Goal: Information Seeking & Learning: Learn about a topic

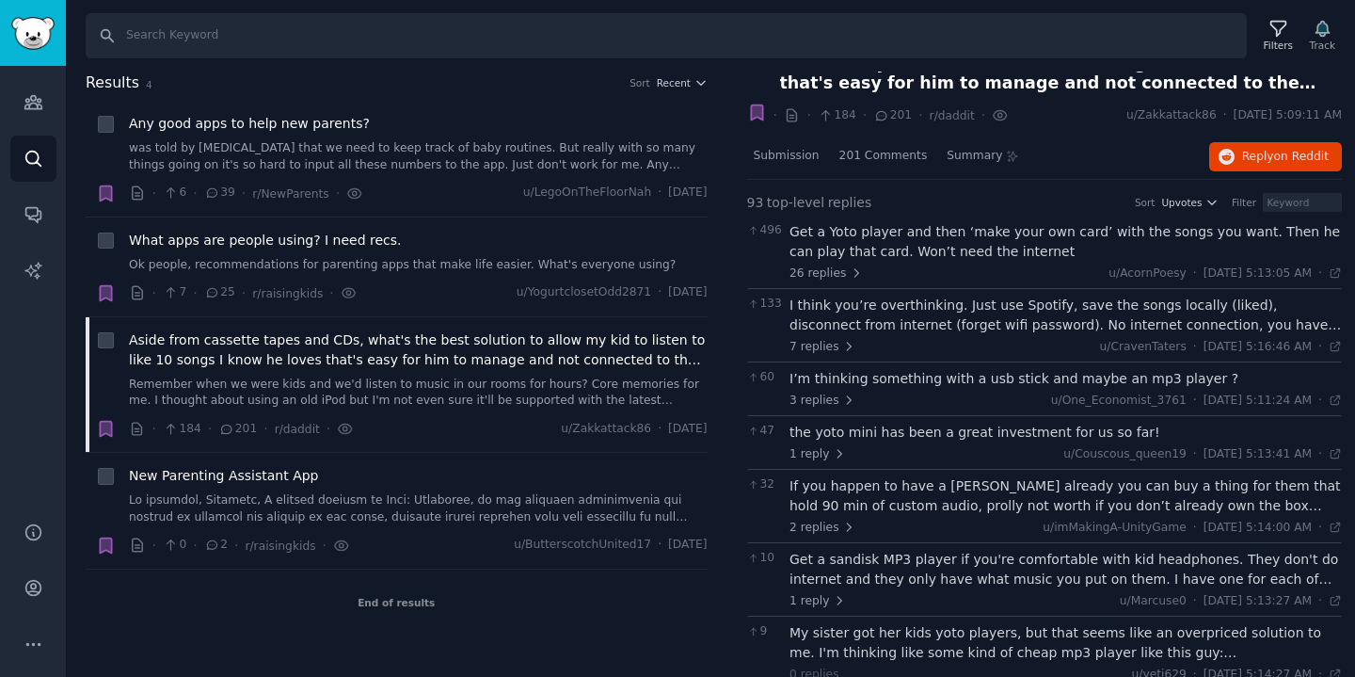
scroll to position [41, 0]
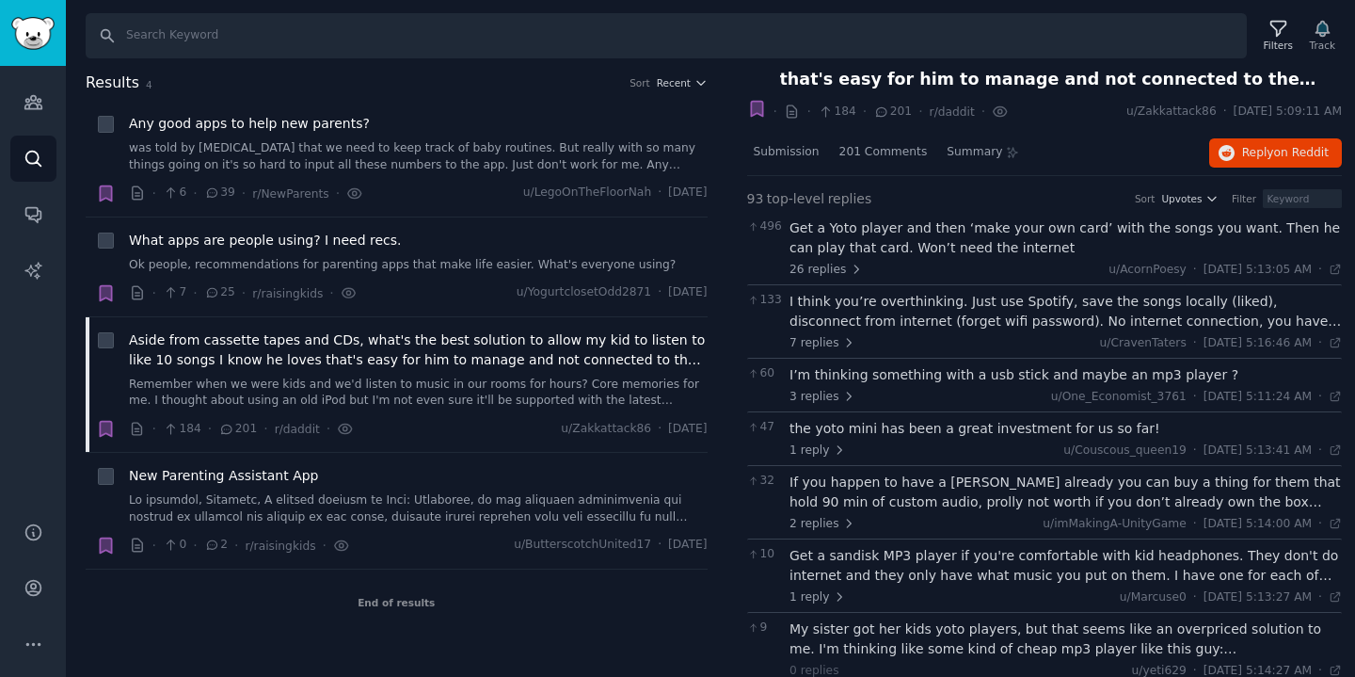
click at [916, 239] on div "Get a Yoto player and then ‘make your own card’ with the songs you want. Then h…" at bounding box center [1066, 238] width 552 height 40
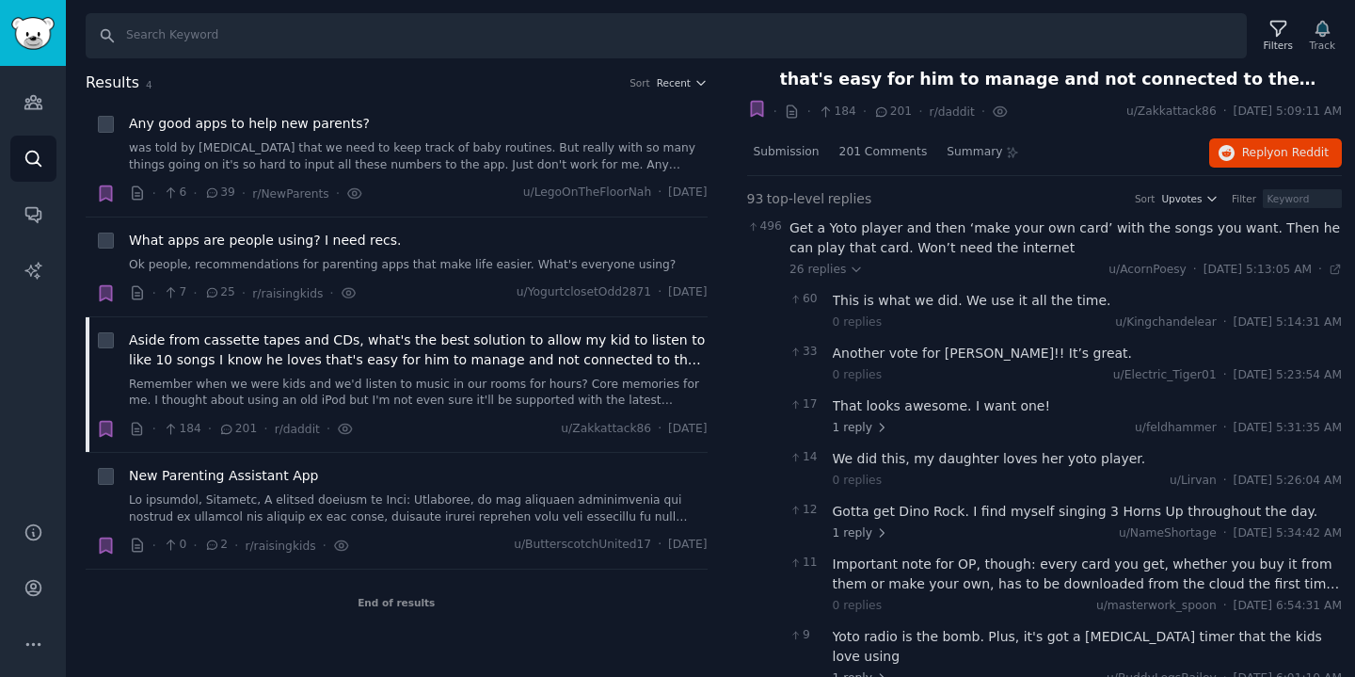
click at [914, 247] on div "Get a Yoto player and then ‘make your own card’ with the songs you want. Then h…" at bounding box center [1066, 238] width 552 height 40
click at [841, 265] on span "26 replies" at bounding box center [826, 270] width 73 height 17
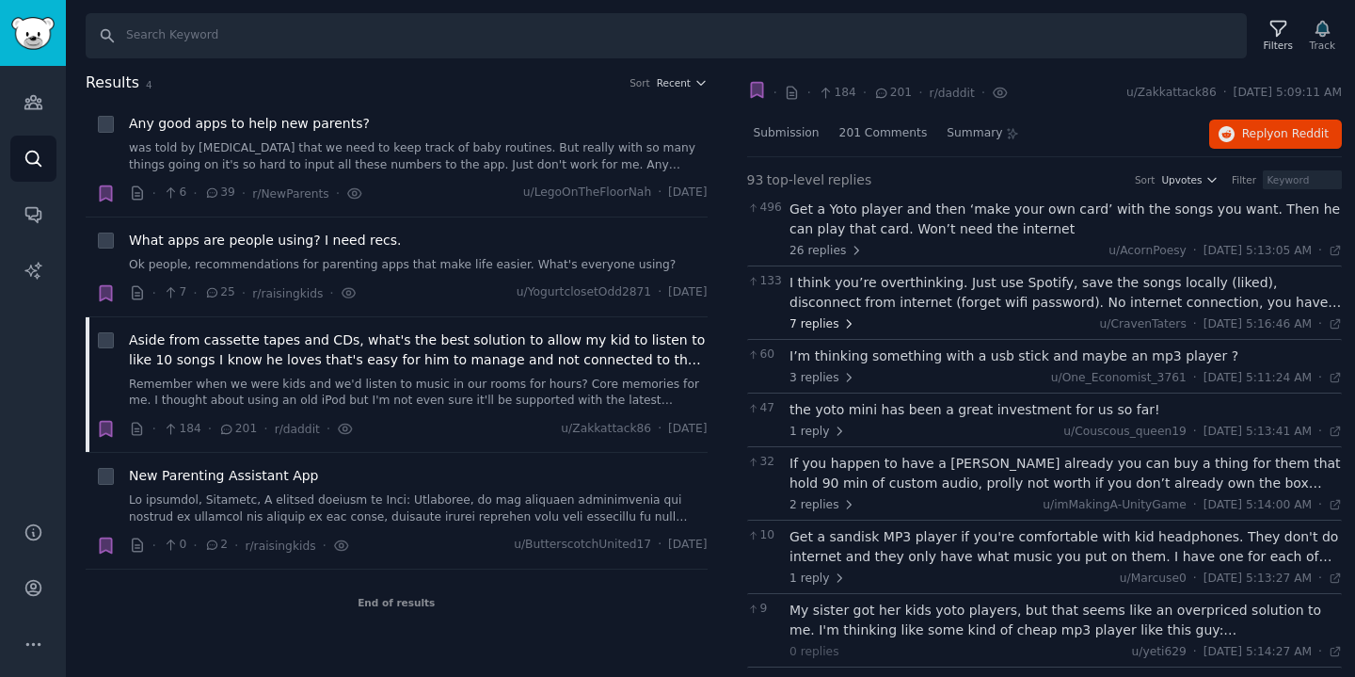
scroll to position [62, 0]
click at [836, 318] on span "7 replies" at bounding box center [823, 322] width 66 height 17
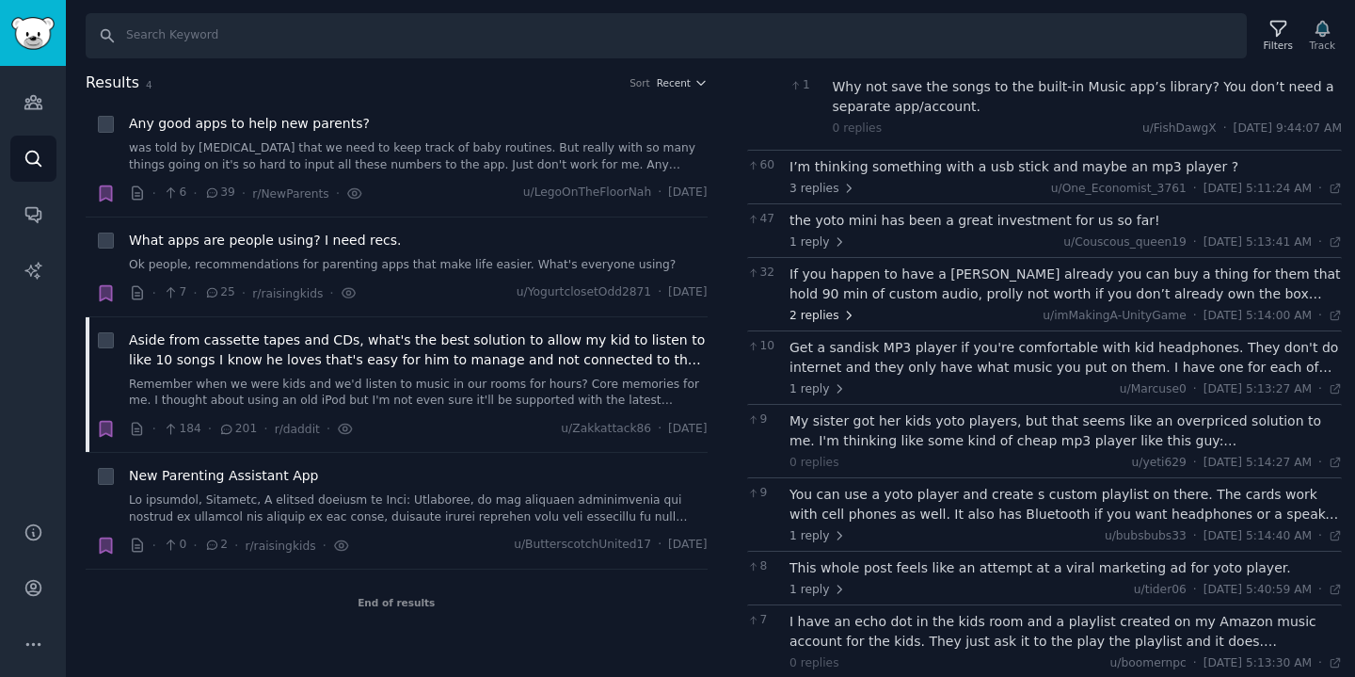
scroll to position [744, 0]
click at [436, 499] on link at bounding box center [418, 508] width 579 height 33
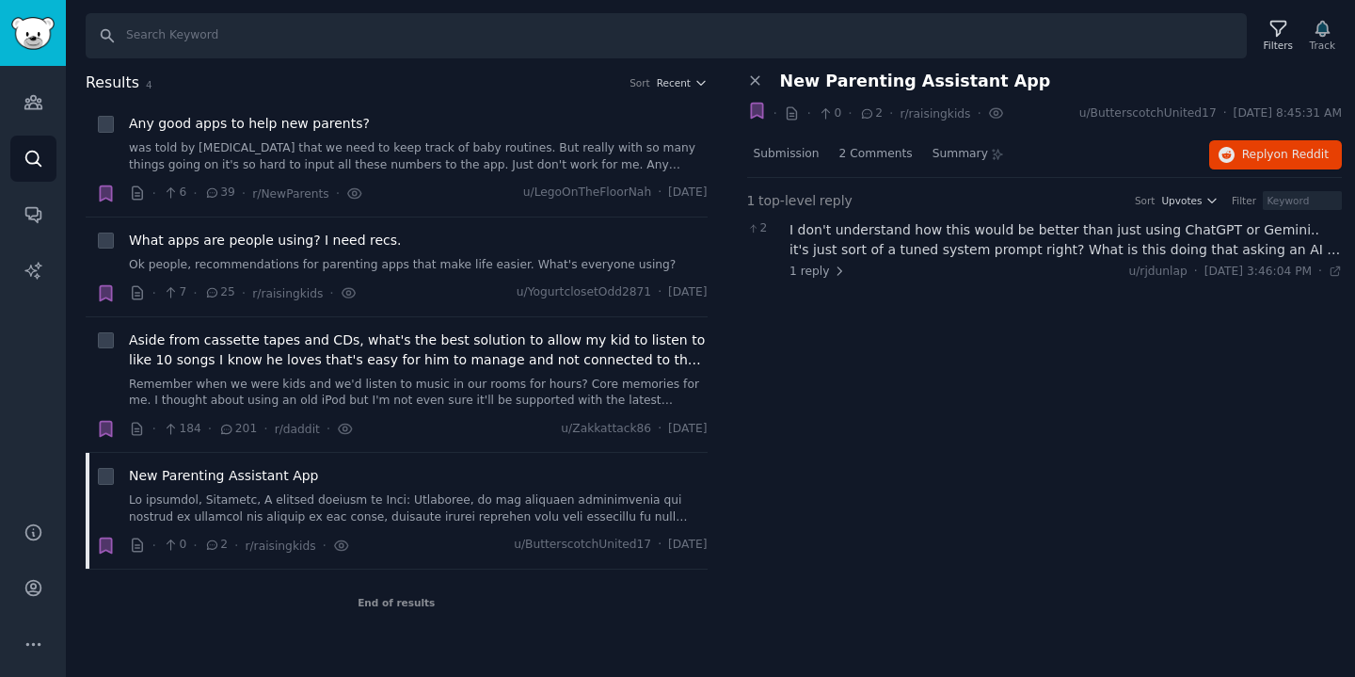
click at [854, 231] on div "I don't understand how this would be better than just using ChatGPT or Gemini..…" at bounding box center [1066, 240] width 552 height 40
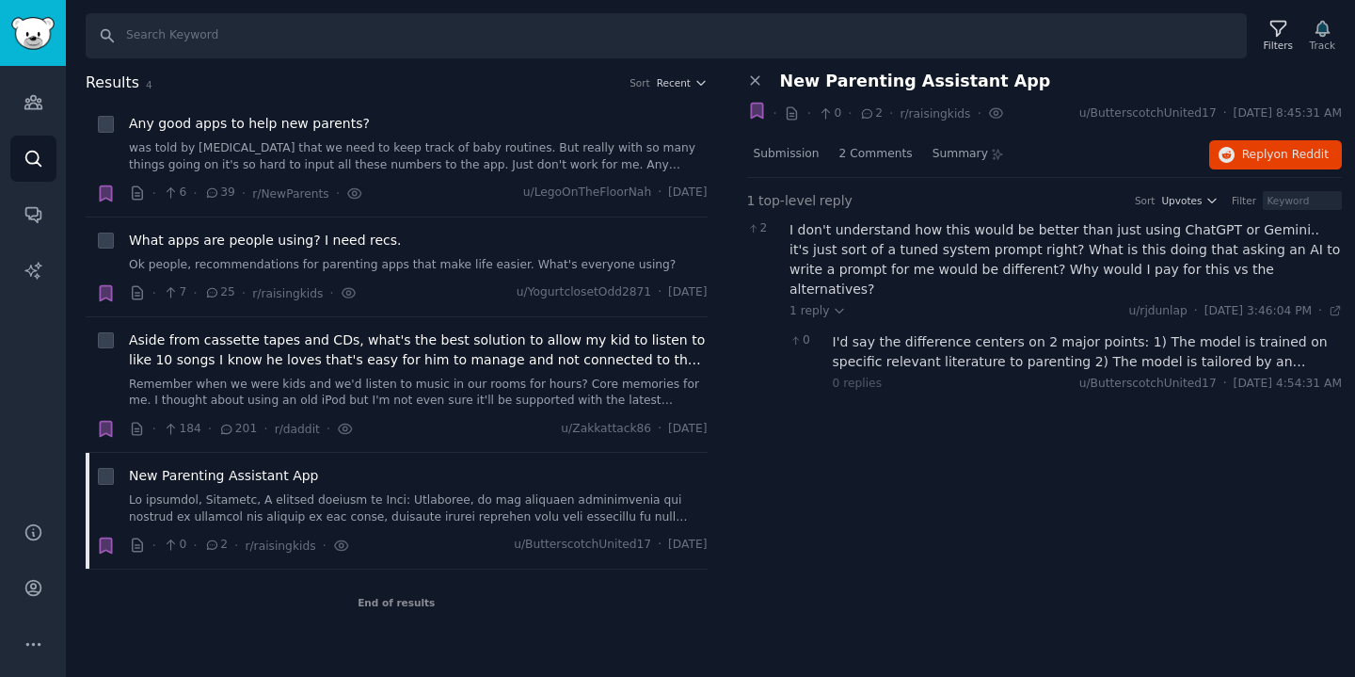
click at [886, 79] on span "New Parenting Assistant App" at bounding box center [915, 82] width 271 height 20
click at [770, 164] on div "Submission" at bounding box center [786, 155] width 79 height 45
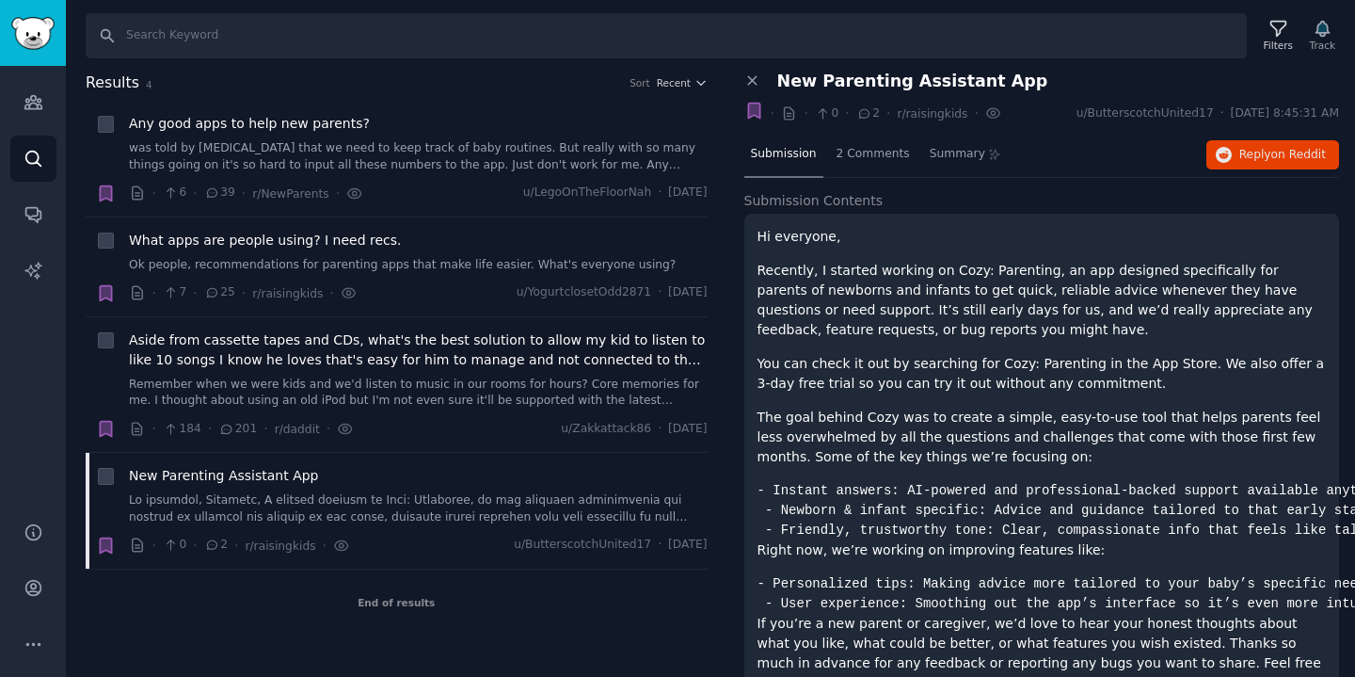
scroll to position [70, 3]
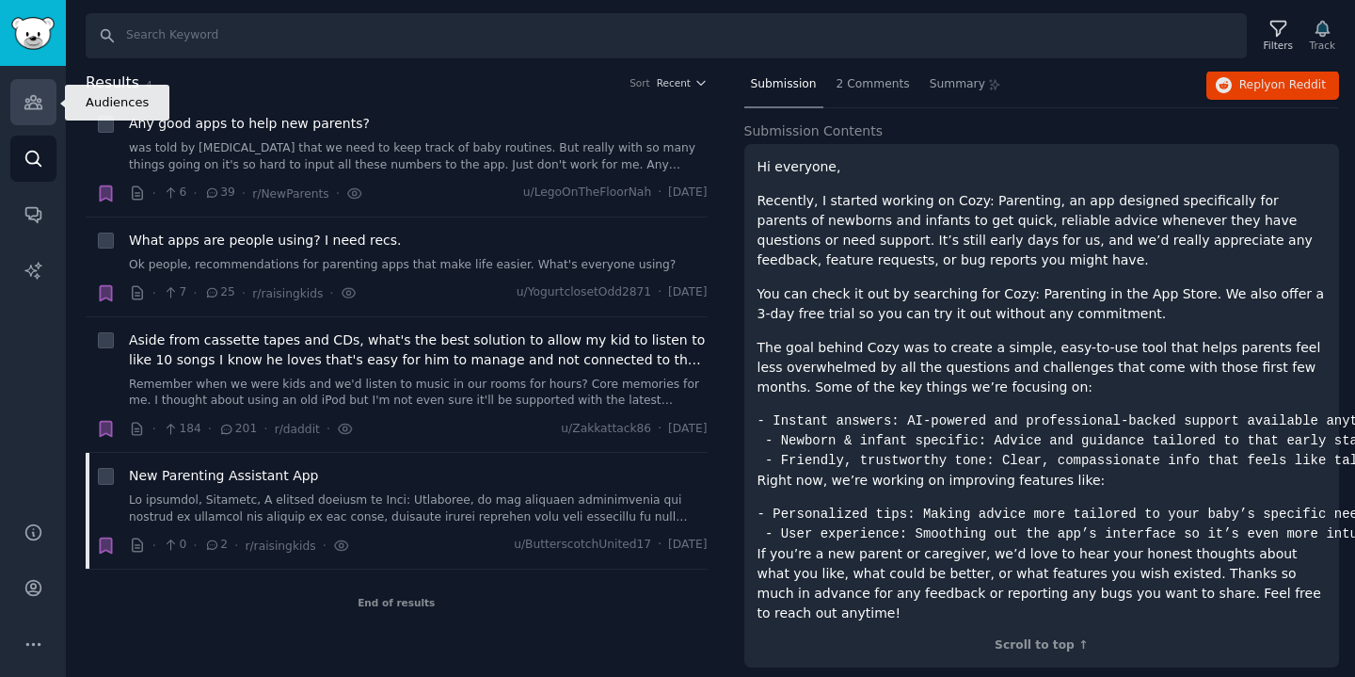
click at [24, 104] on icon "Sidebar" at bounding box center [34, 102] width 20 height 20
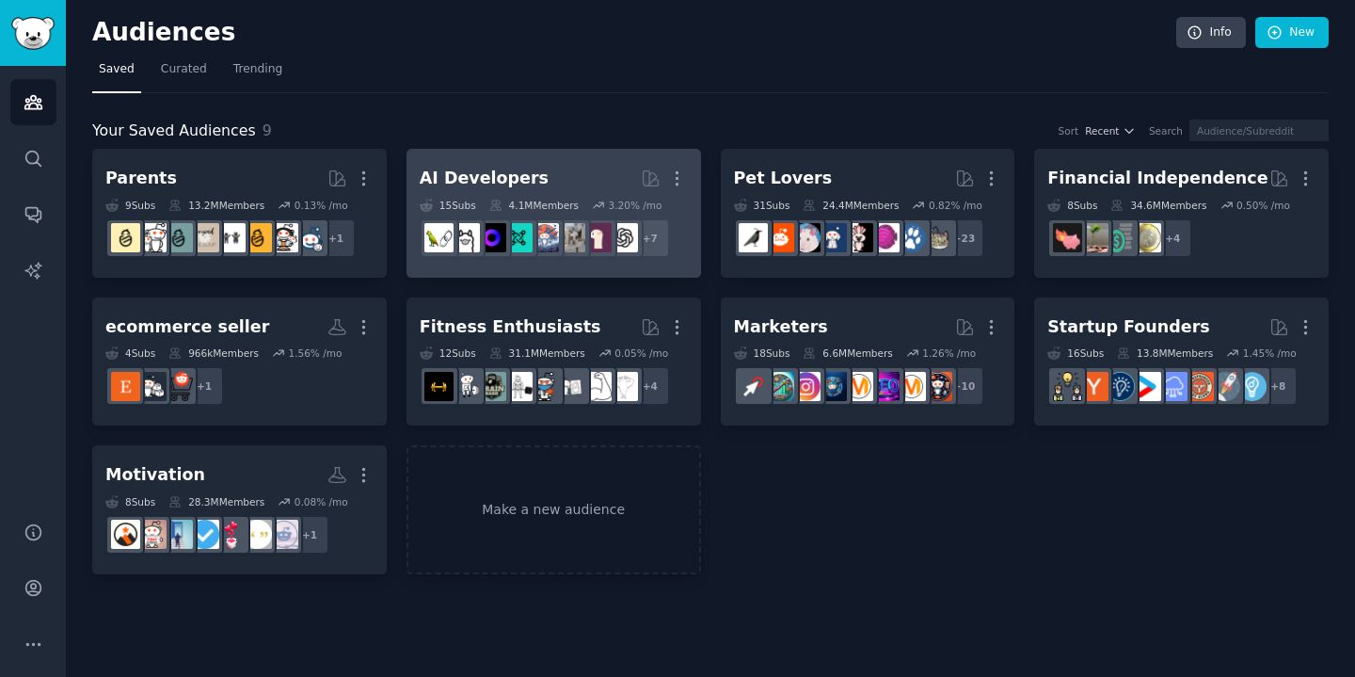
click at [562, 158] on link "AI Developers More 15 Sub s 4.1M Members 3.20 % /mo + 7" at bounding box center [554, 213] width 295 height 129
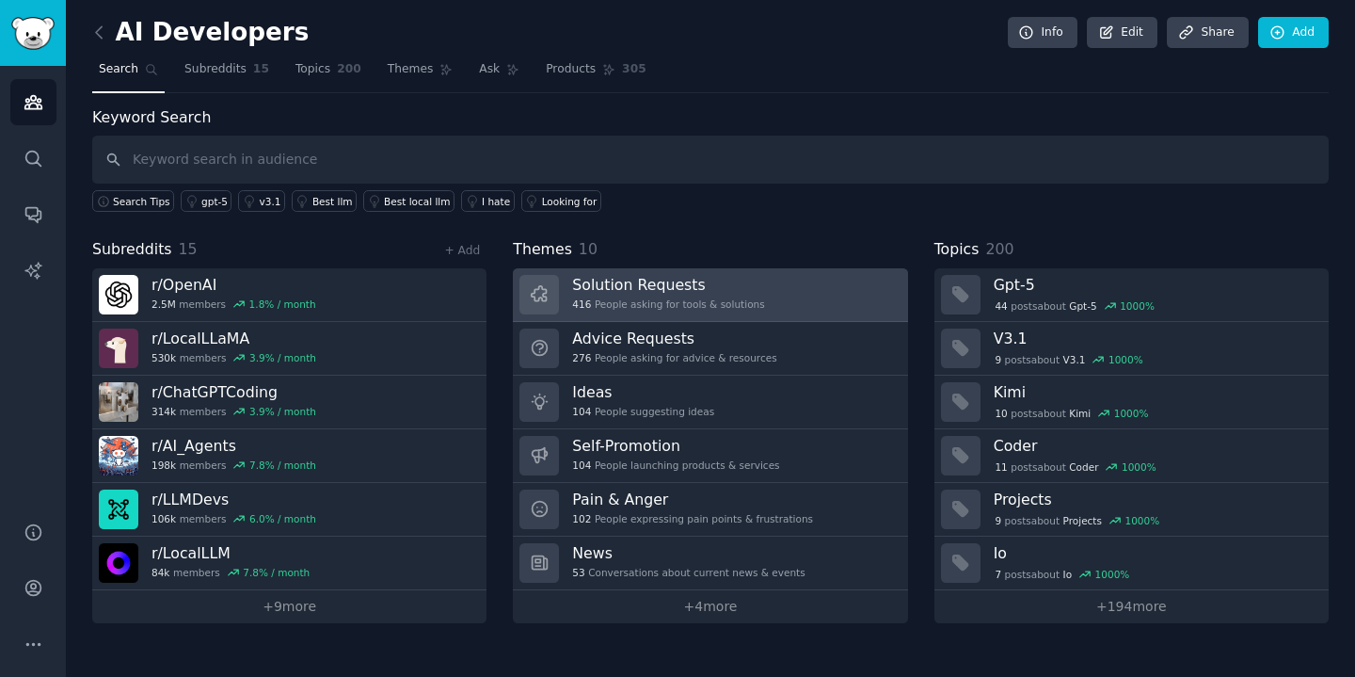
click at [799, 270] on link "Solution Requests 416 People asking for tools & solutions" at bounding box center [710, 295] width 394 height 54
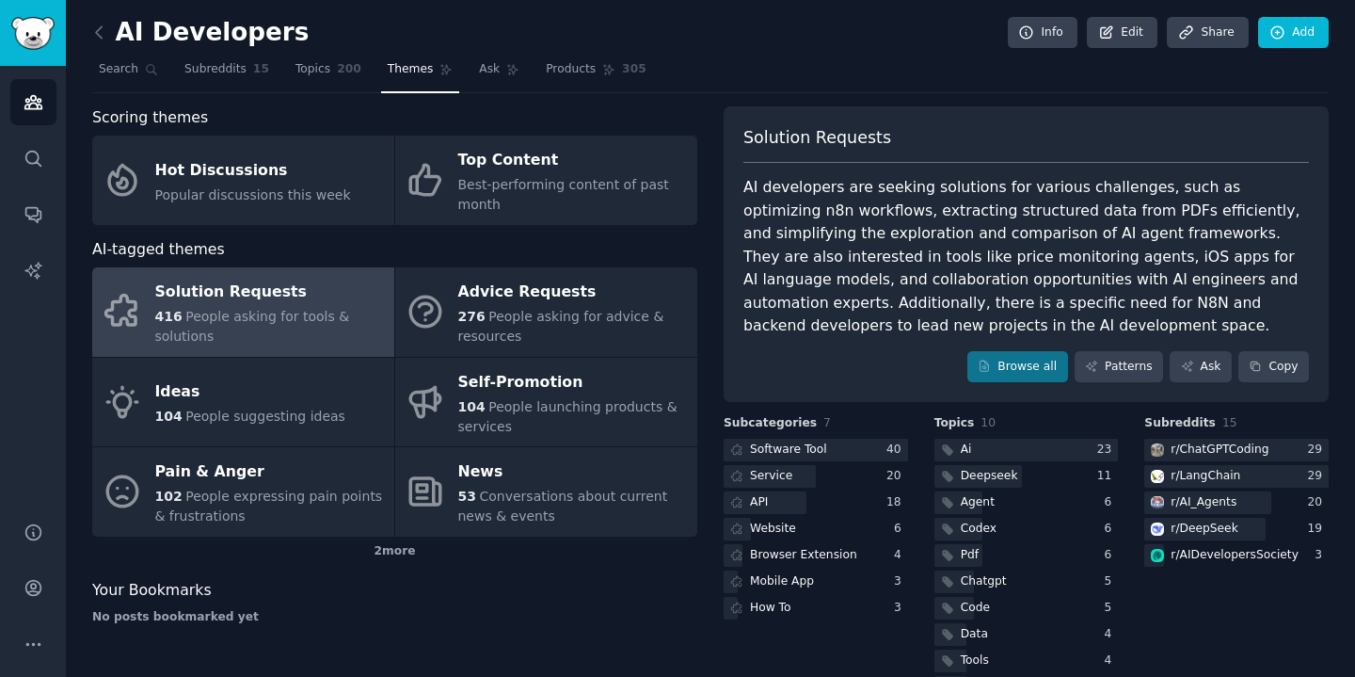
scroll to position [51, 0]
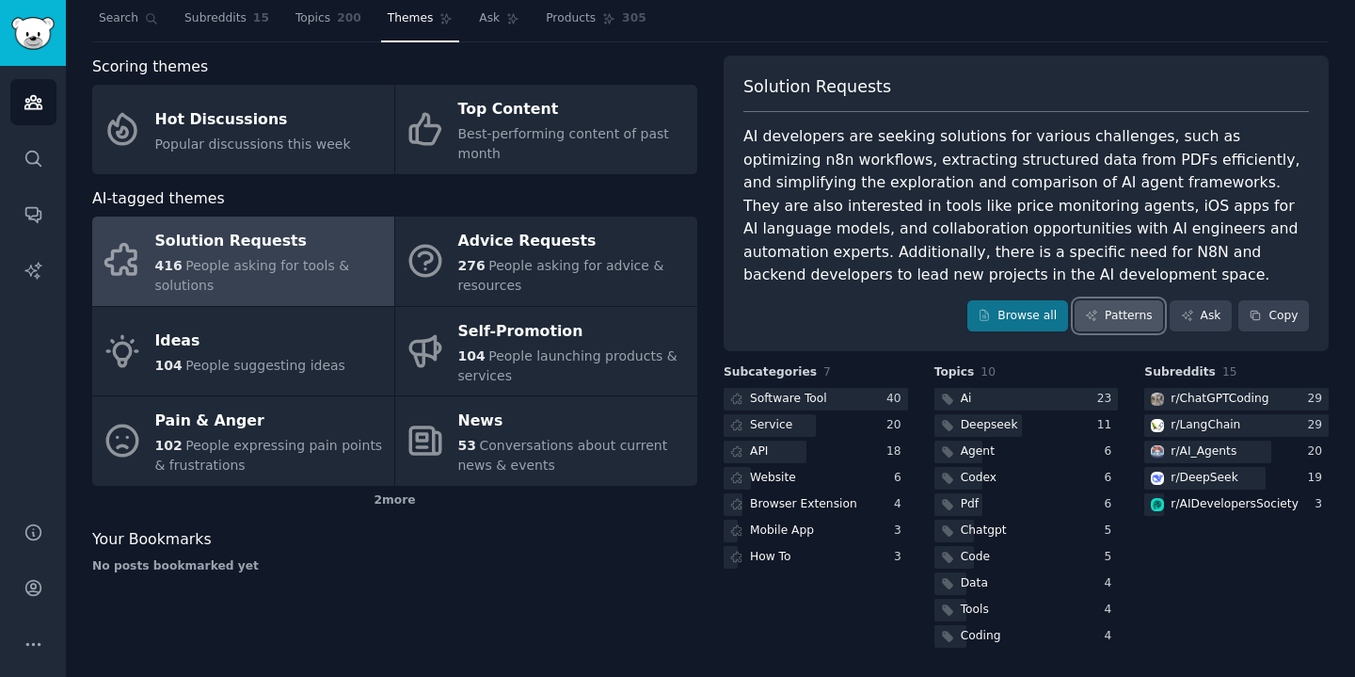
click at [1104, 317] on link "Patterns" at bounding box center [1119, 316] width 88 height 32
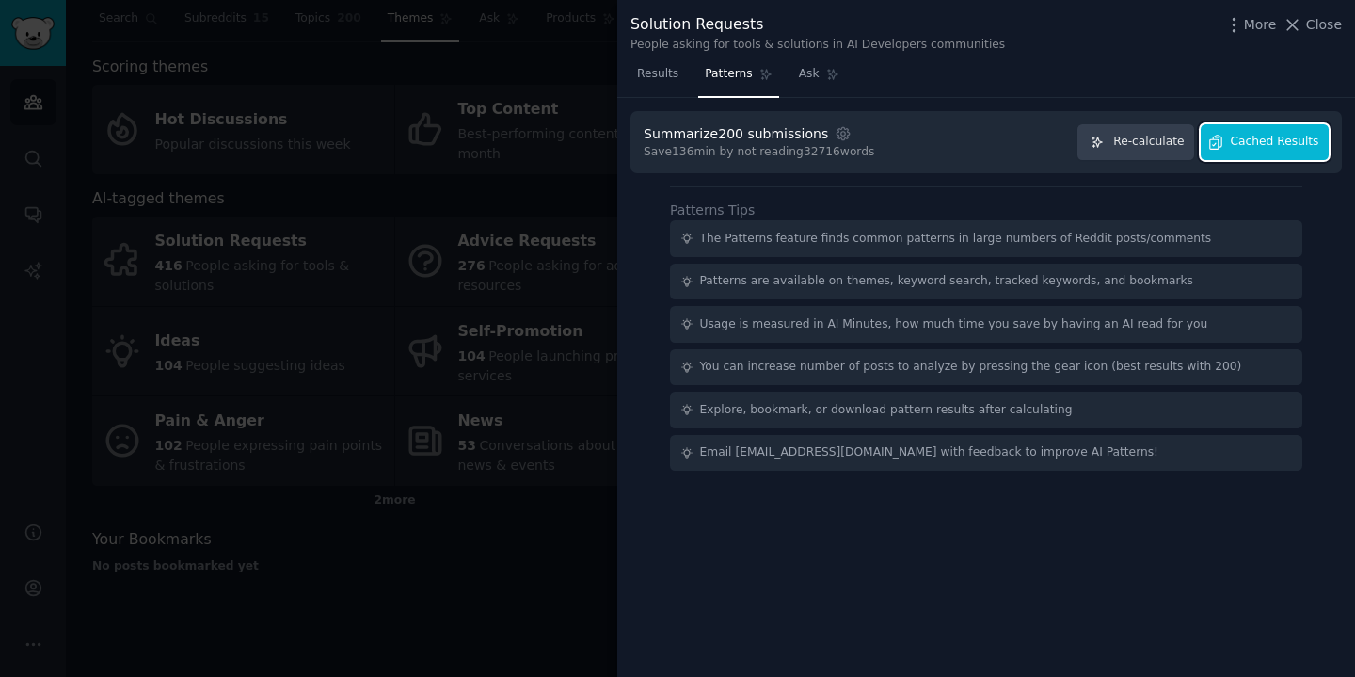
click at [1281, 150] on button "Cached Results" at bounding box center [1265, 142] width 128 height 37
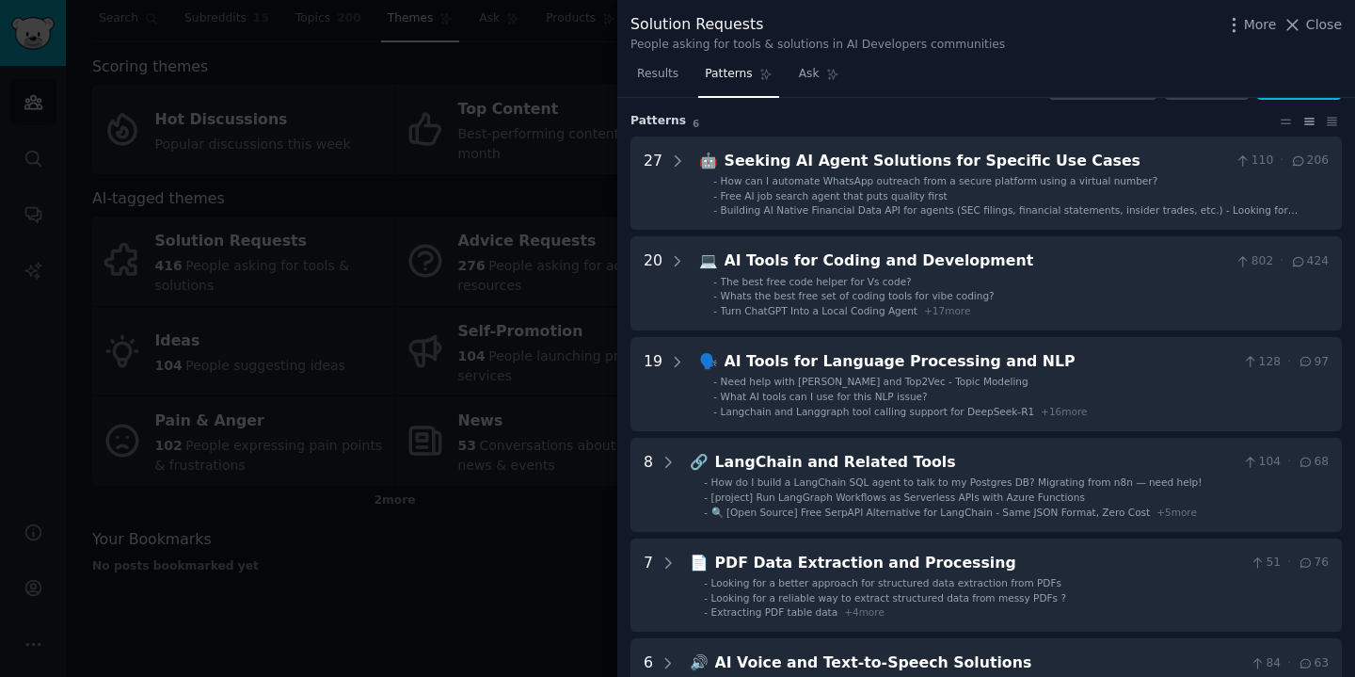
scroll to position [52, 0]
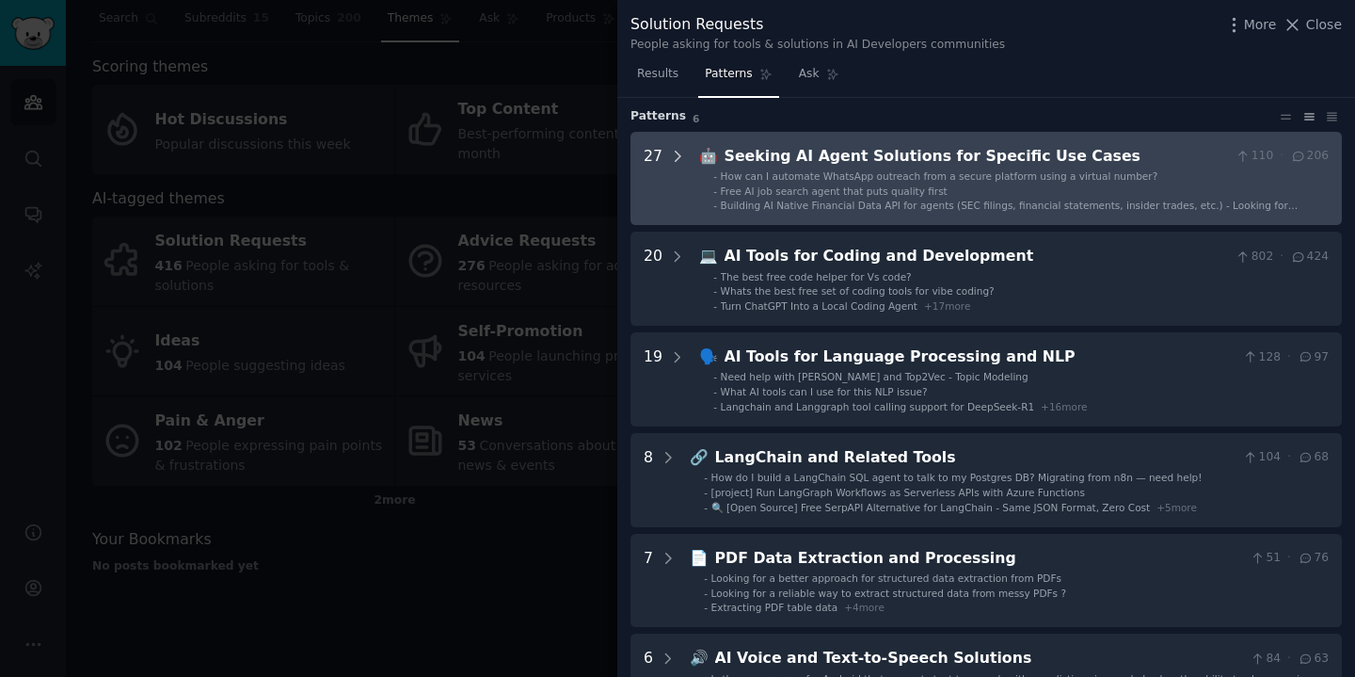
click at [677, 160] on icon at bounding box center [677, 156] width 17 height 17
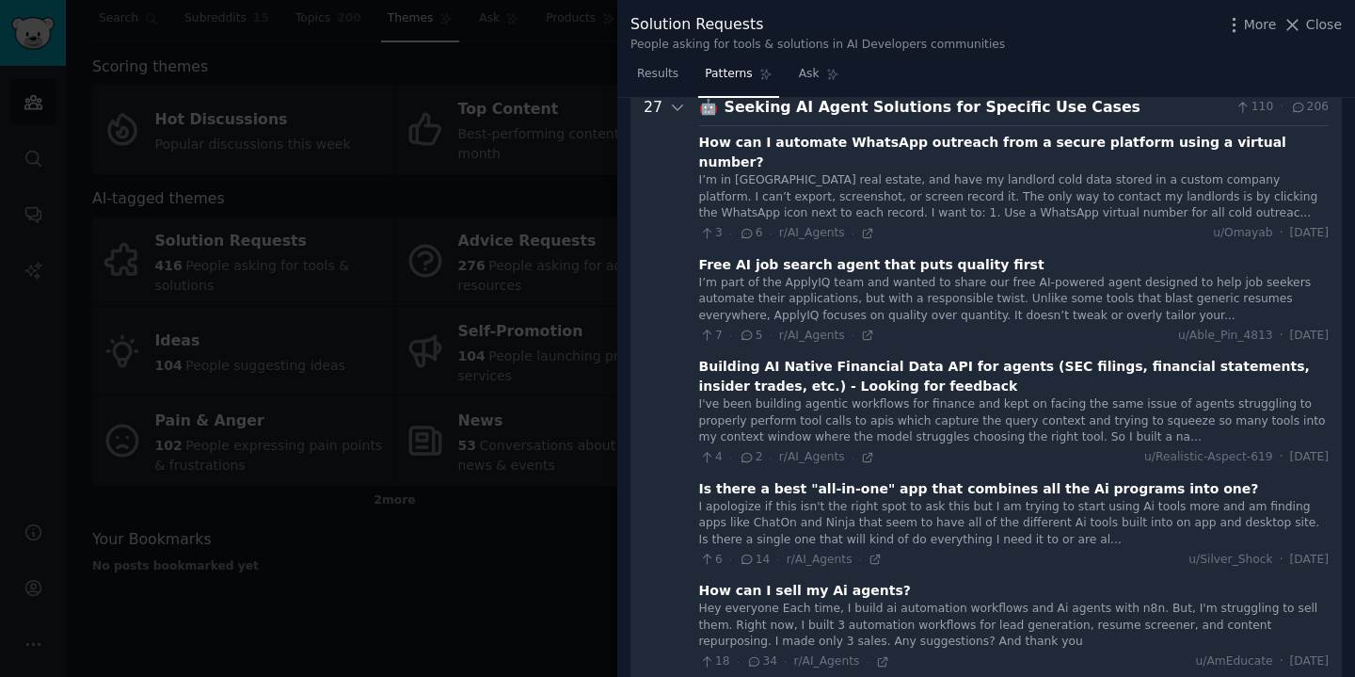
scroll to position [46, 0]
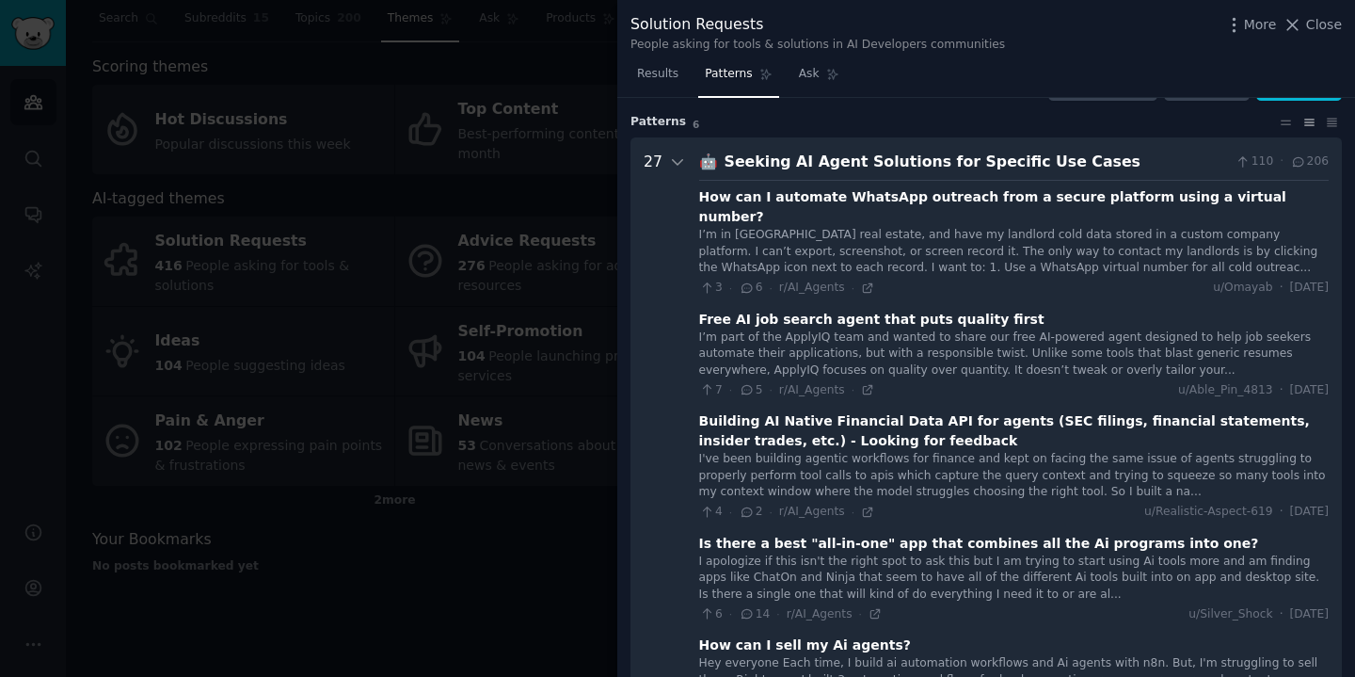
click at [402, 175] on div at bounding box center [677, 338] width 1355 height 677
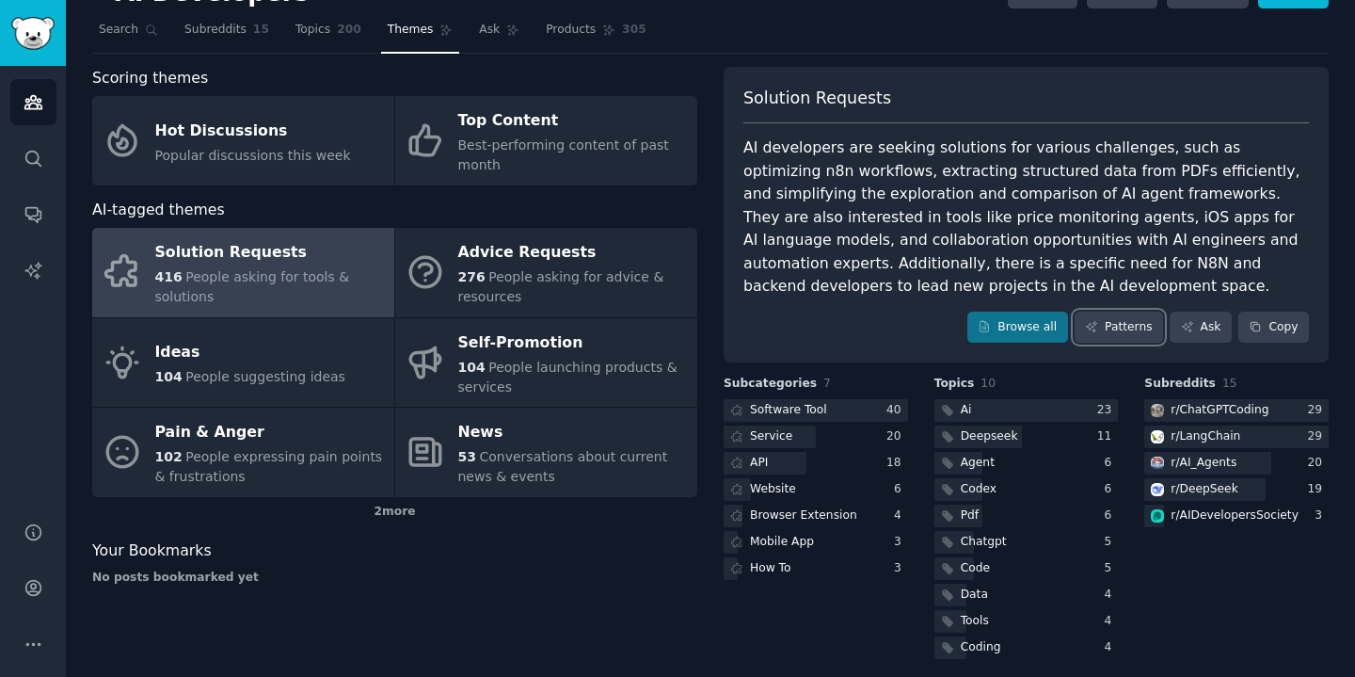
scroll to position [51, 0]
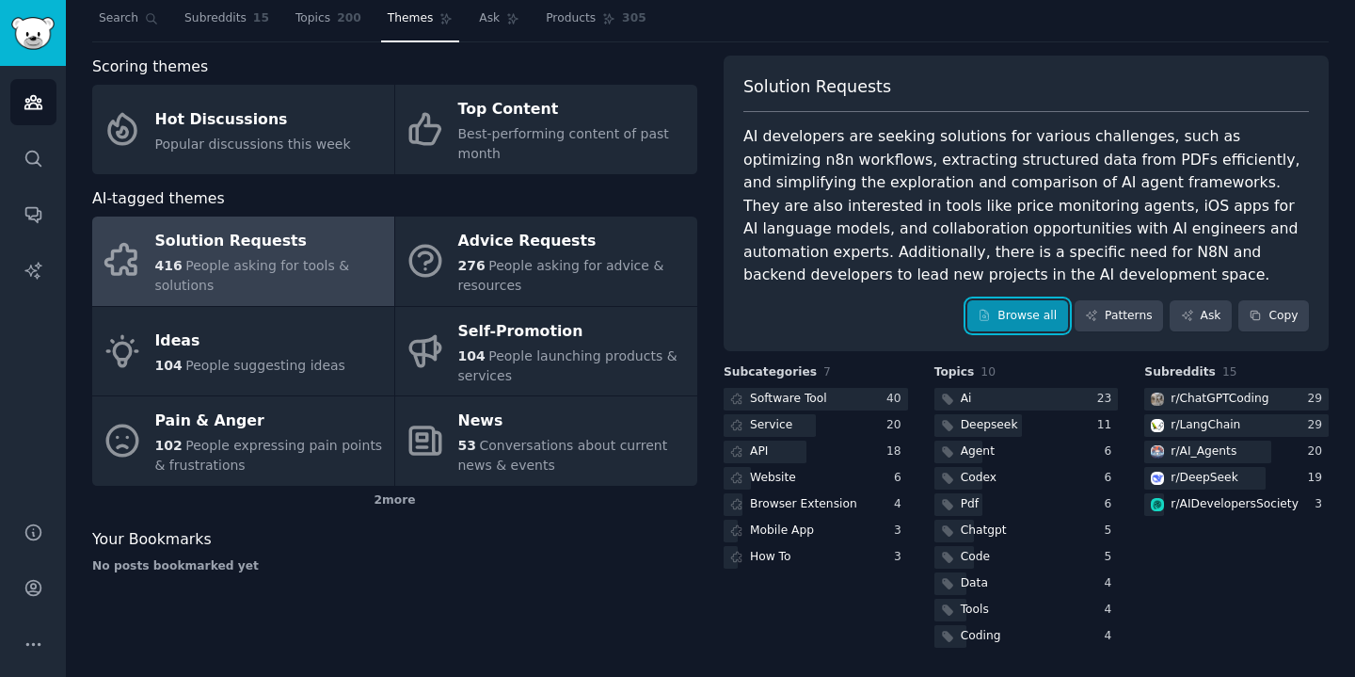
click at [1024, 319] on link "Browse all" at bounding box center [1017, 316] width 101 height 32
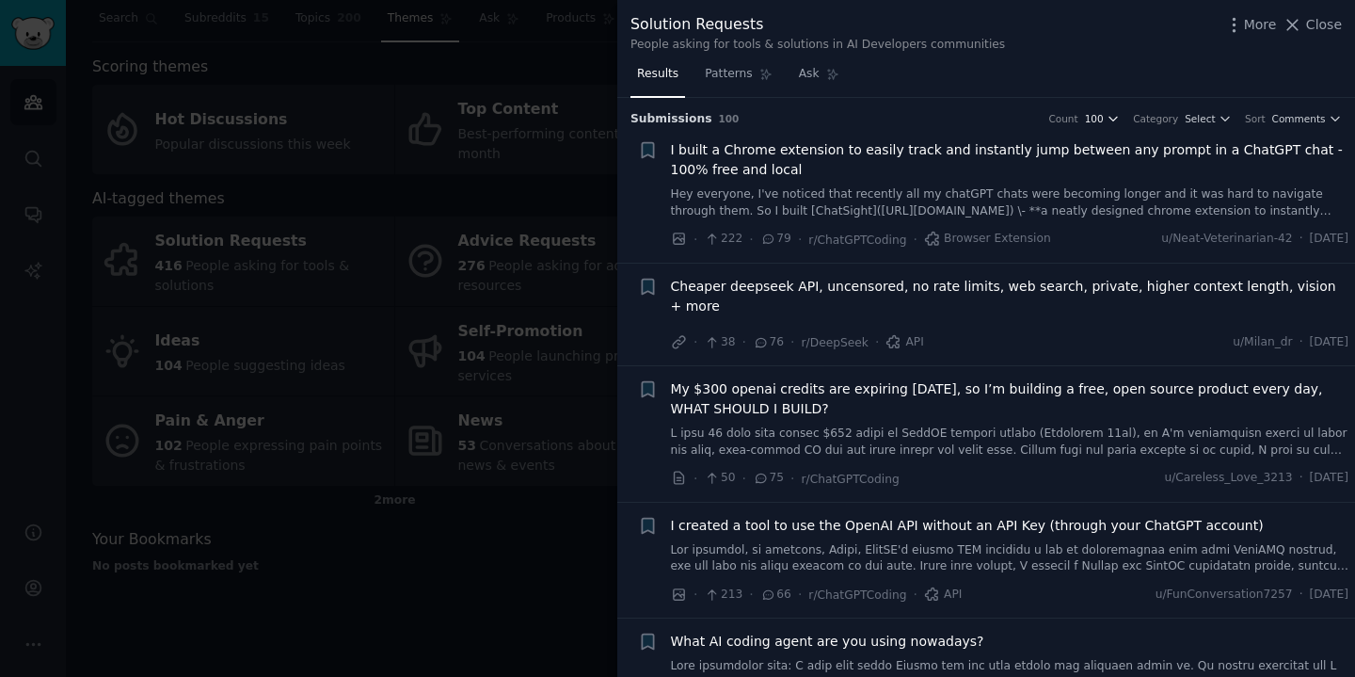
click at [1101, 119] on span "100" at bounding box center [1094, 118] width 19 height 13
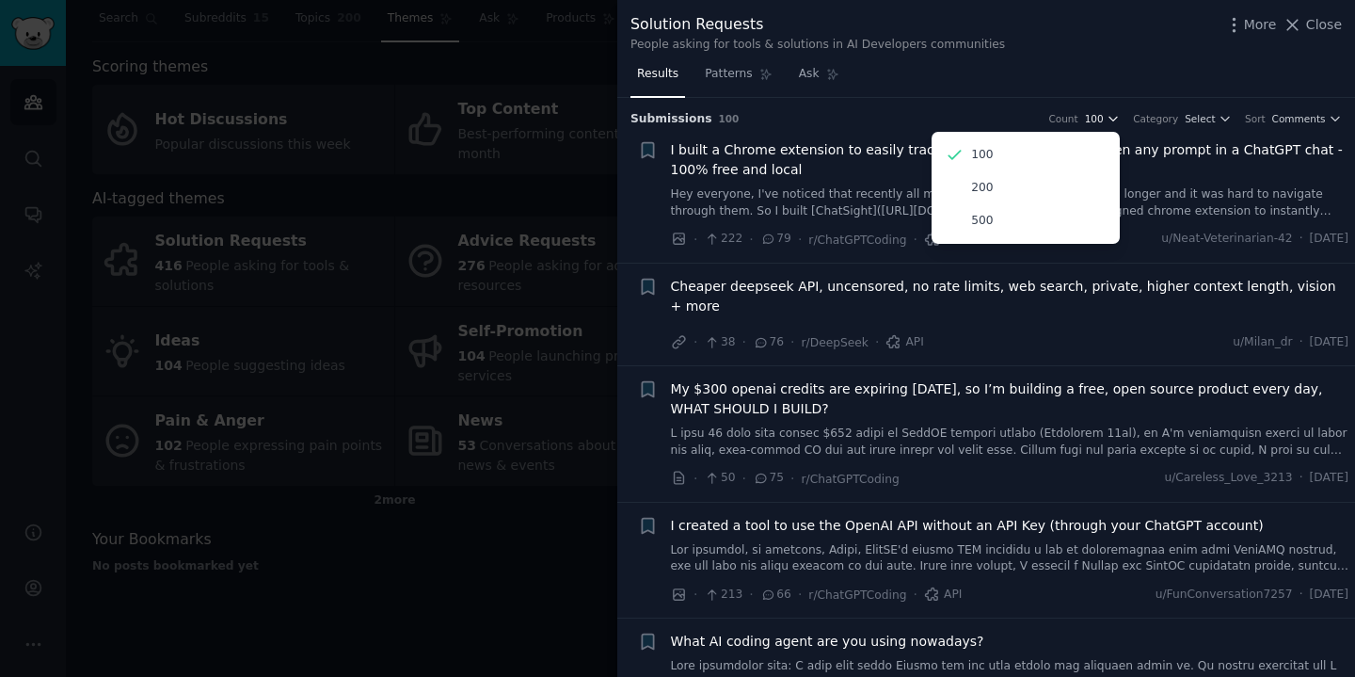
click at [1101, 119] on span "100" at bounding box center [1094, 118] width 19 height 13
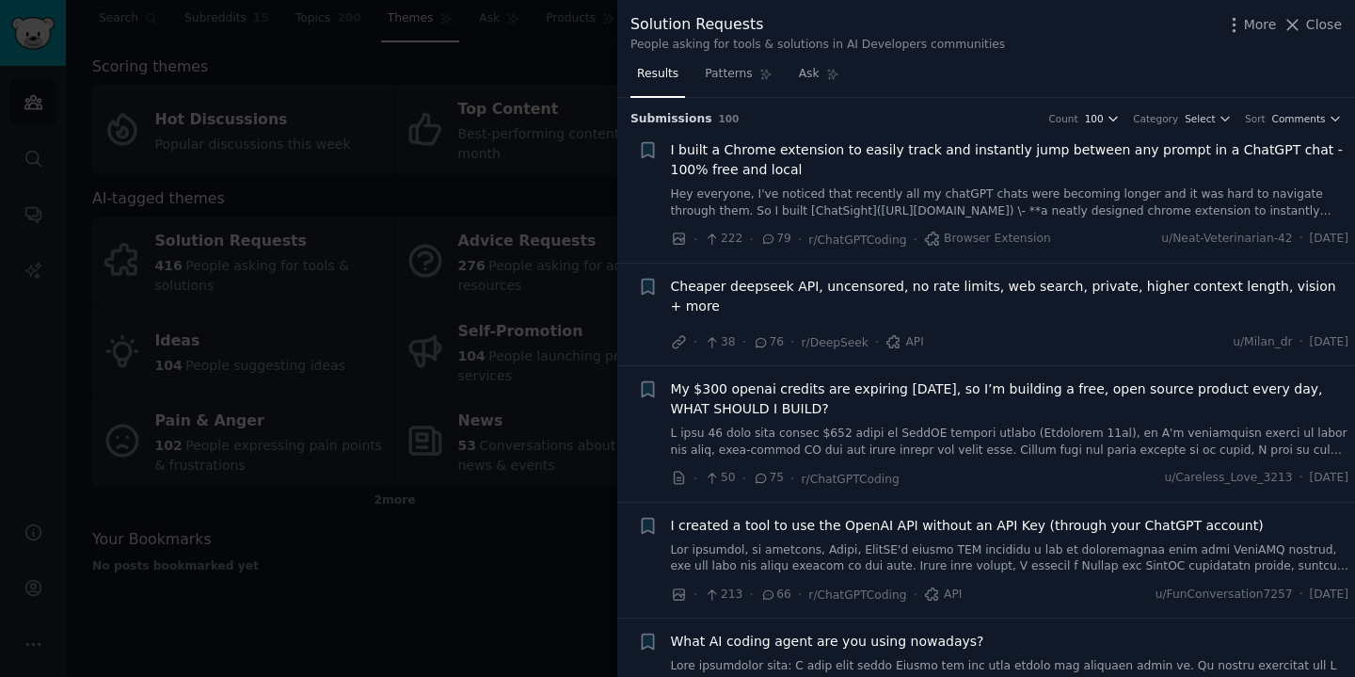
click at [1101, 119] on span "100" at bounding box center [1094, 118] width 19 height 13
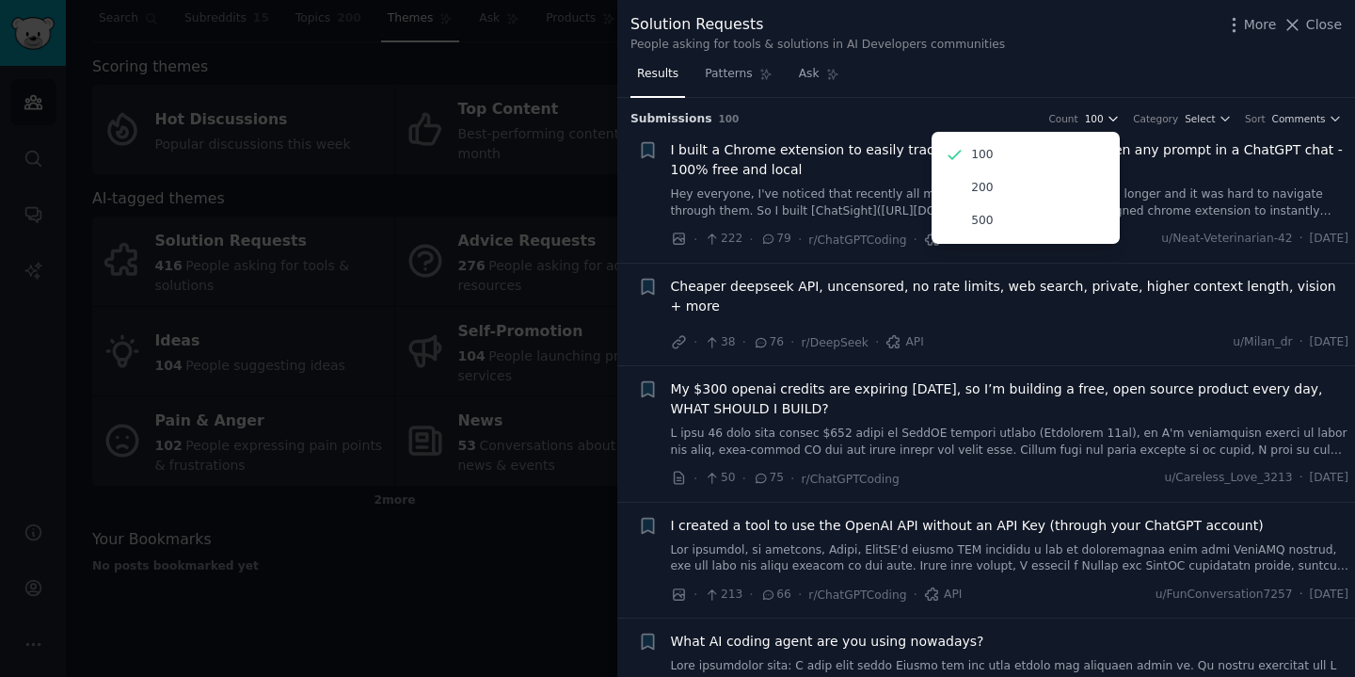
click at [1101, 119] on span "100" at bounding box center [1094, 118] width 19 height 13
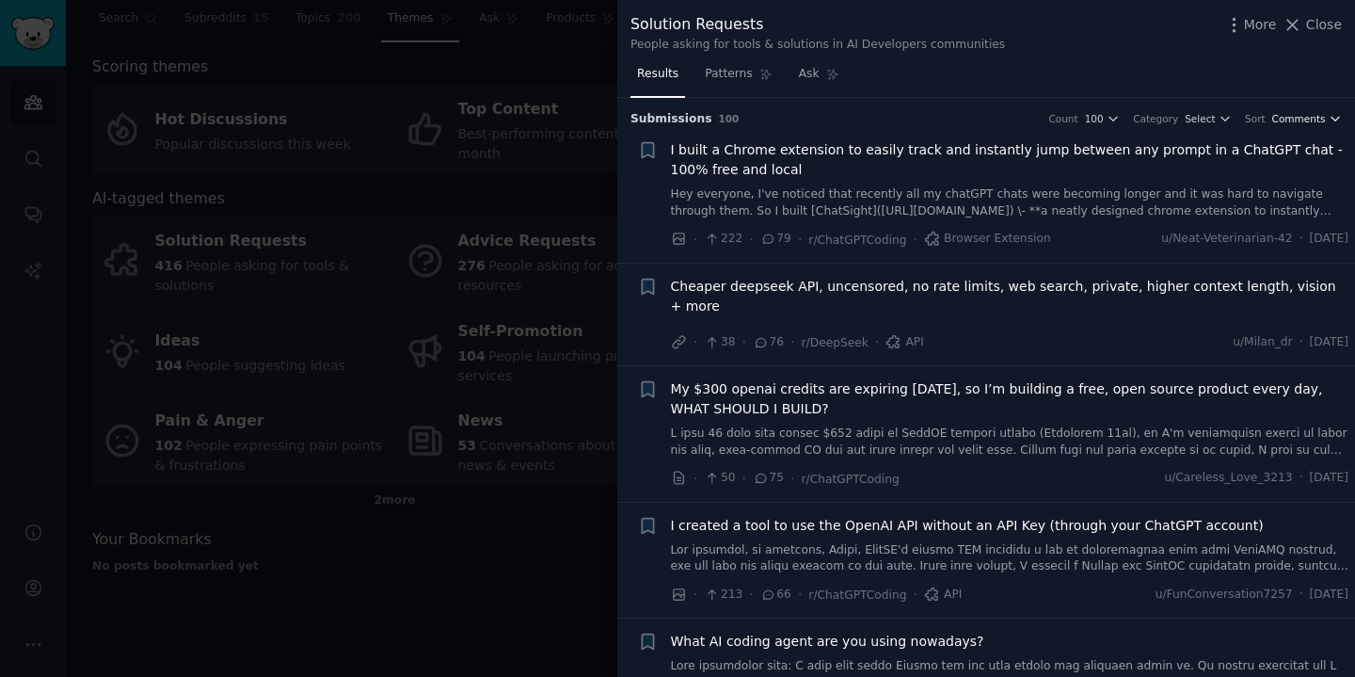
click at [1313, 121] on span "Comments" at bounding box center [1299, 118] width 54 height 13
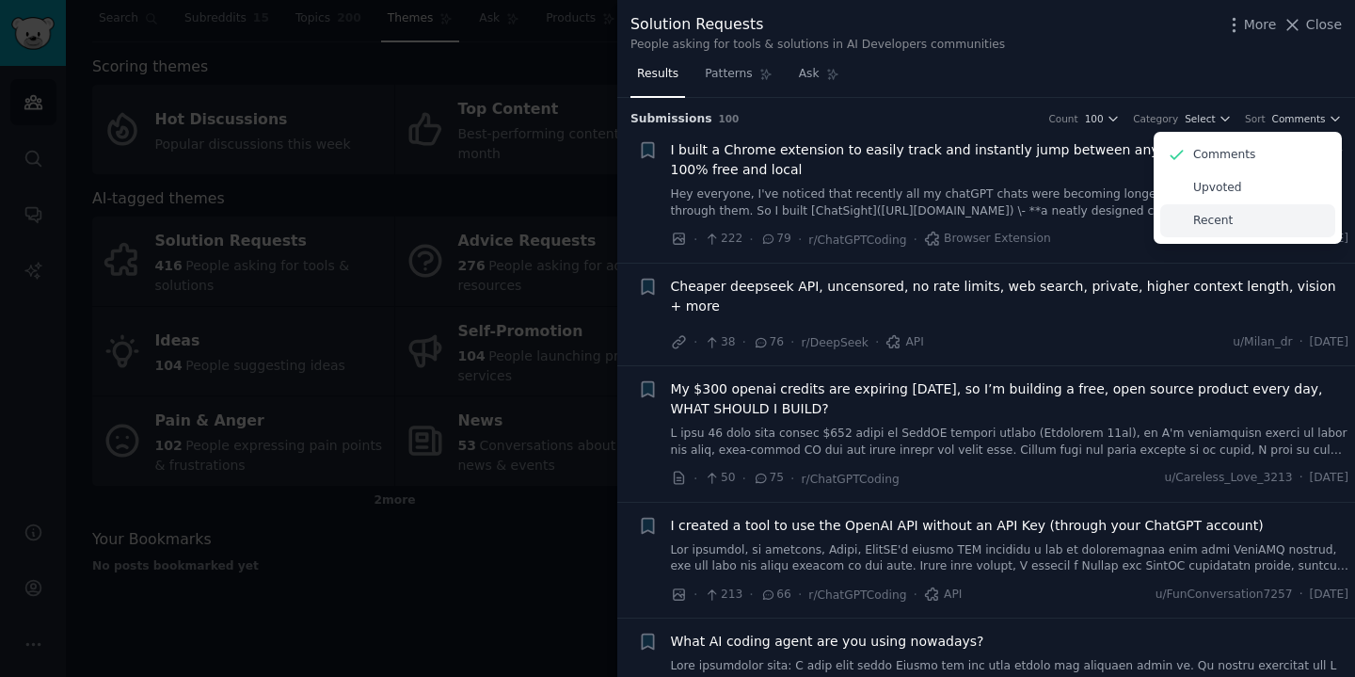
click at [1290, 217] on div "Recent" at bounding box center [1247, 220] width 175 height 33
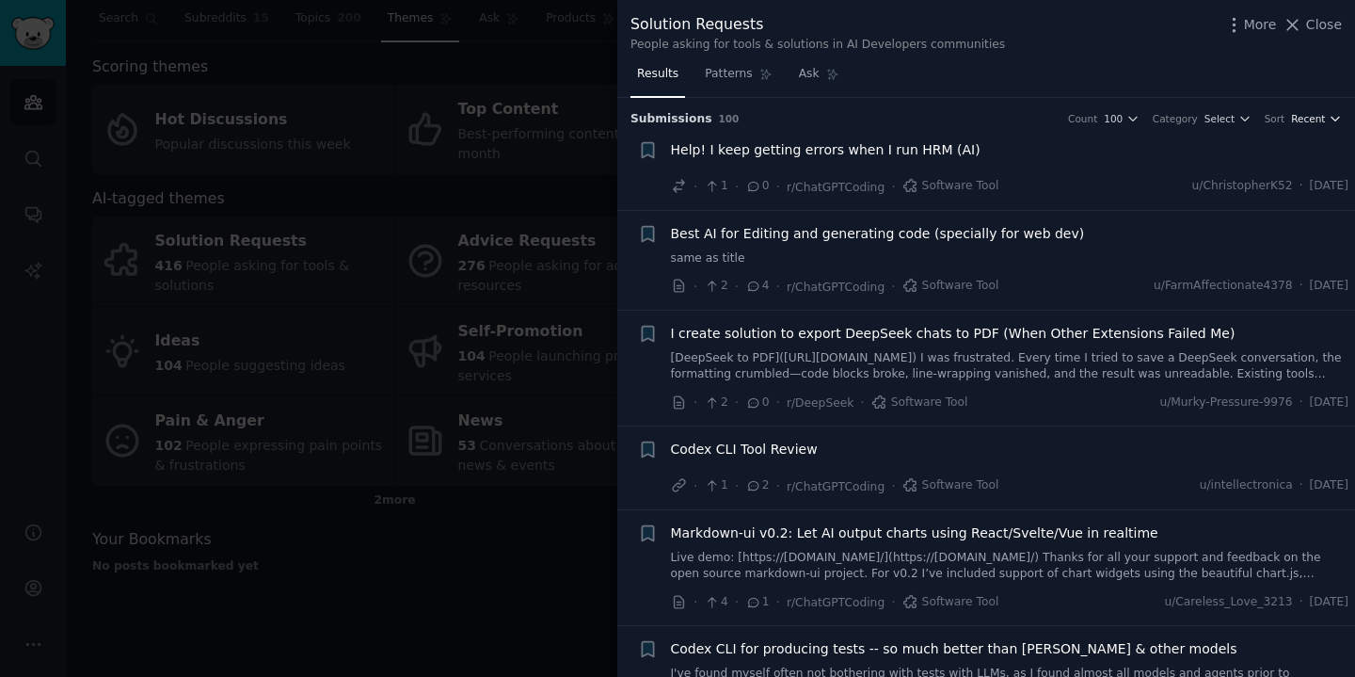
click at [1305, 121] on span "Recent" at bounding box center [1308, 118] width 34 height 13
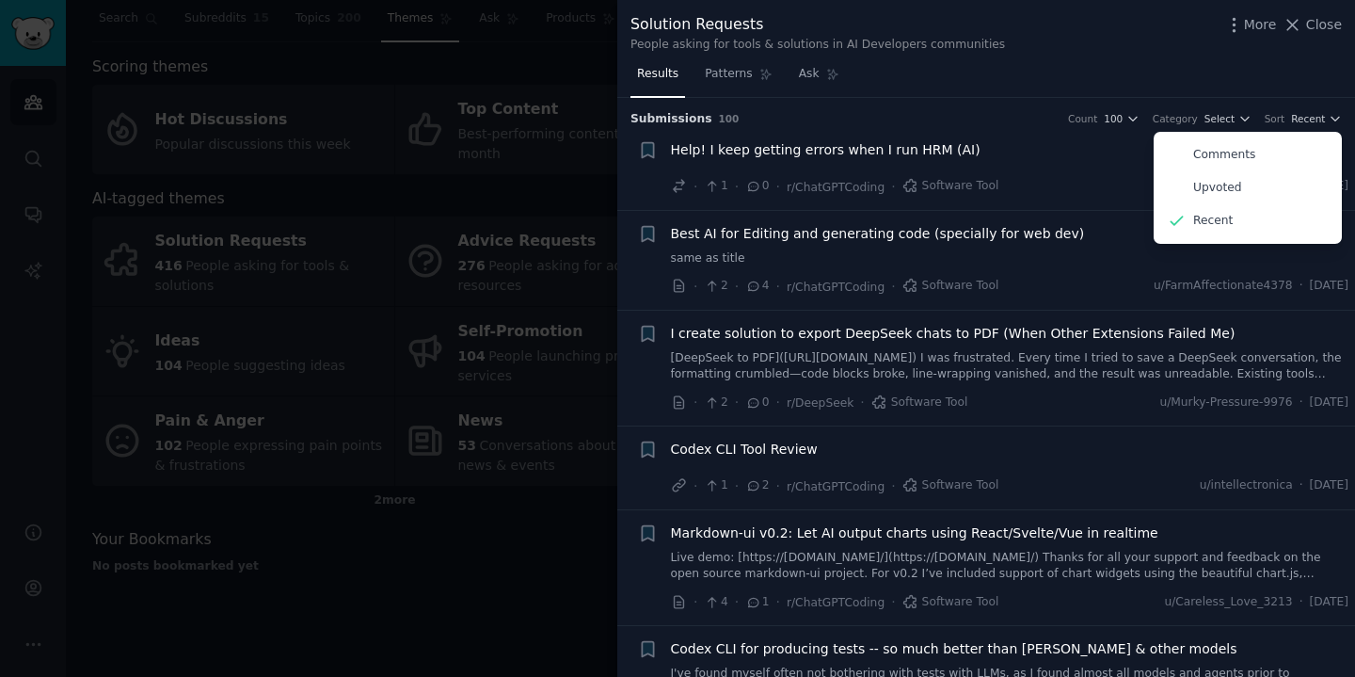
click at [1159, 45] on div "Solution Requests People asking for tools & solutions in AI Developers communit…" at bounding box center [985, 33] width 711 height 40
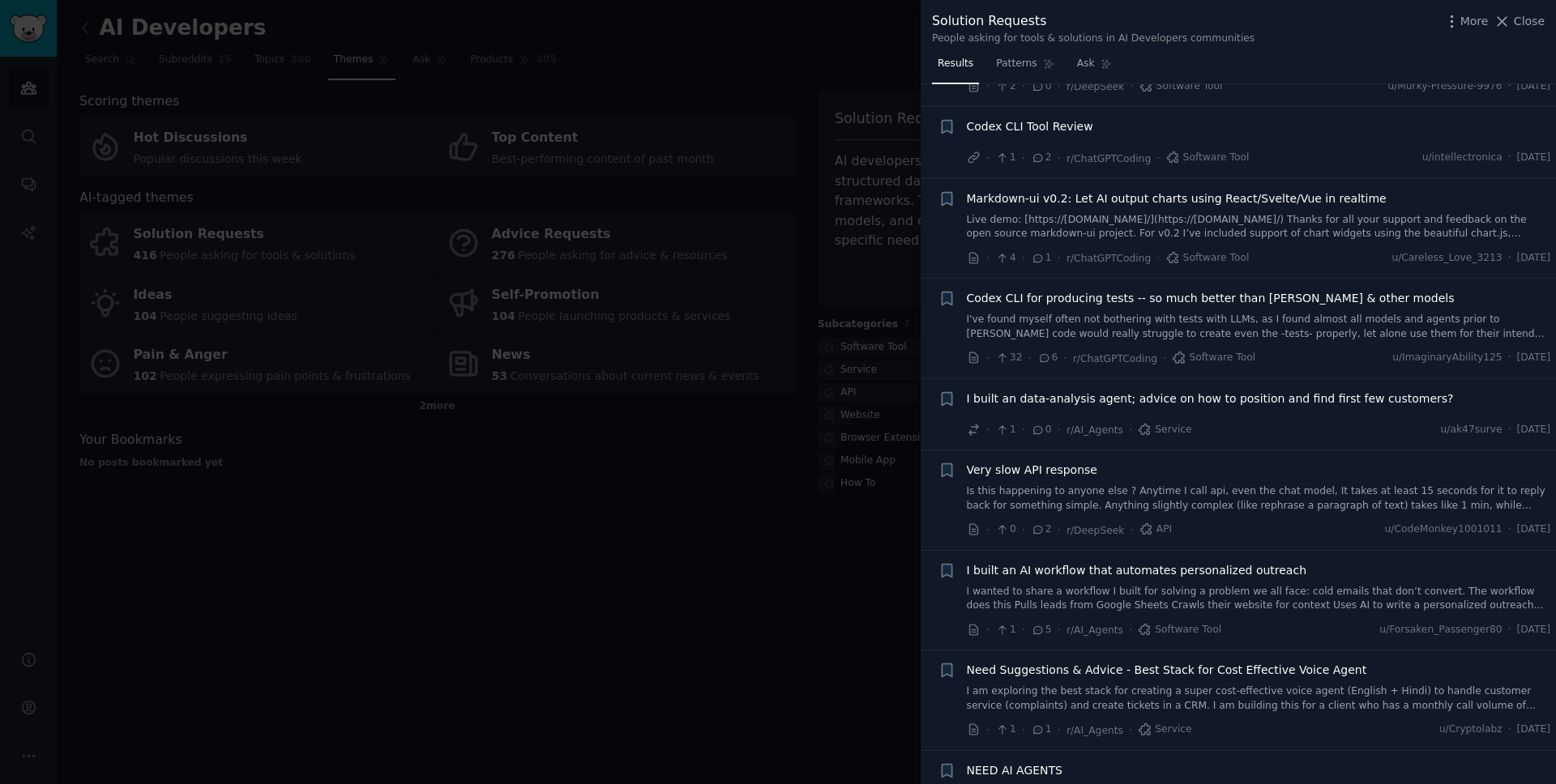
scroll to position [444, 0]
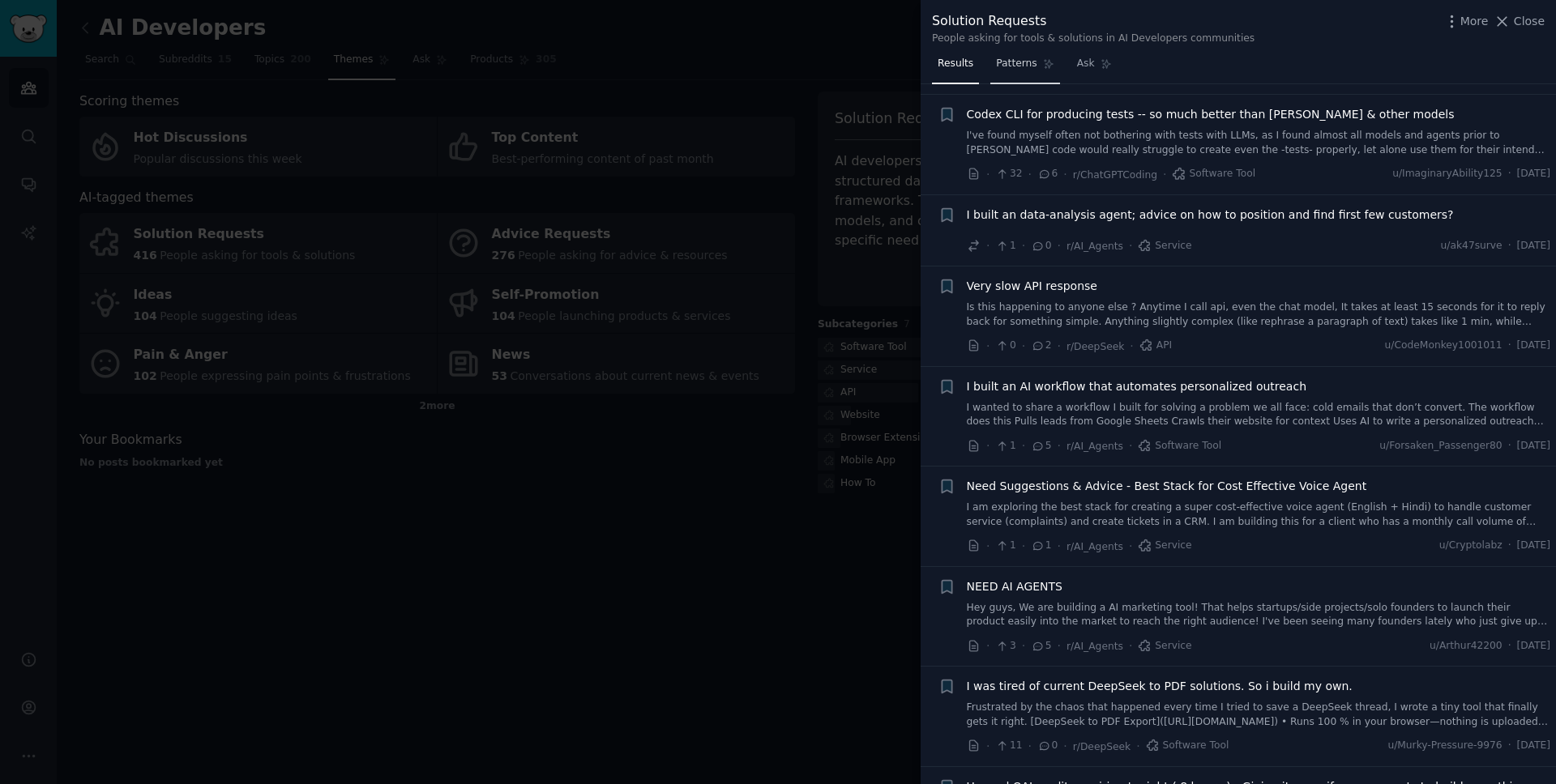
click at [1026, 64] on span "Patterns" at bounding box center [1016, 64] width 40 height 15
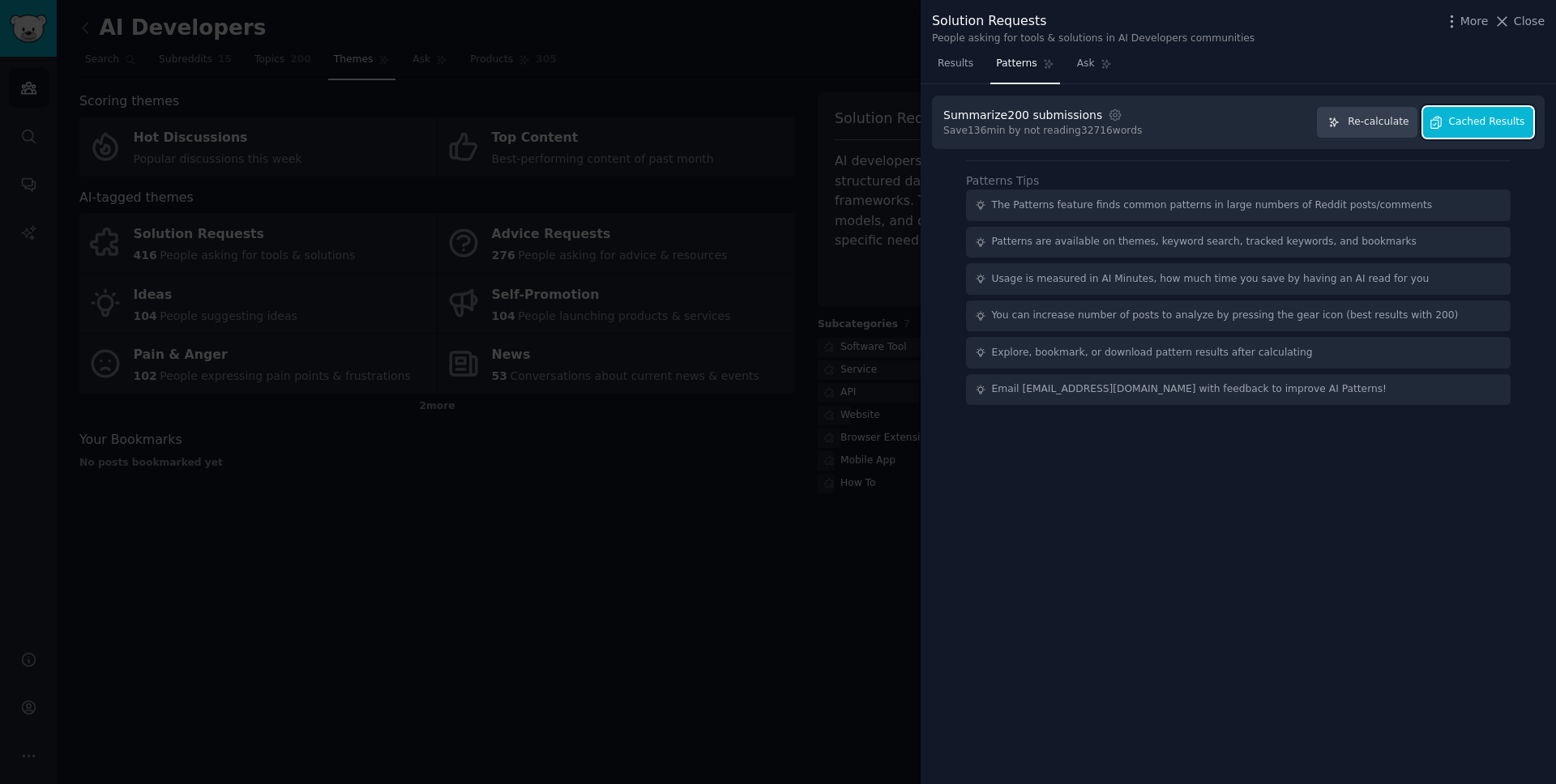
click at [1166, 127] on span "Cached Results" at bounding box center [1487, 122] width 76 height 15
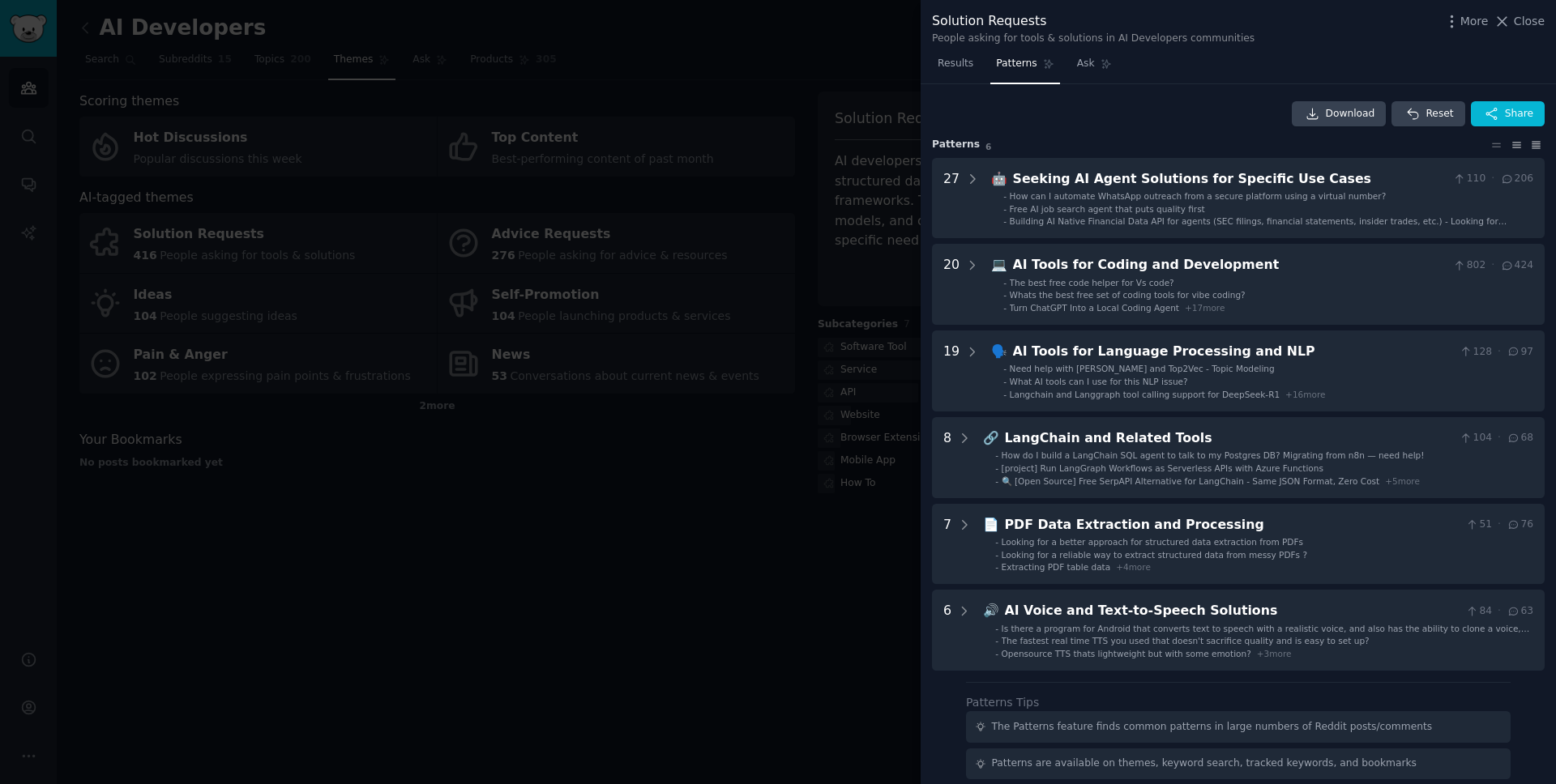
click at [1166, 142] on icon at bounding box center [1535, 145] width 8 height 7
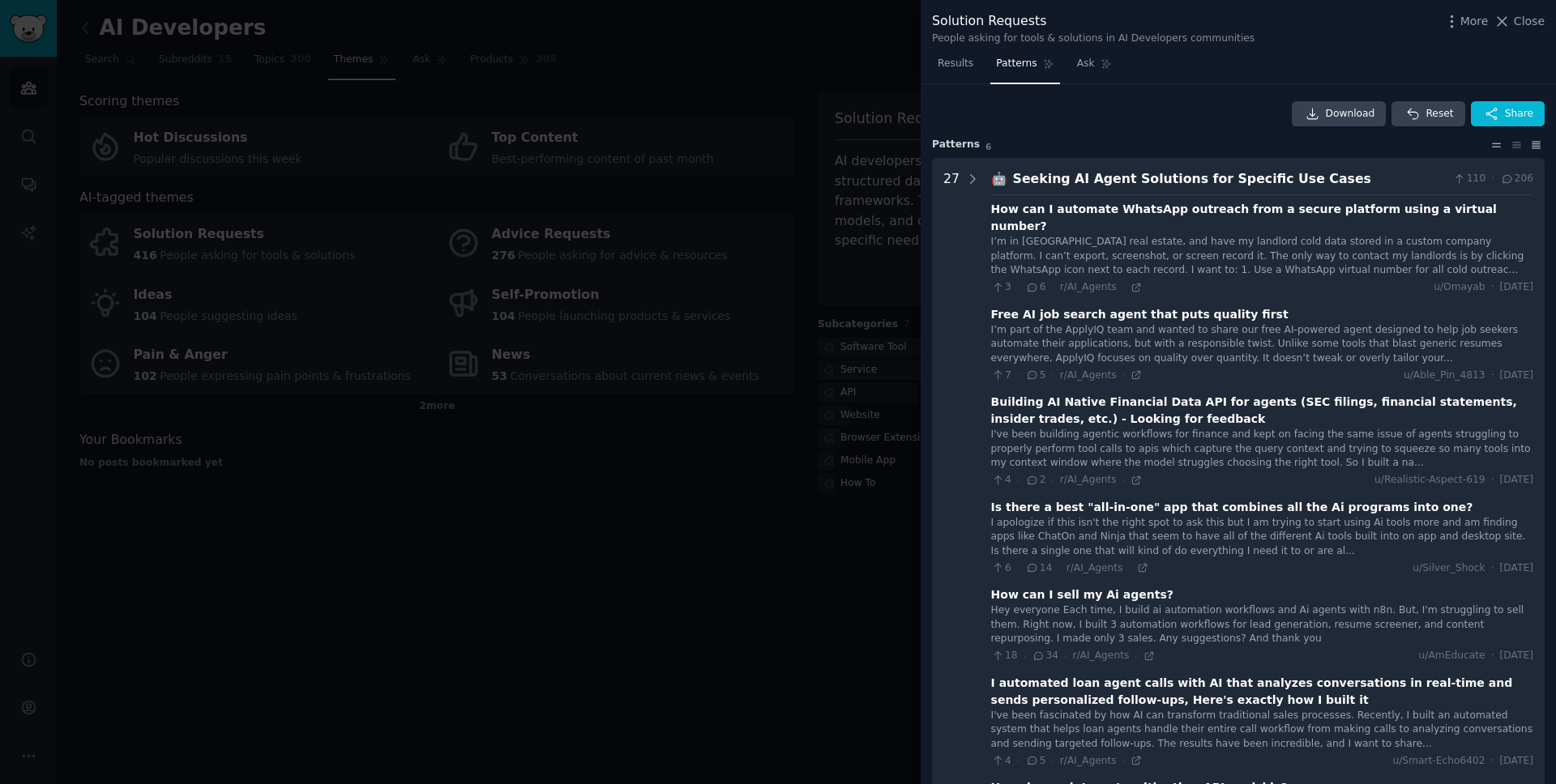
click at [1166, 147] on icon at bounding box center [1497, 145] width 17 height 11
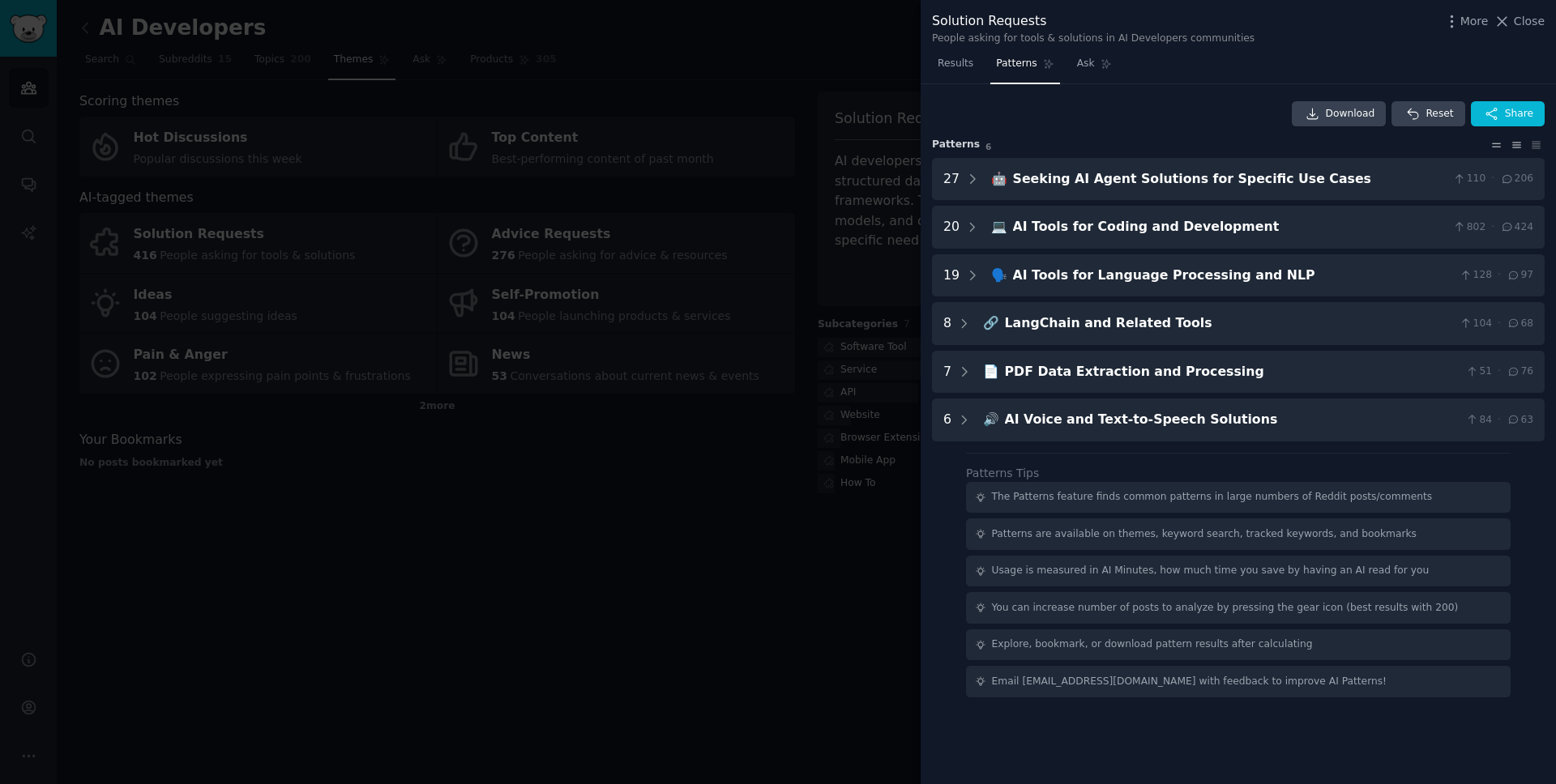
click at [1166, 146] on icon at bounding box center [1516, 145] width 8 height 5
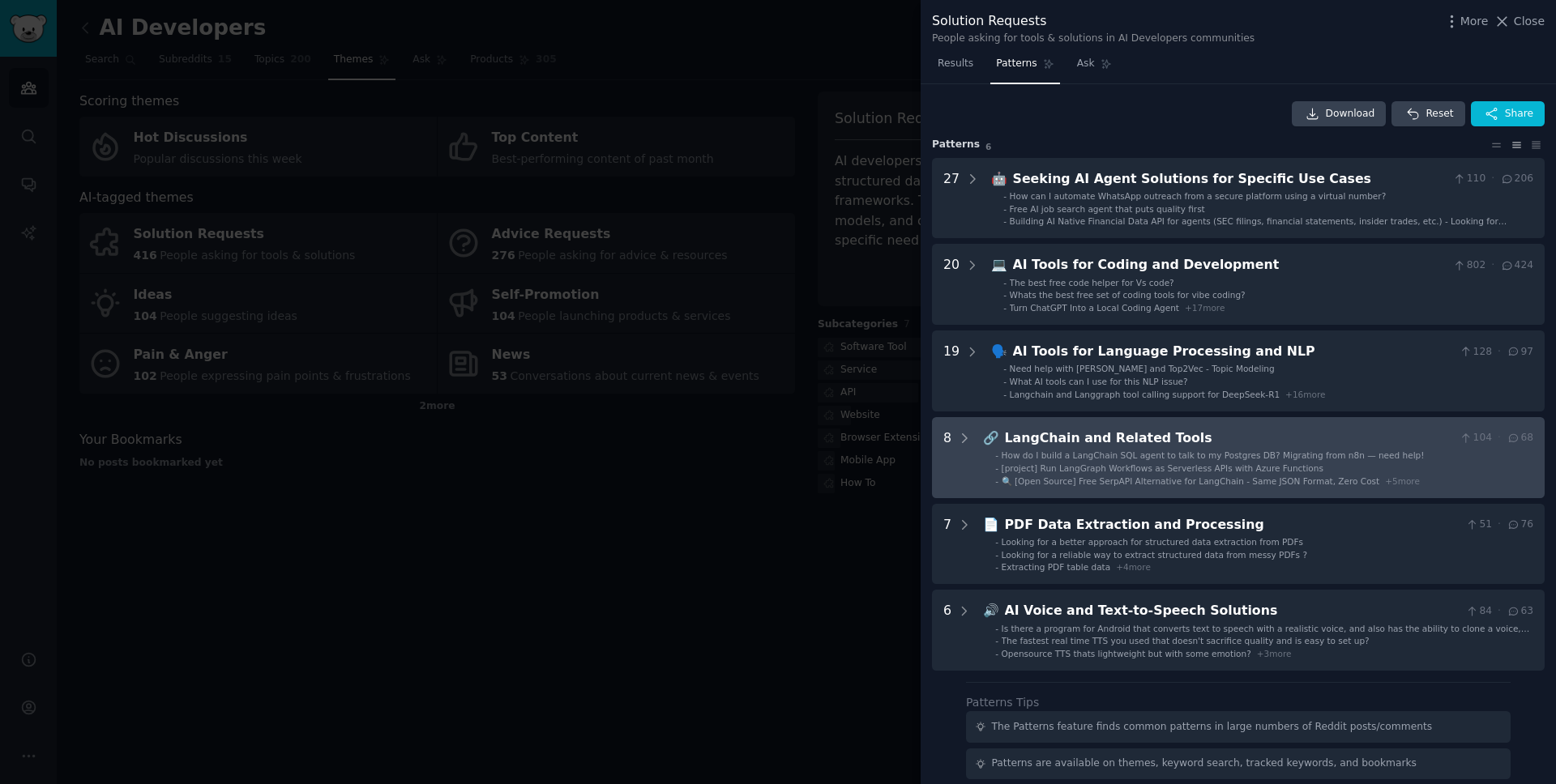
scroll to position [159, 0]
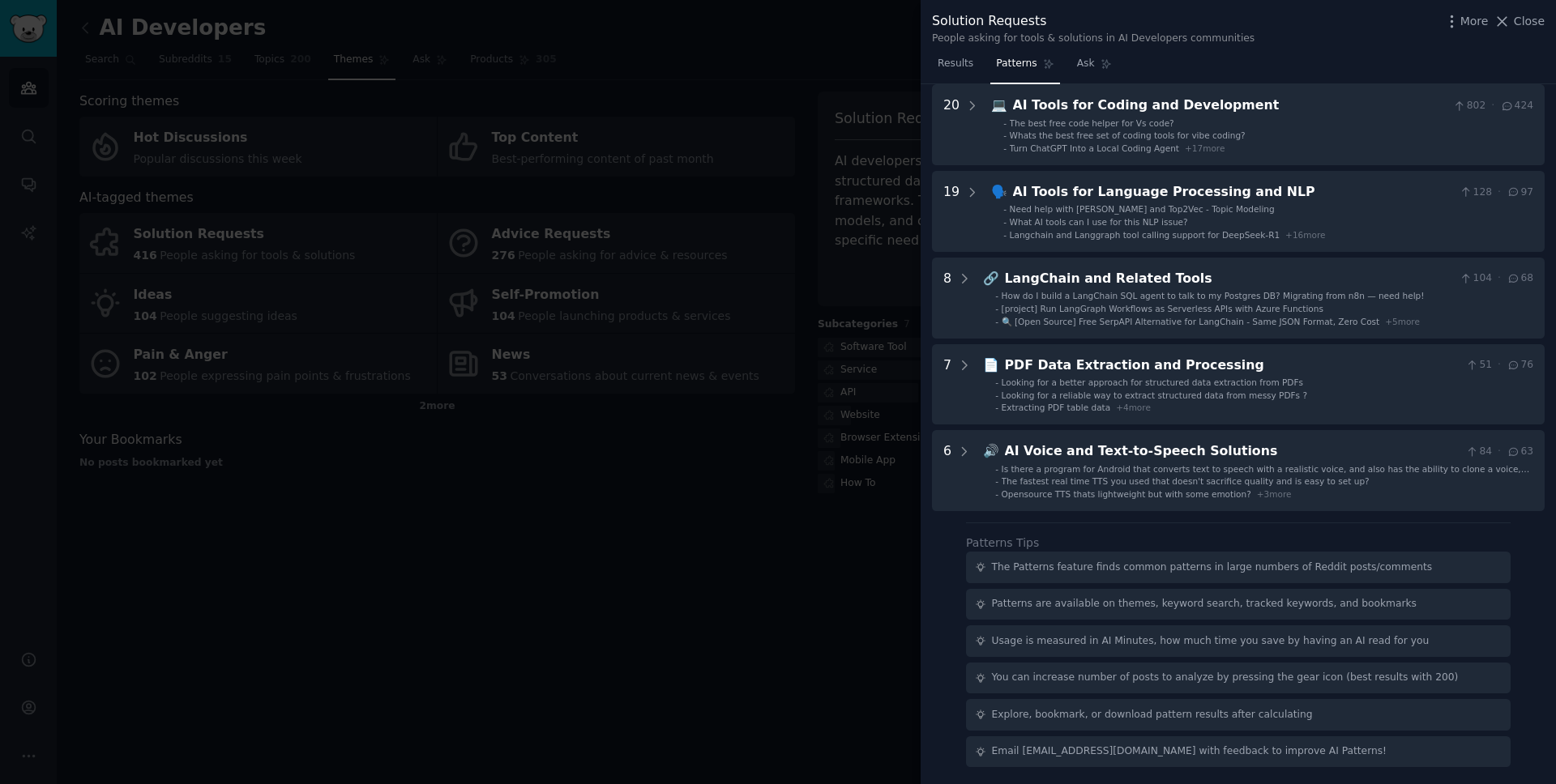
click at [1068, 570] on div "The Patterns feature finds common patterns in large numbers of Reddit posts/com…" at bounding box center [1212, 567] width 441 height 15
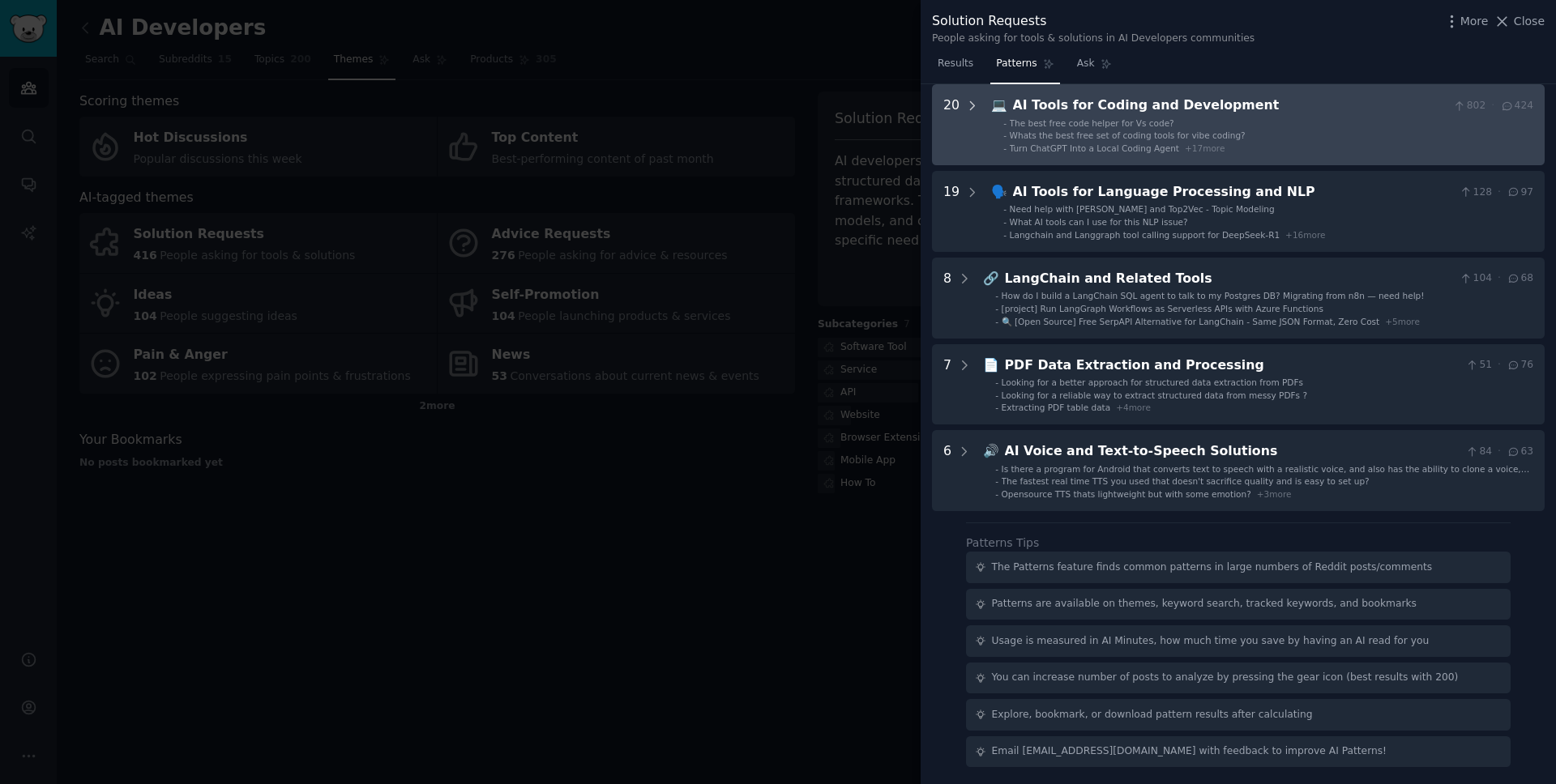
click at [974, 104] on icon at bounding box center [972, 106] width 15 height 15
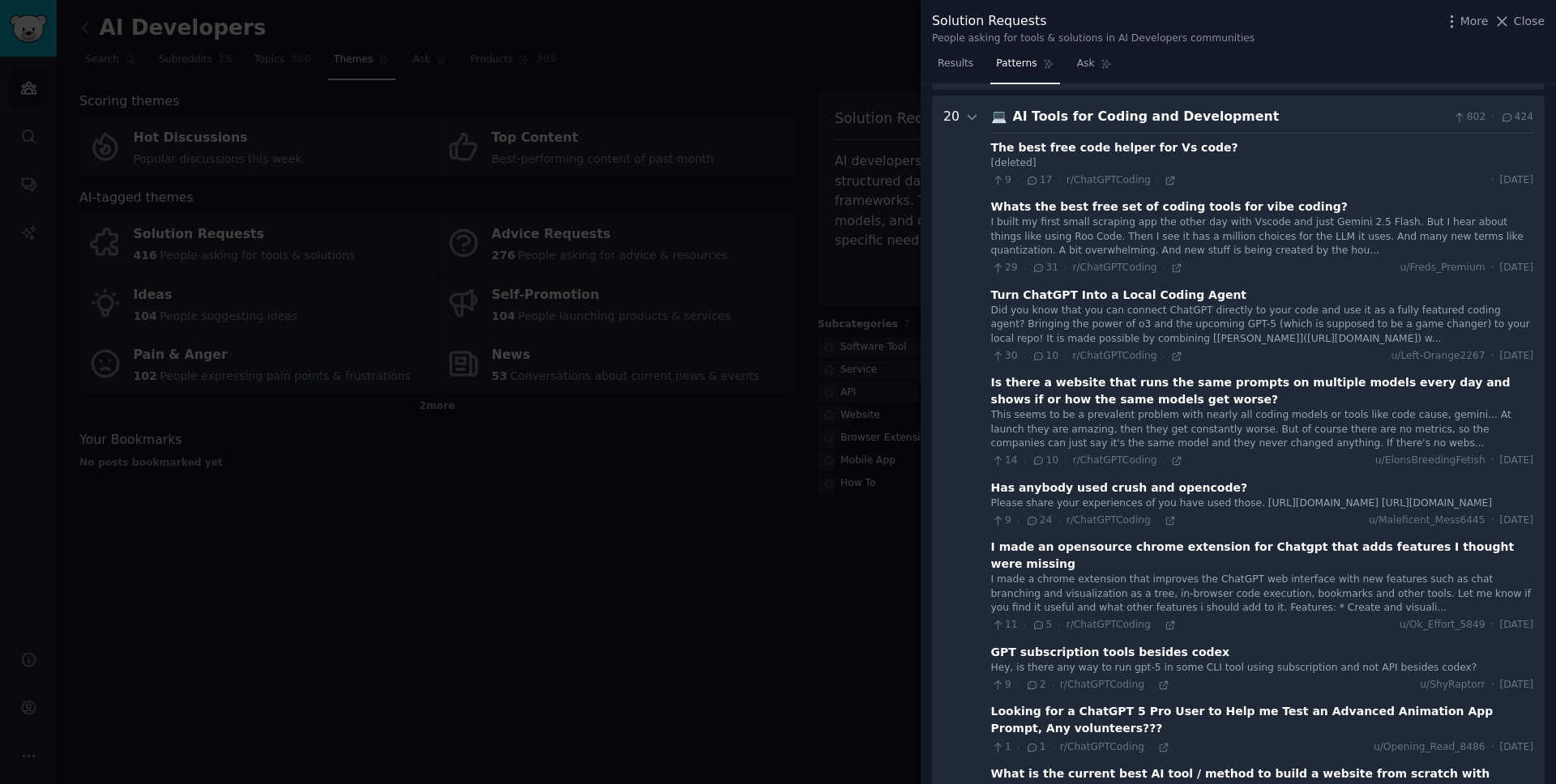
scroll to position [145, 0]
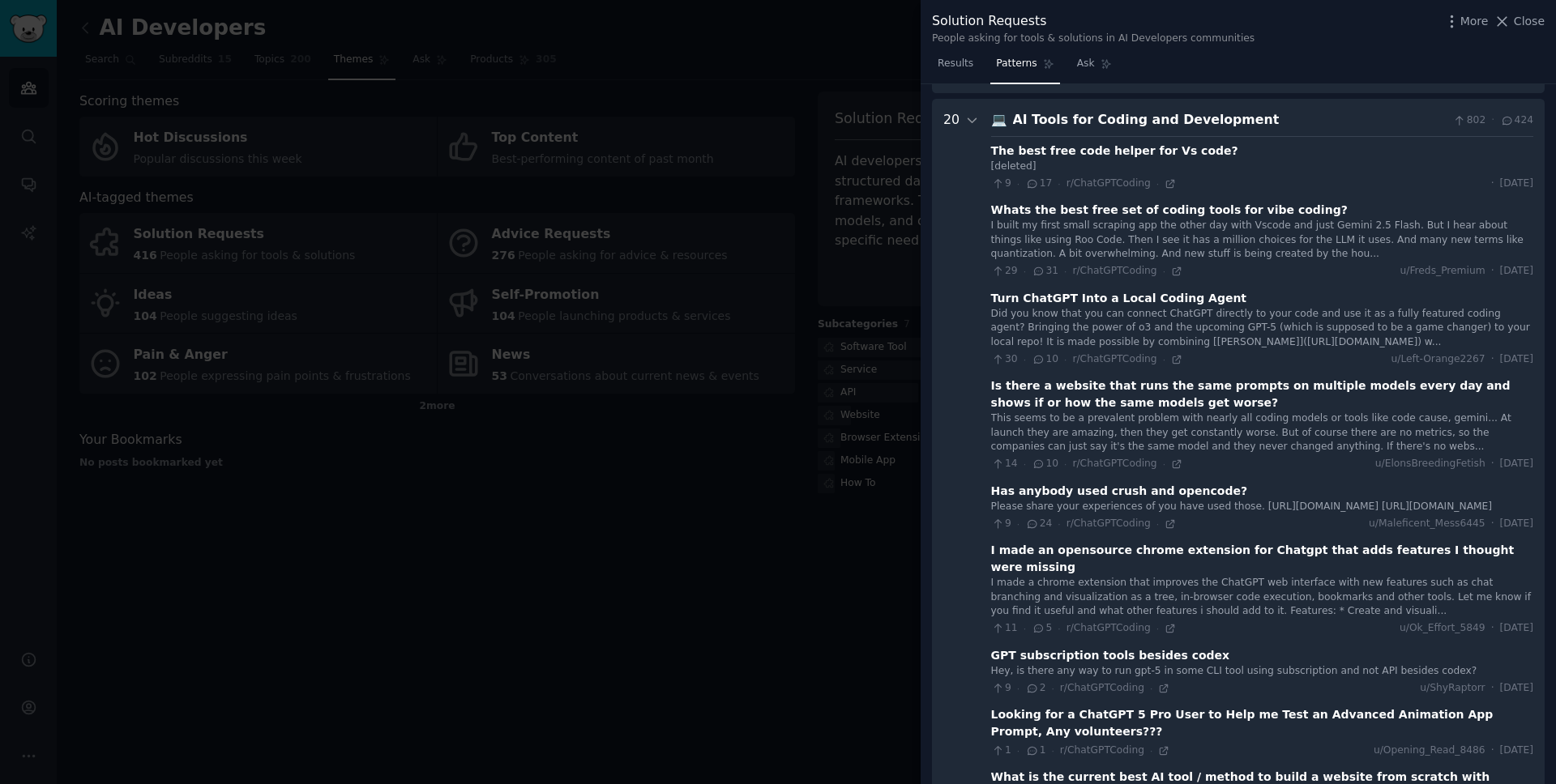
click at [1133, 398] on div "Is there a website that runs the same prompts on multiple models every day and …" at bounding box center [1262, 395] width 542 height 34
click at [1166, 463] on icon at bounding box center [1176, 464] width 11 height 11
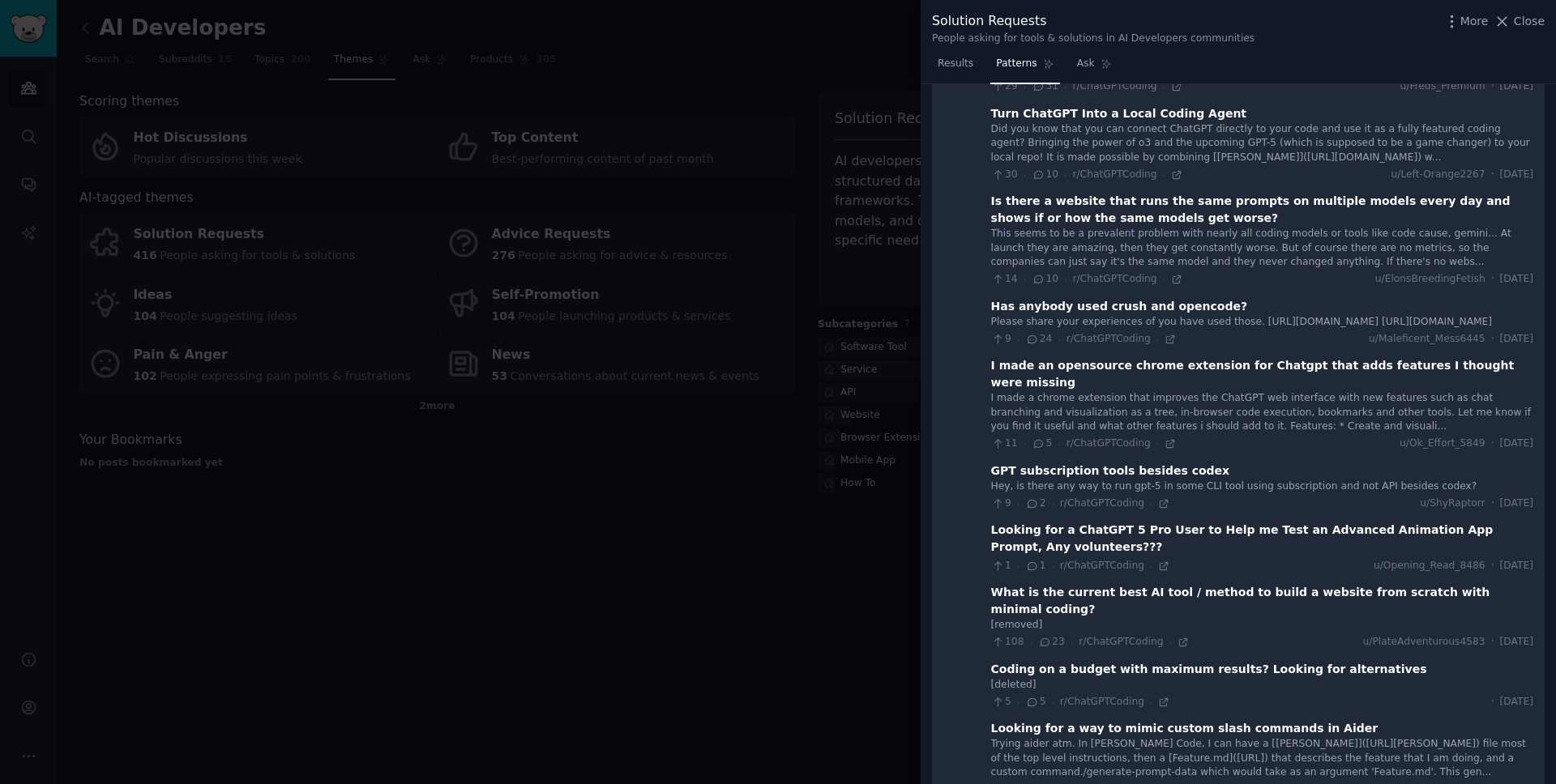
scroll to position [352, 0]
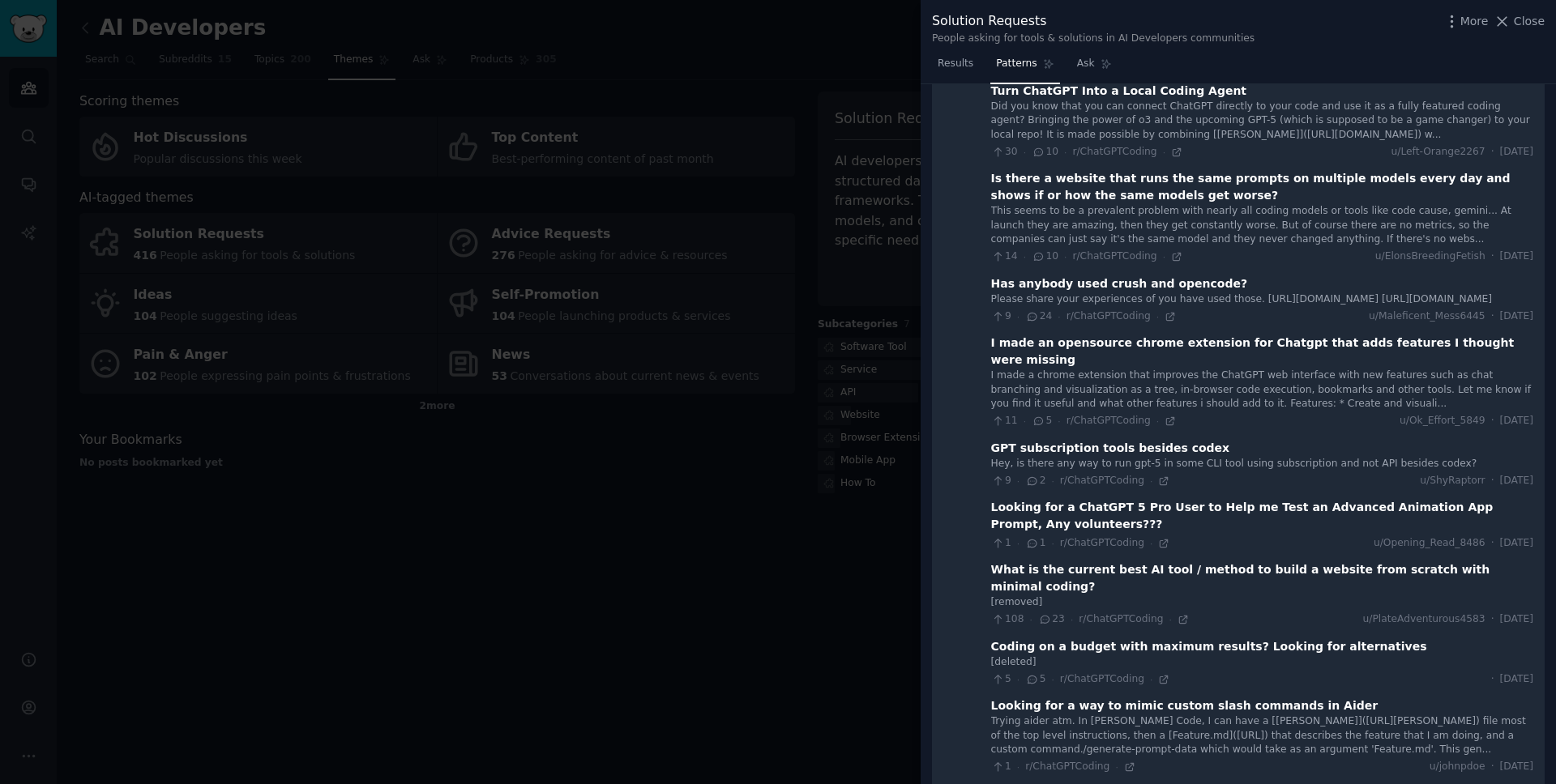
click at [786, 437] on div at bounding box center [778, 392] width 1556 height 784
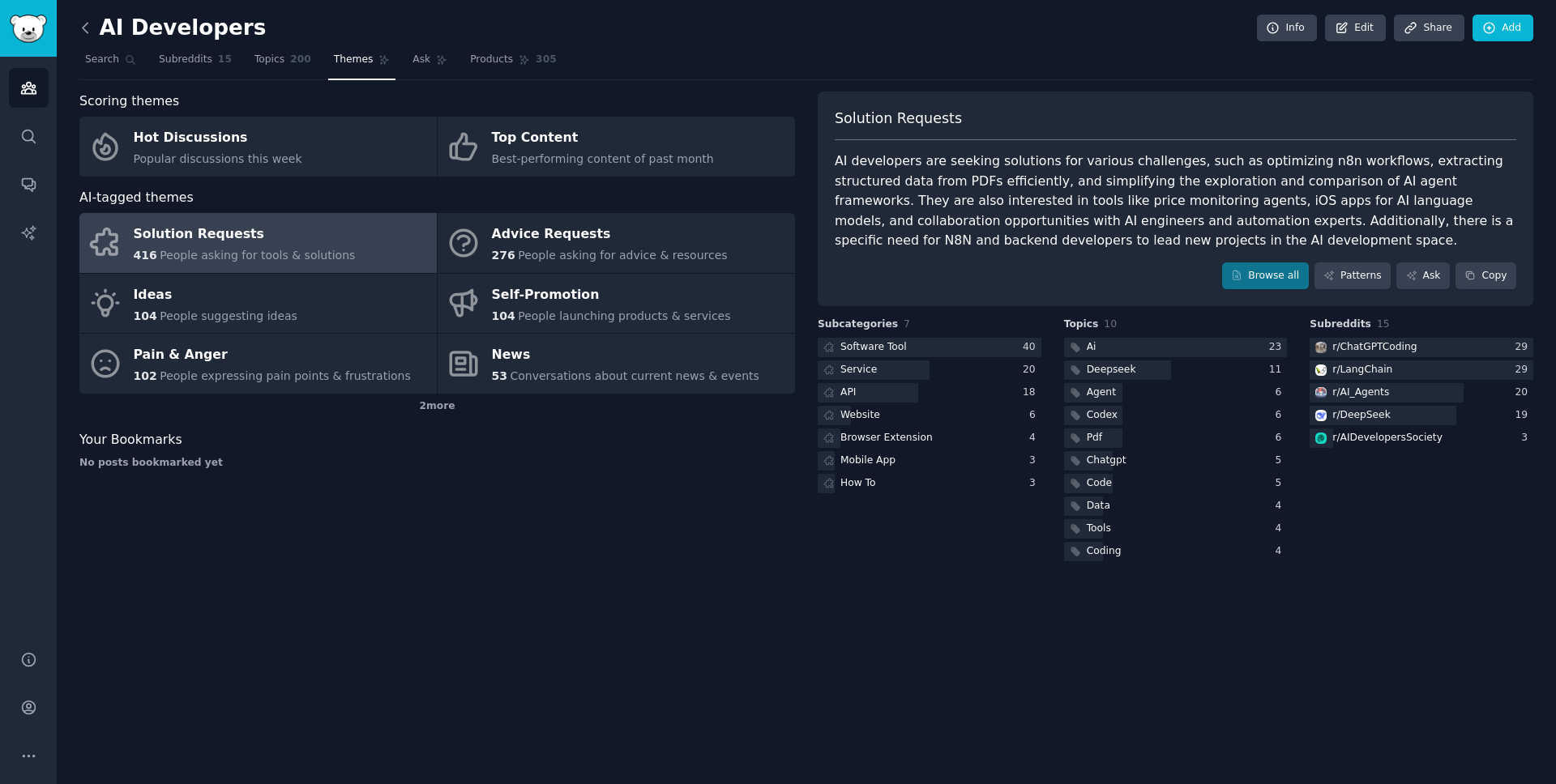
click at [87, 30] on icon at bounding box center [85, 28] width 17 height 17
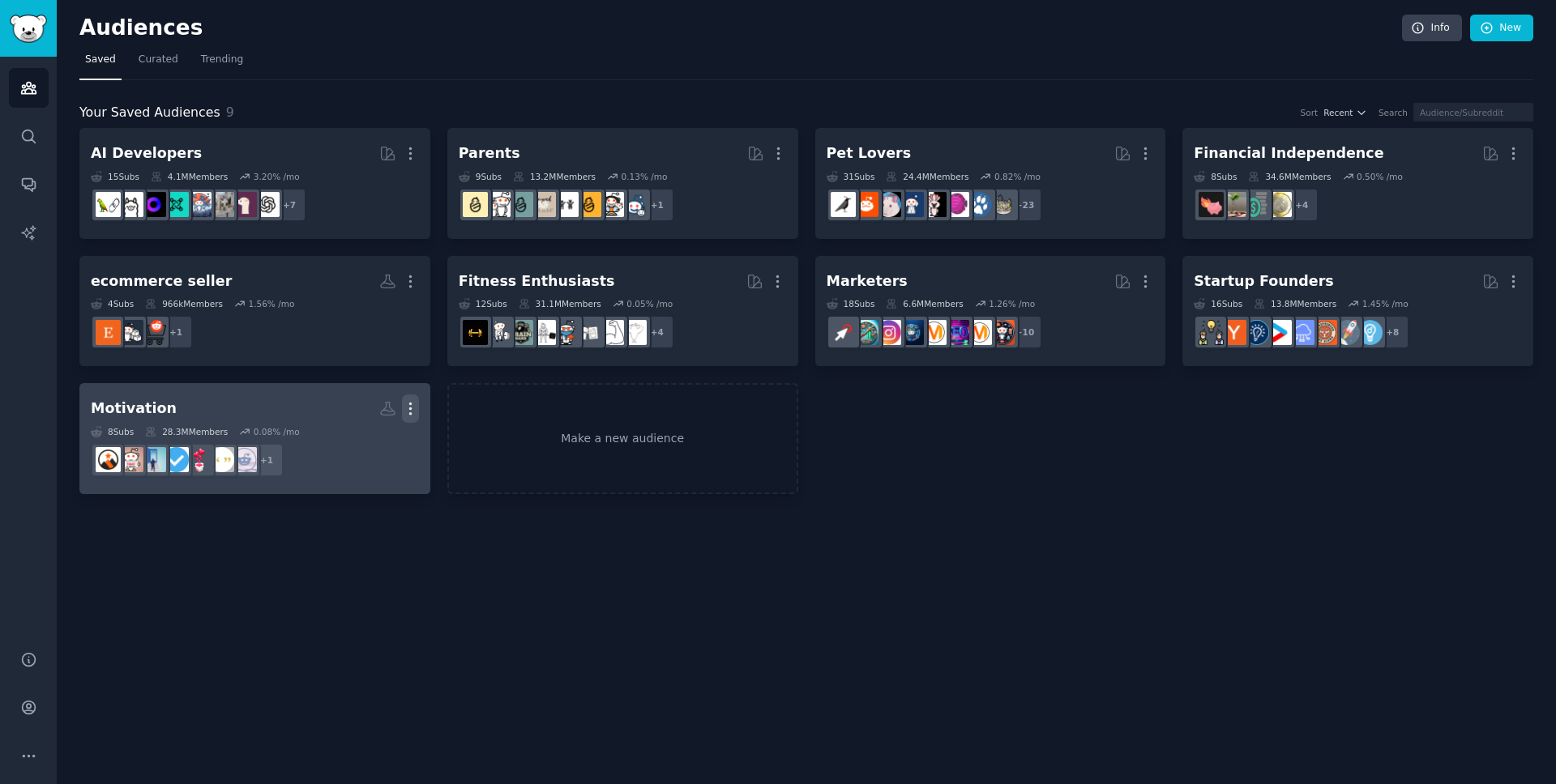
click at [412, 411] on icon "button" at bounding box center [411, 409] width 17 height 17
click at [378, 483] on link "Motivation More View Delete 8 Sub s 28.3M Members 0.08 % /mo + 1" at bounding box center [254, 438] width 350 height 111
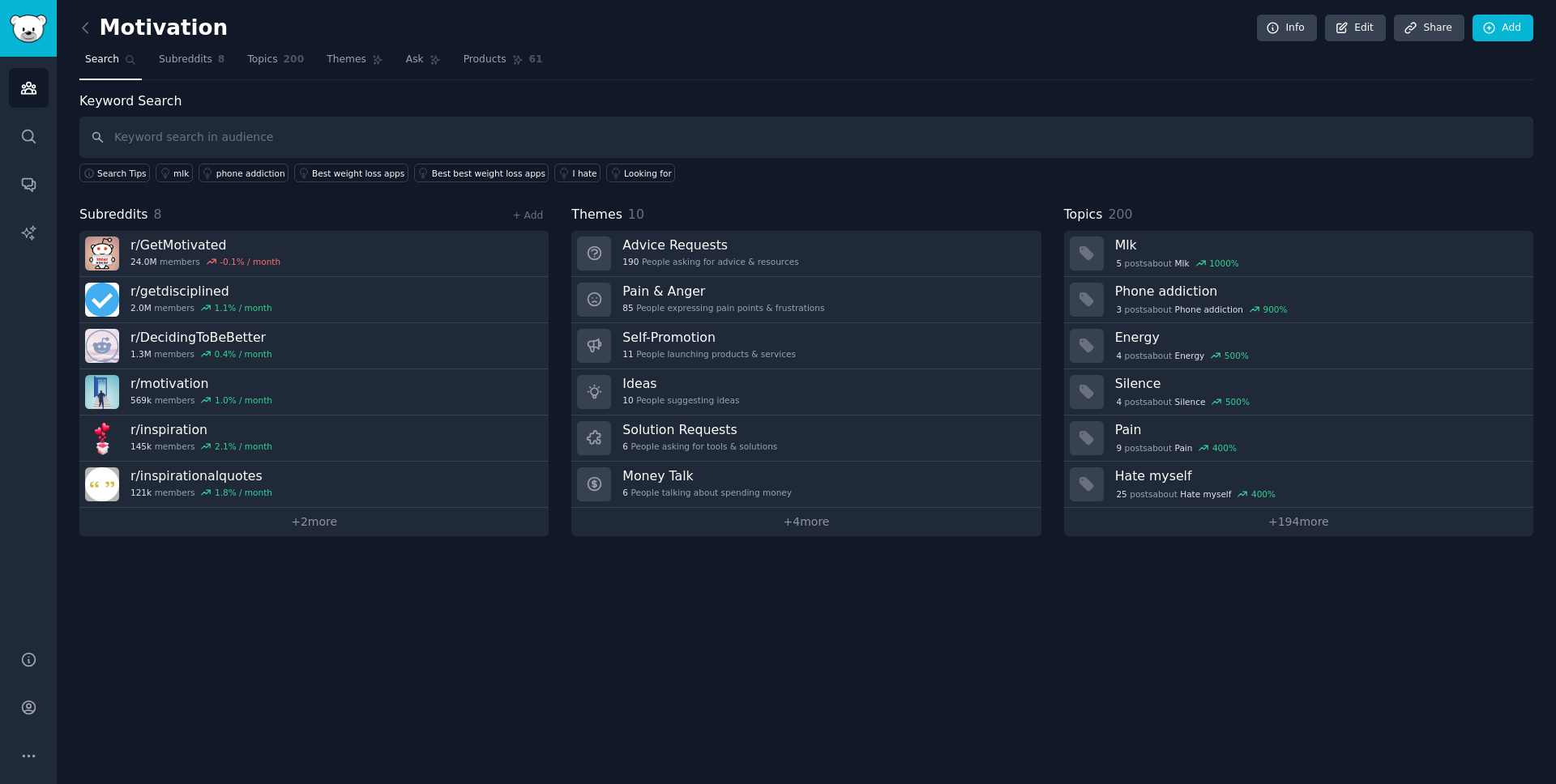
click at [95, 24] on link at bounding box center [90, 28] width 21 height 26
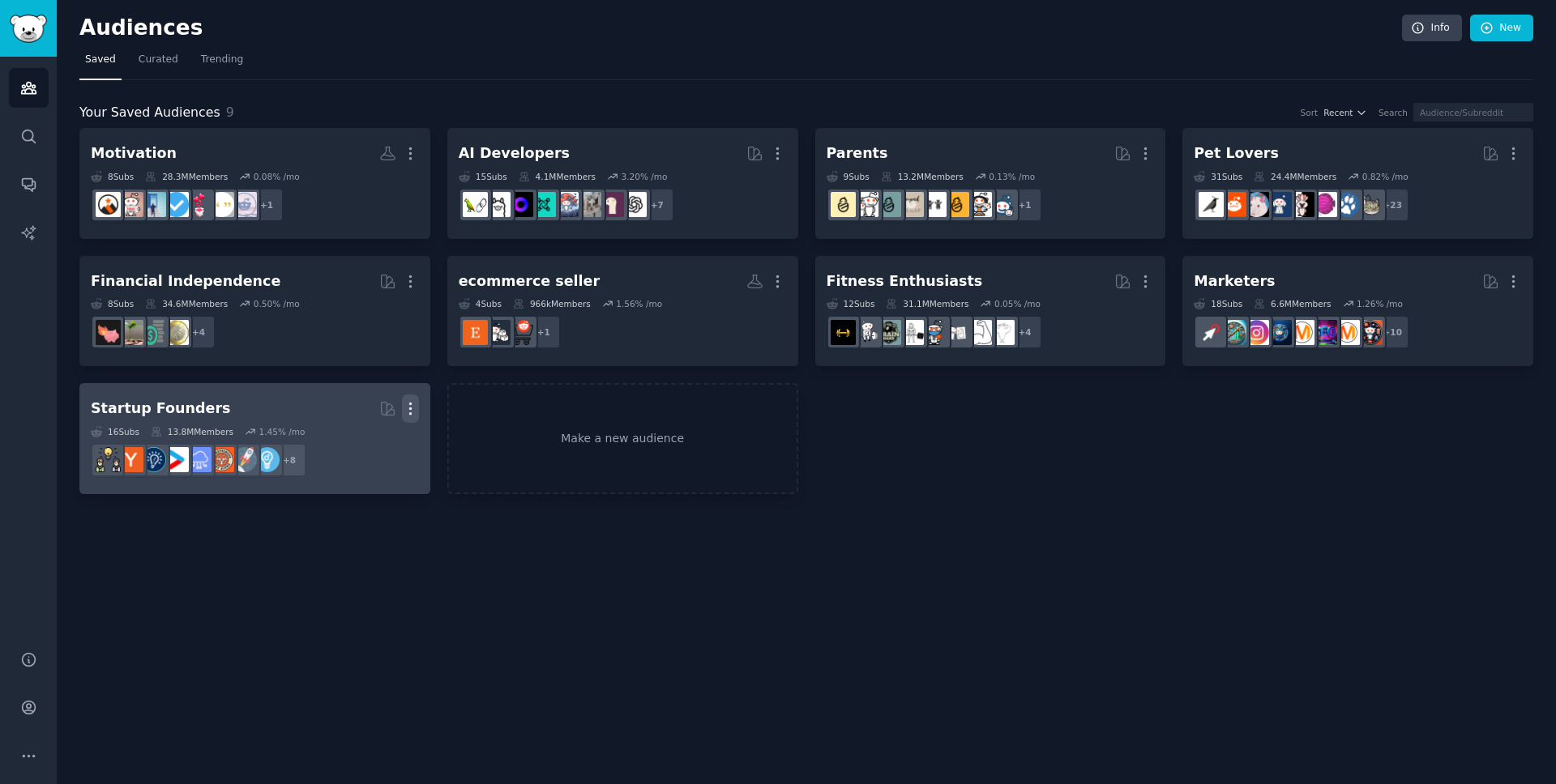
click at [418, 405] on icon "button" at bounding box center [411, 409] width 17 height 17
click at [381, 439] on p "Delete" at bounding box center [366, 442] width 37 height 17
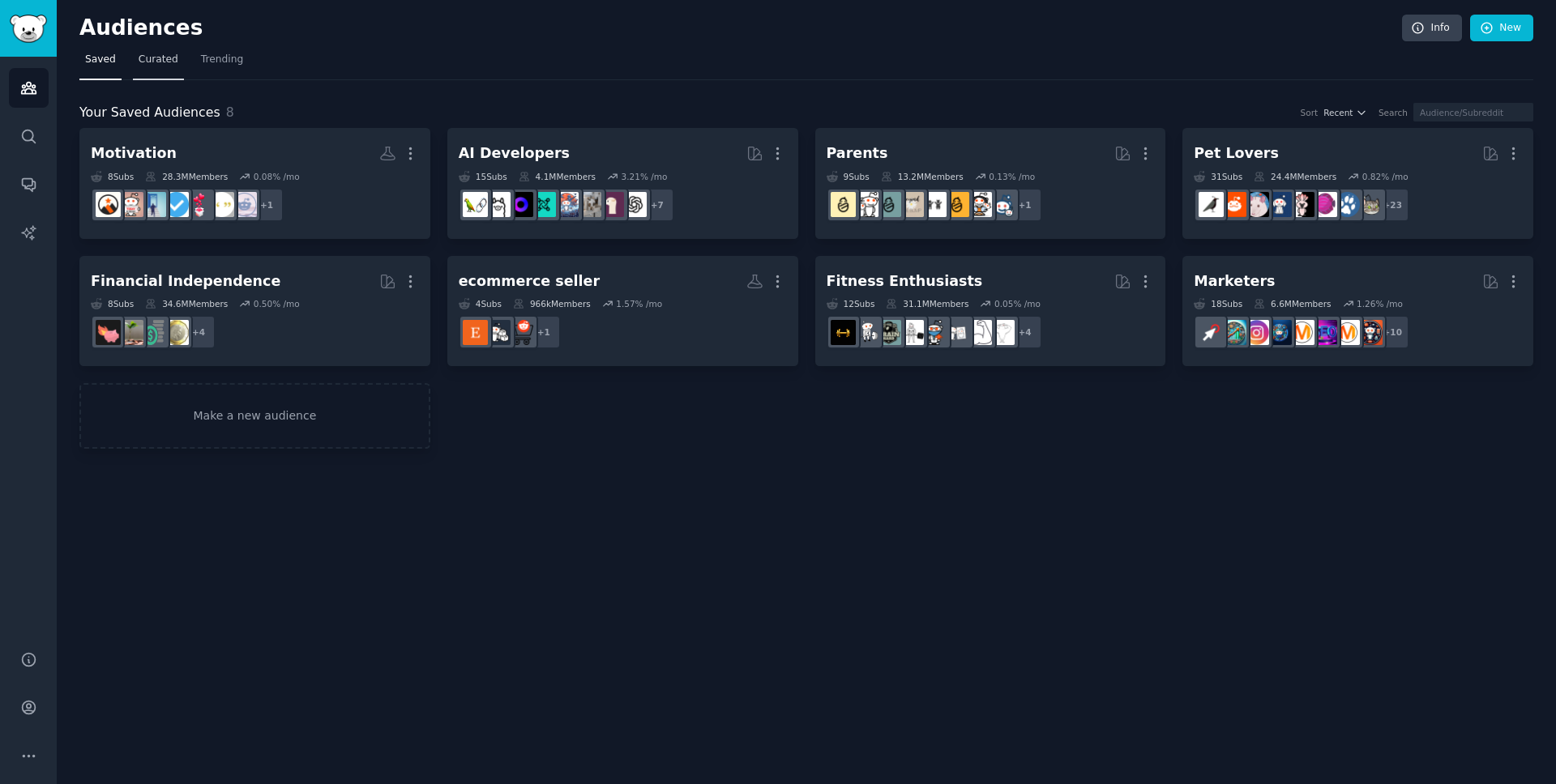
click at [169, 63] on span "Curated" at bounding box center [158, 59] width 40 height 15
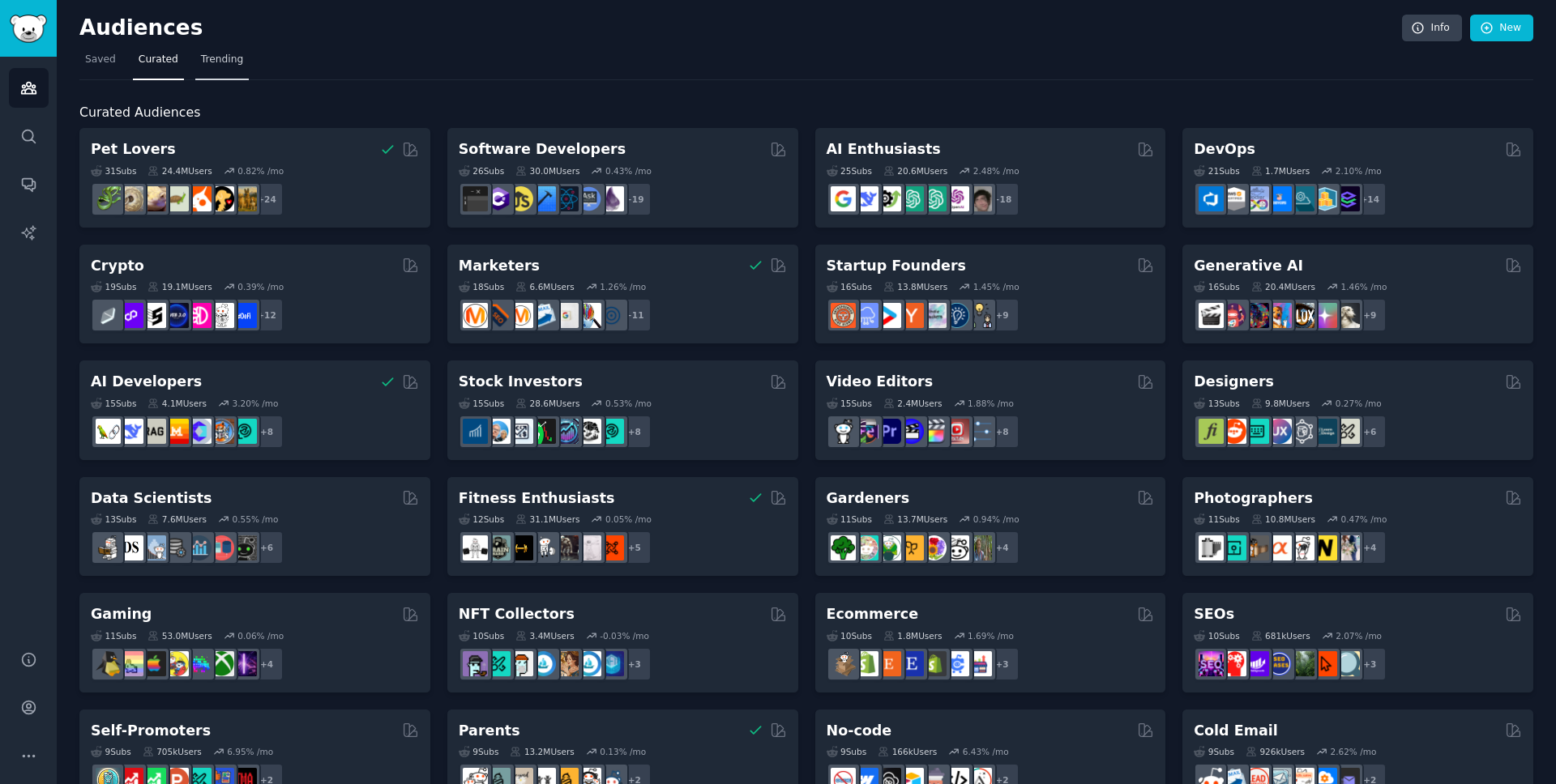
click at [209, 63] on span "Trending" at bounding box center [221, 59] width 42 height 15
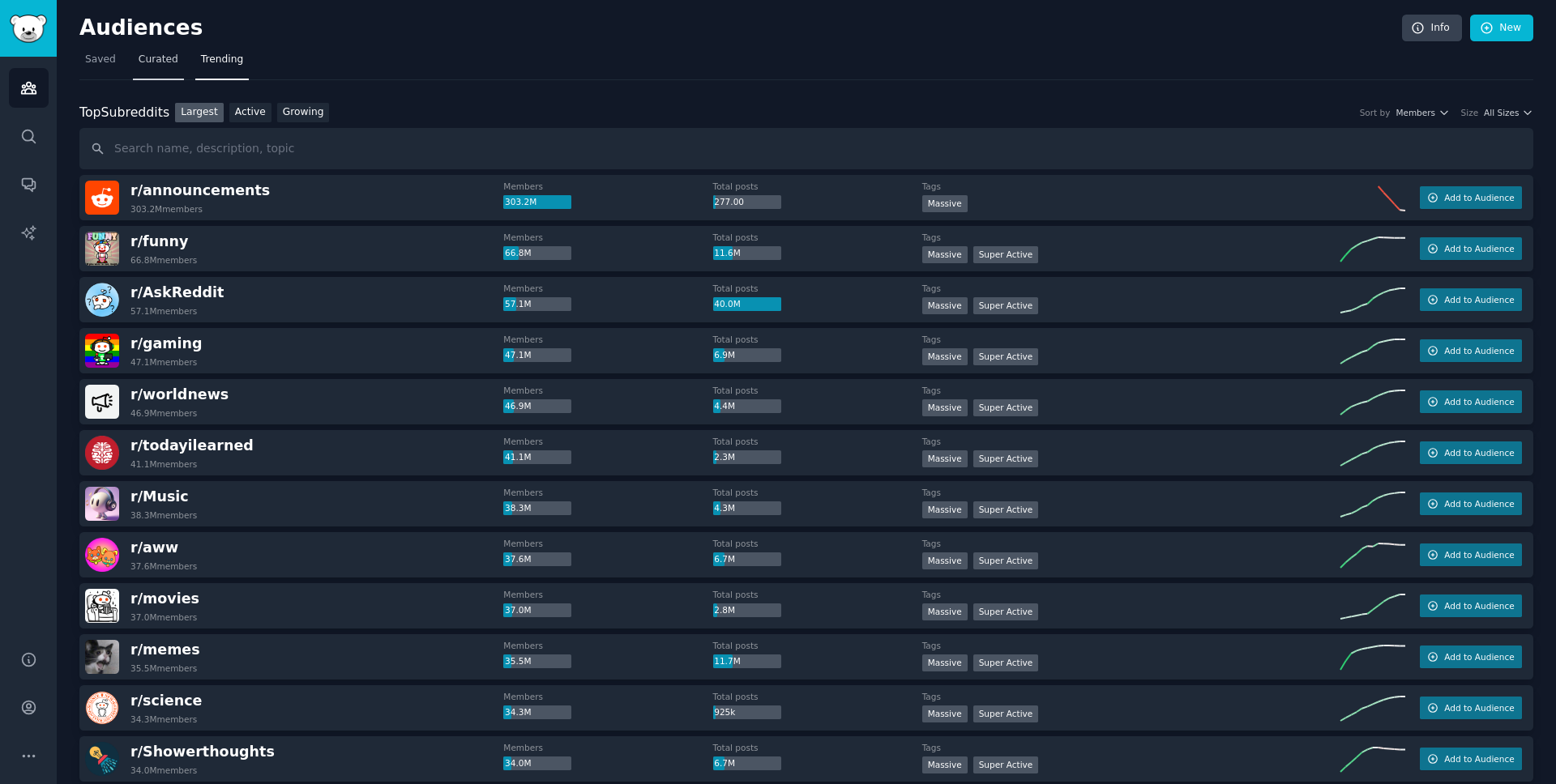
click at [158, 56] on span "Curated" at bounding box center [158, 59] width 40 height 15
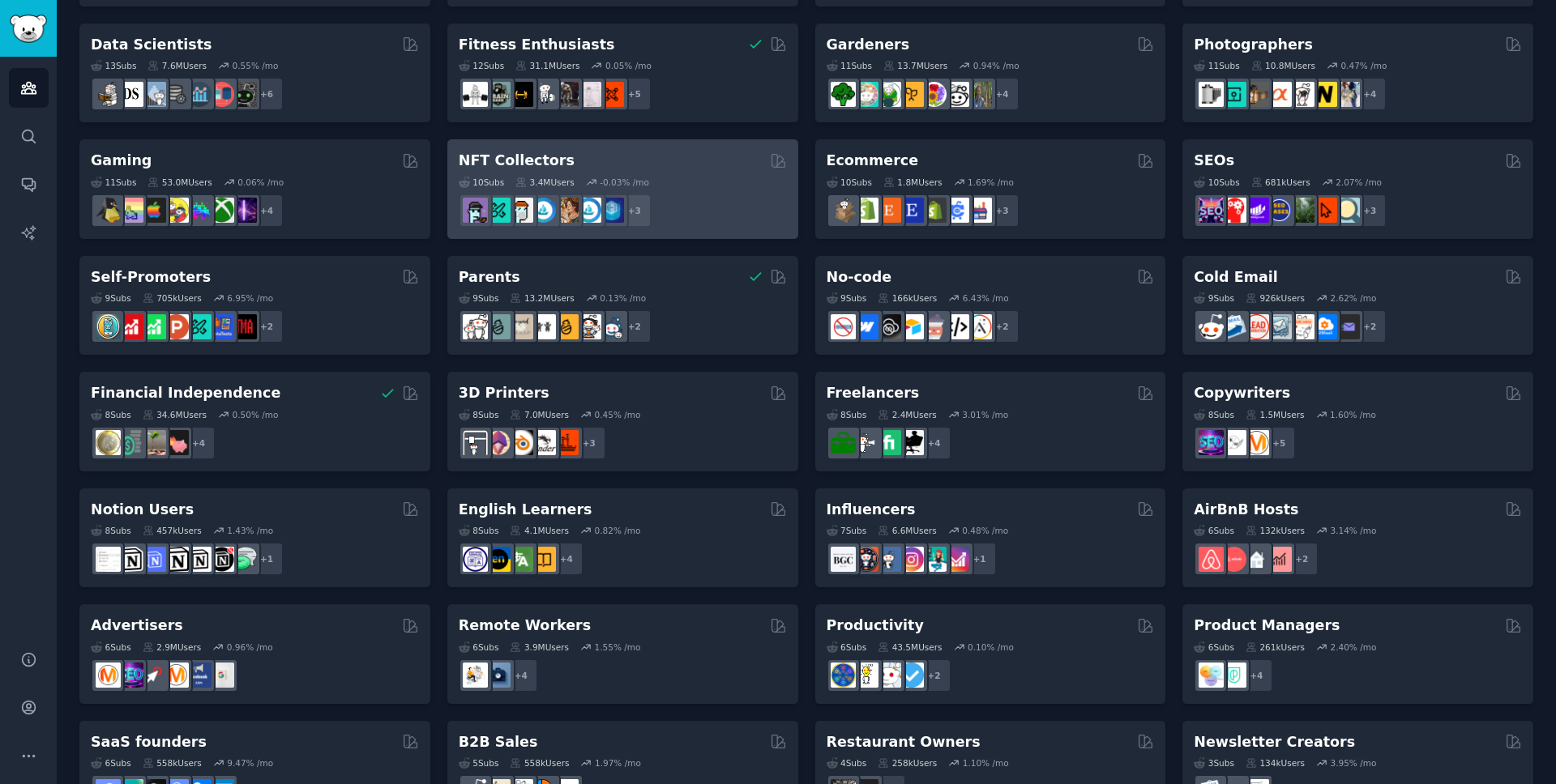
scroll to position [512, 0]
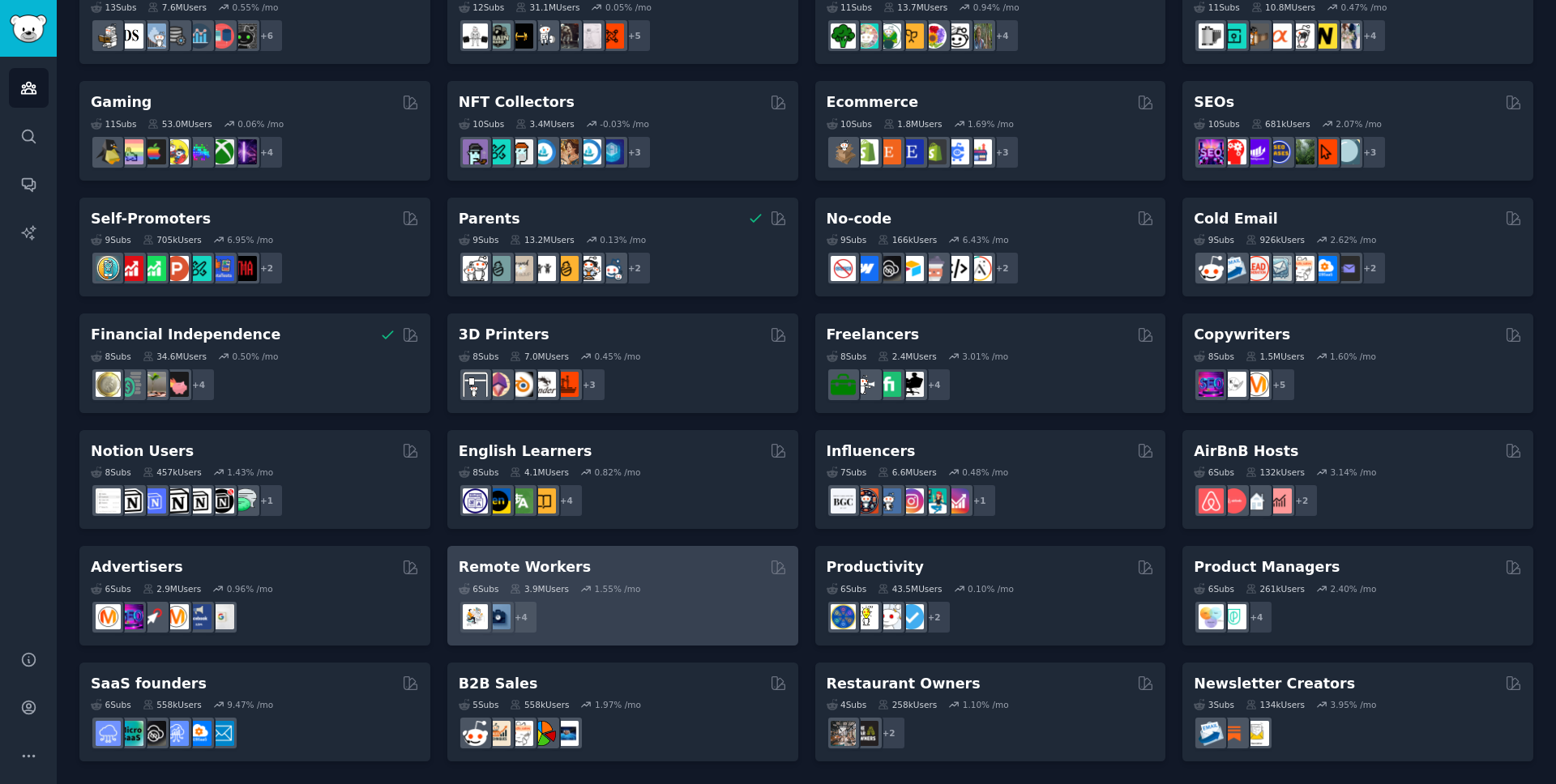
click at [685, 579] on div "6 Sub s 3.9M Users 1.55 % /mo + 4" at bounding box center [623, 606] width 328 height 57
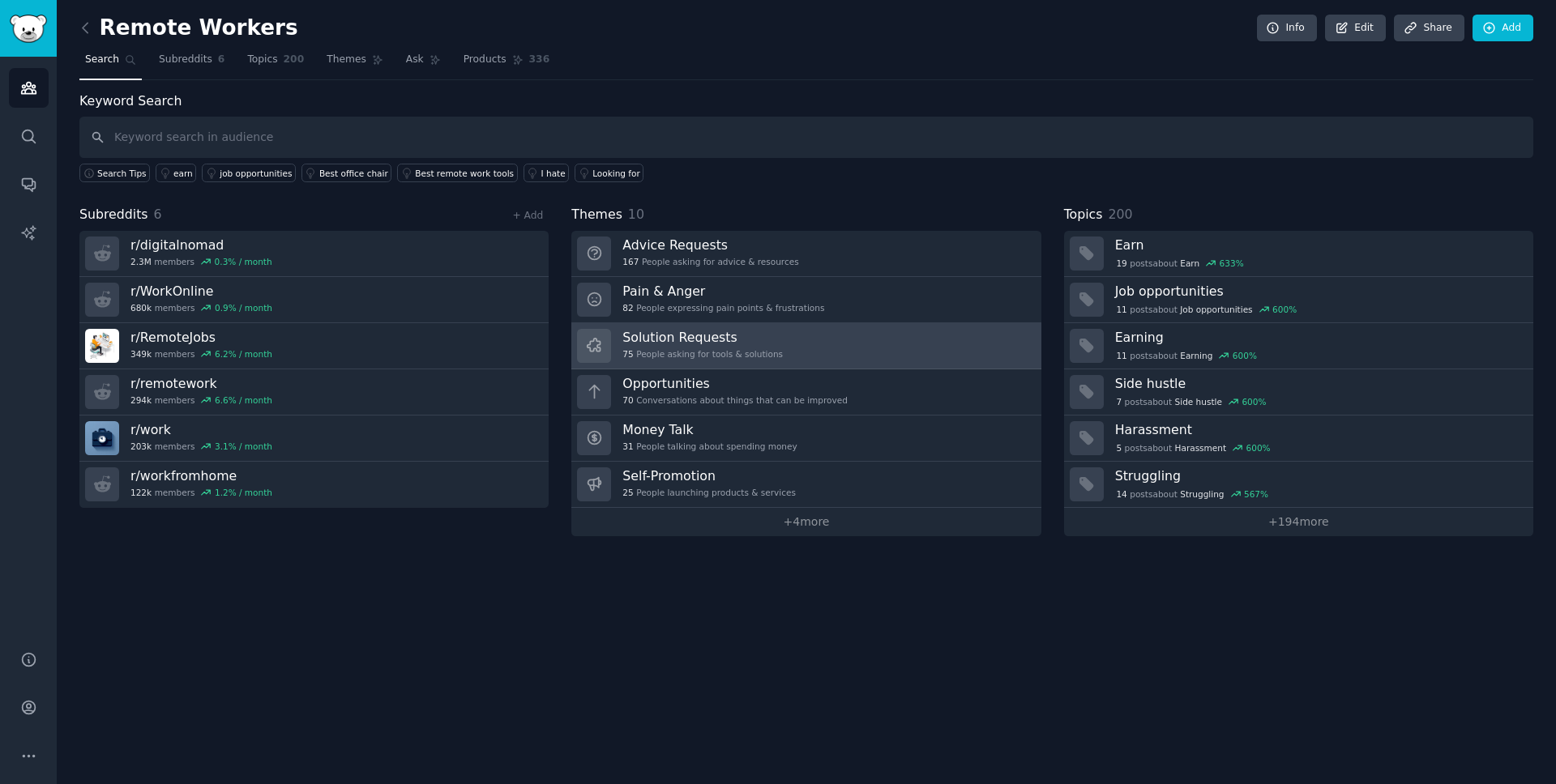
click at [813, 336] on link "Solution Requests 75 People asking for tools & solutions" at bounding box center [805, 346] width 469 height 46
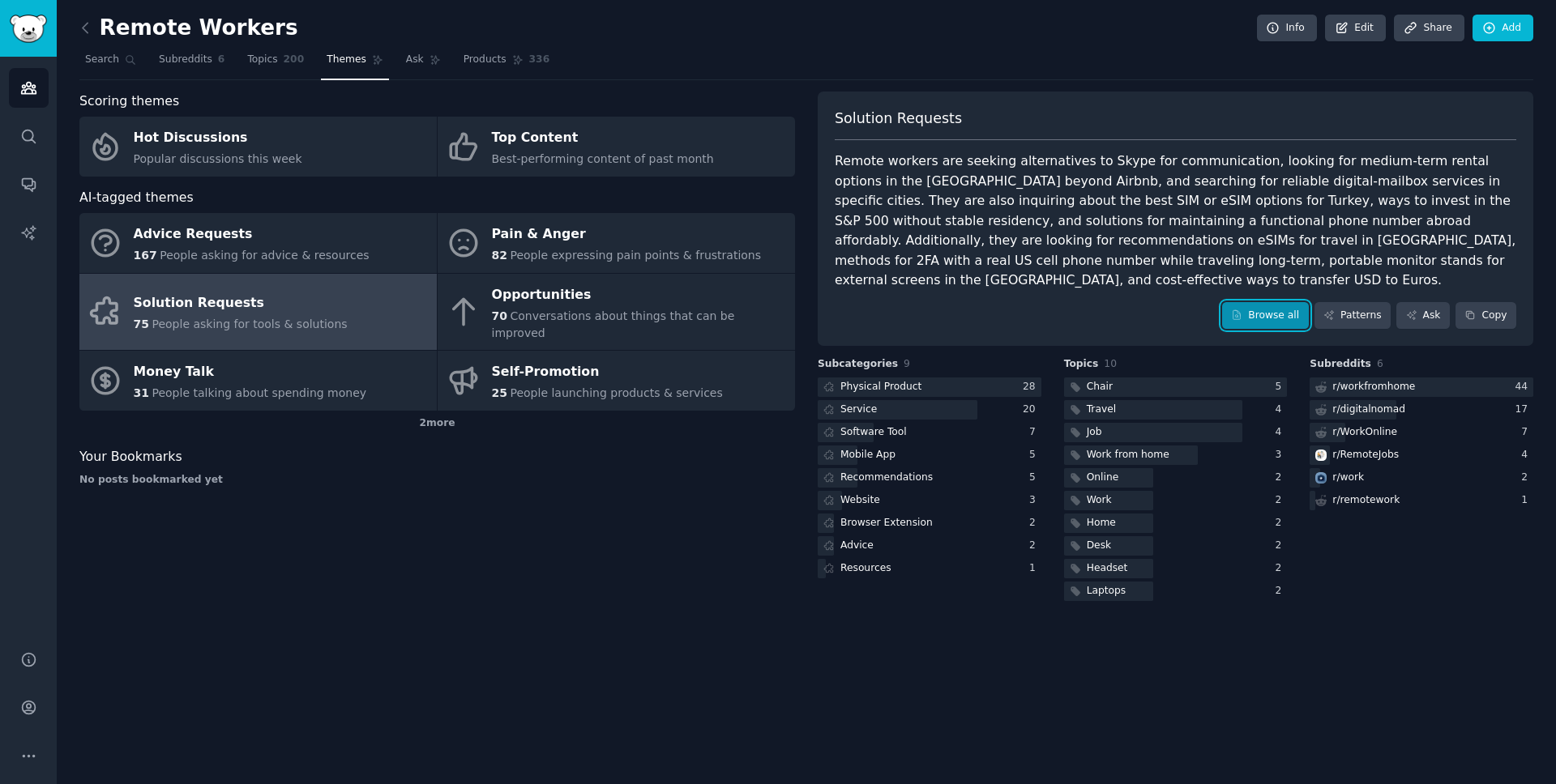
click at [1166, 302] on link "Browse all" at bounding box center [1265, 316] width 87 height 28
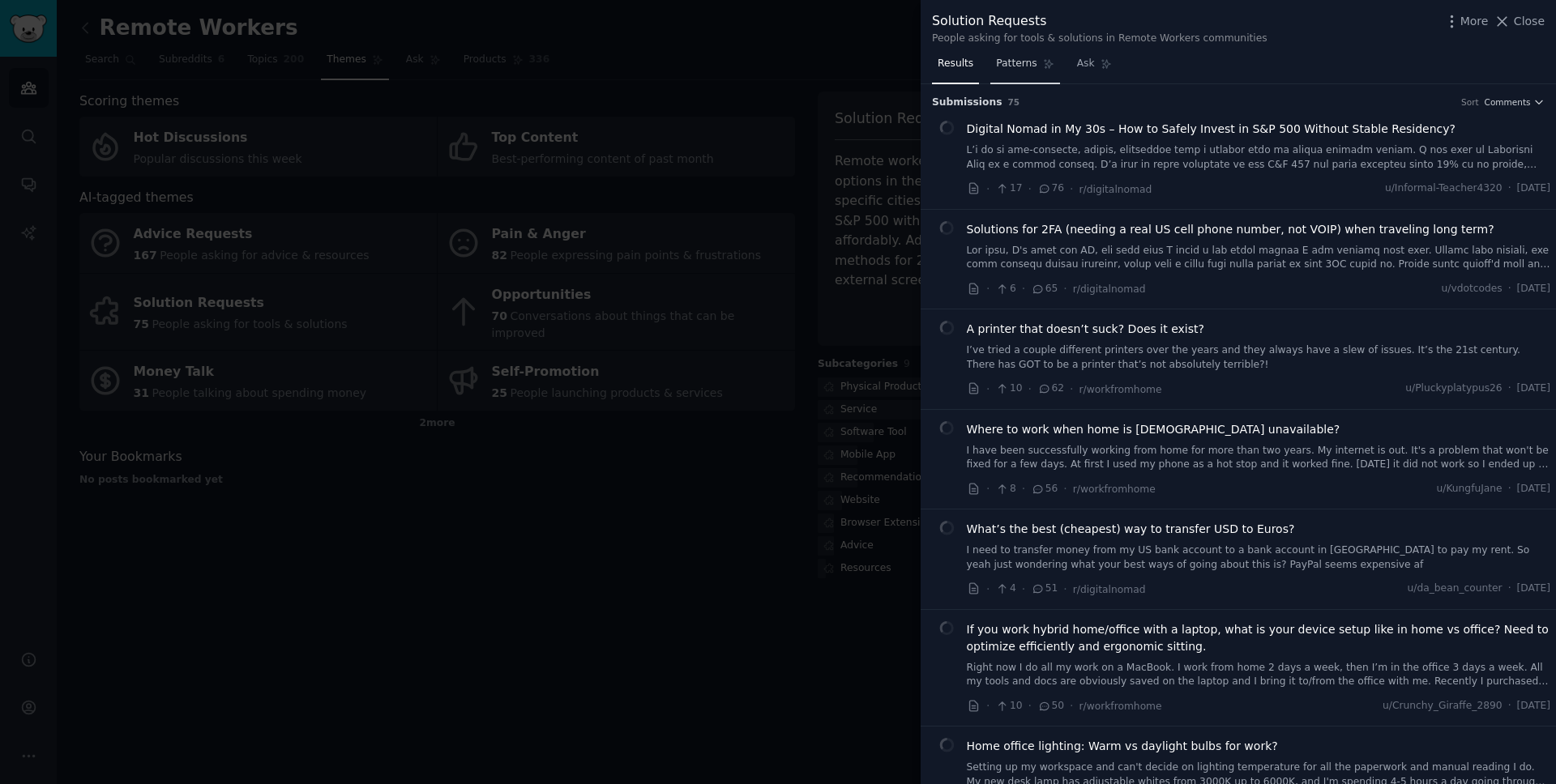
click at [1012, 65] on span "Patterns" at bounding box center [1016, 64] width 40 height 15
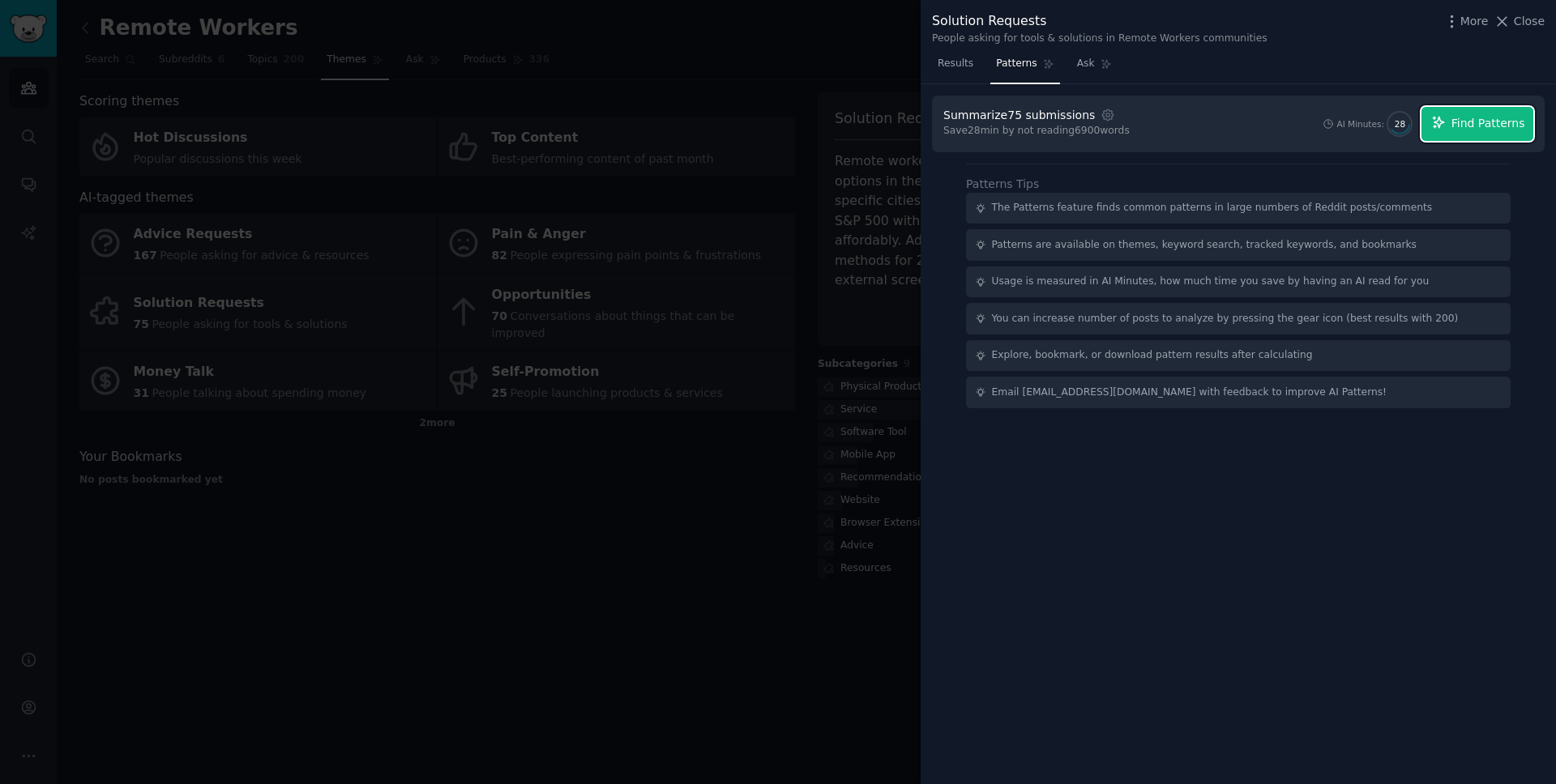
click at [1166, 133] on button "Find Patterns" at bounding box center [1478, 124] width 112 height 34
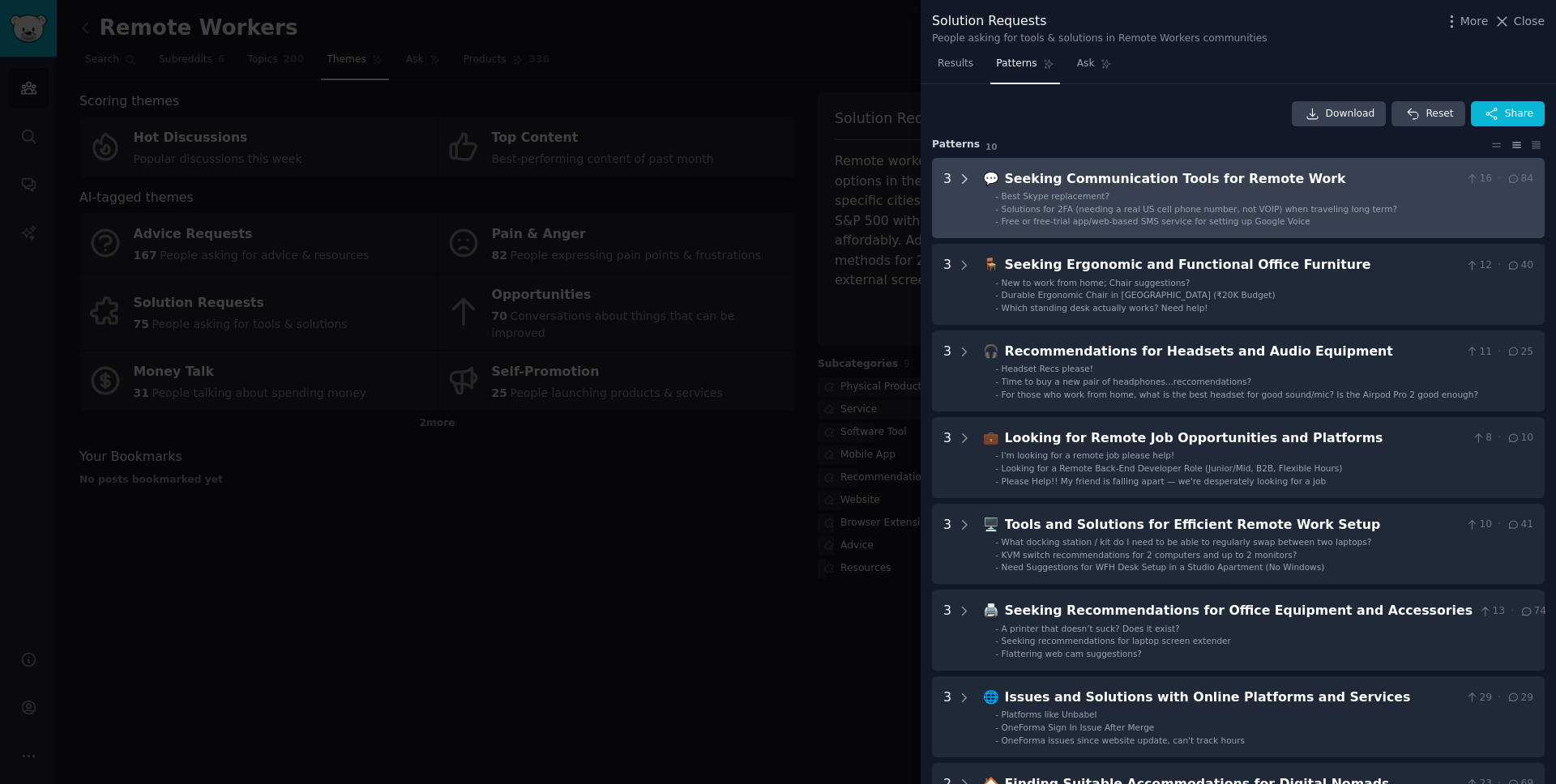
click at [960, 181] on icon at bounding box center [964, 178] width 15 height 15
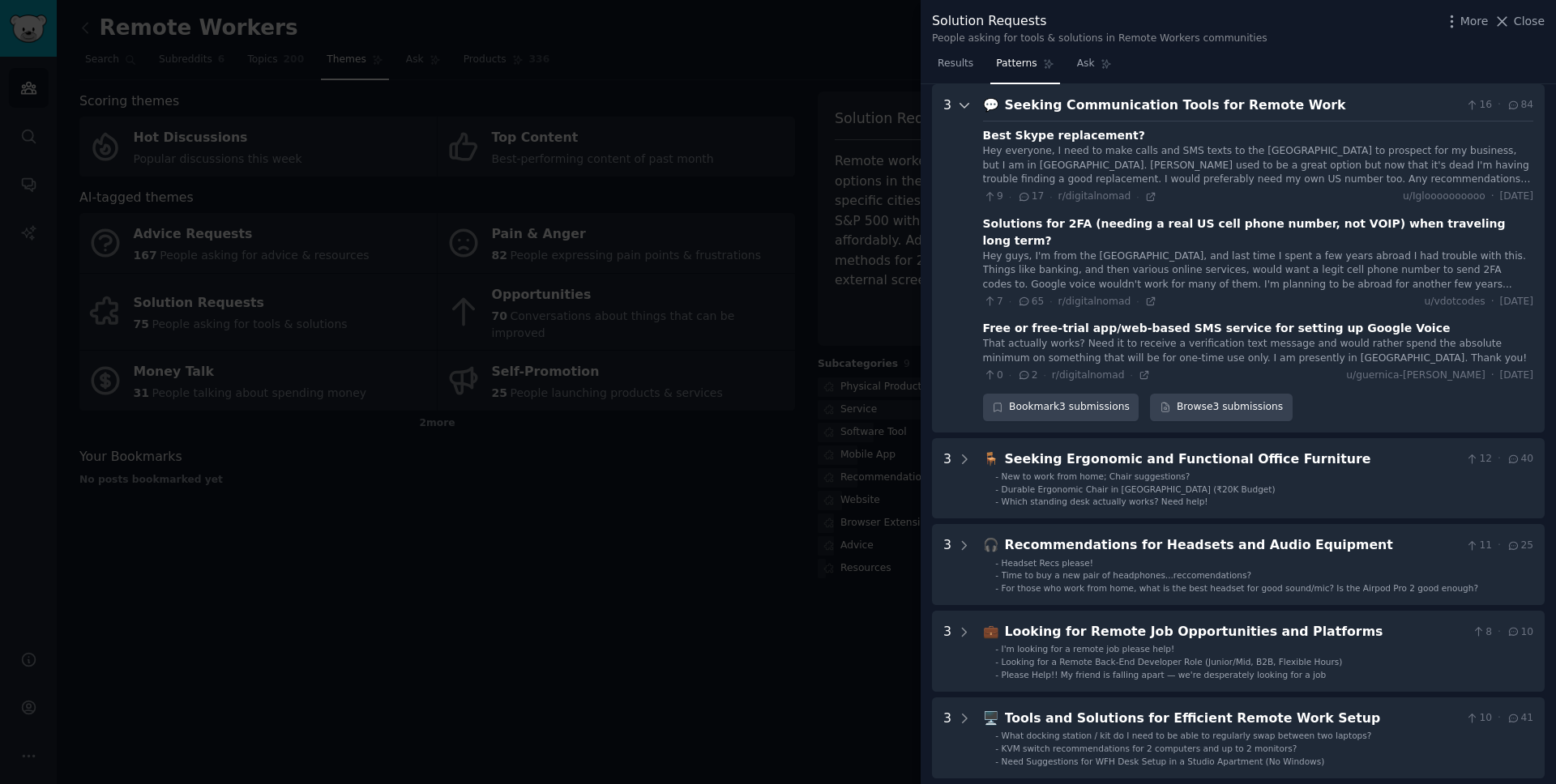
scroll to position [60, 0]
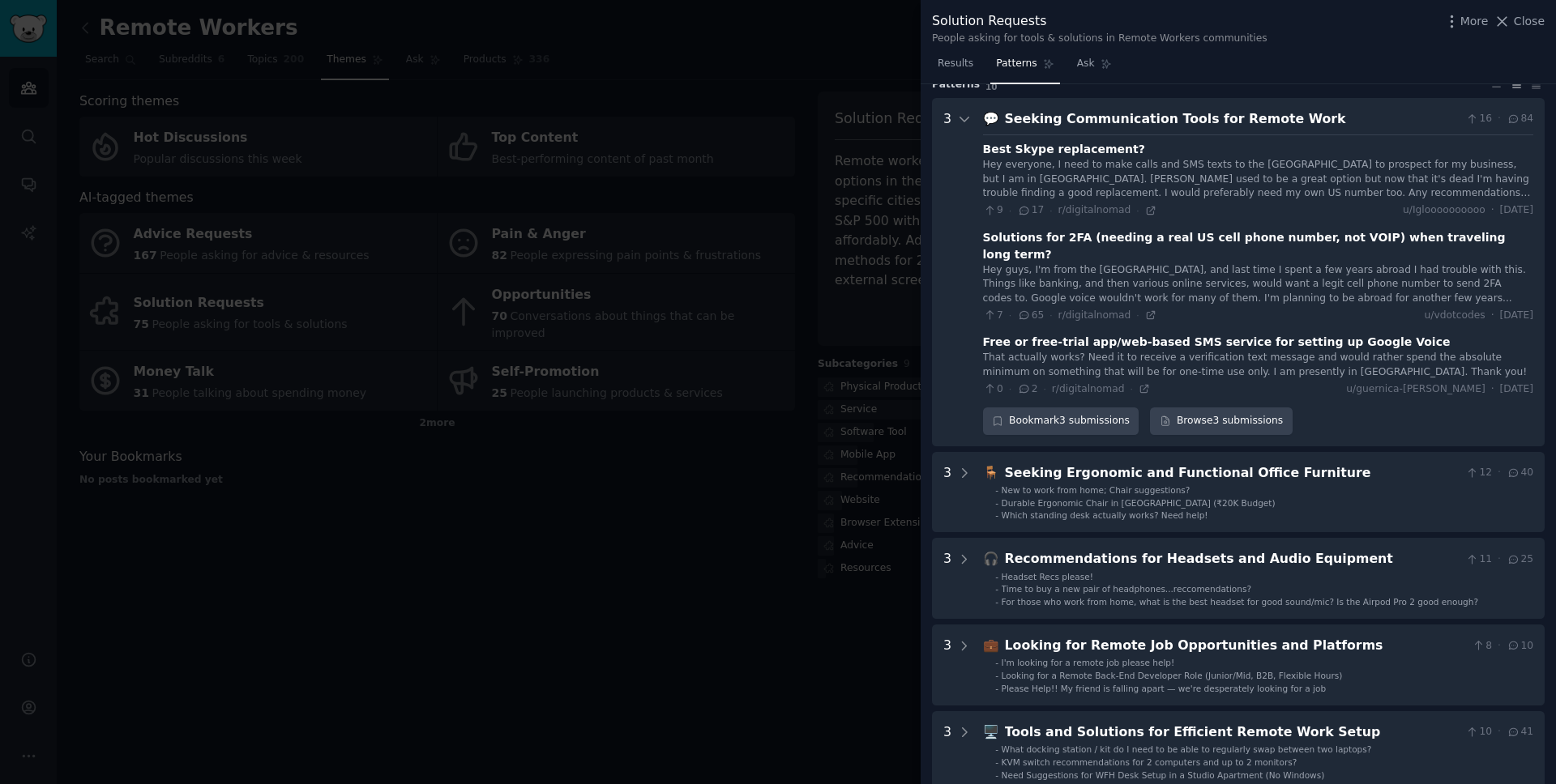
click at [1166, 334] on div "Free or free-trial app/web-based SMS service for setting up Google Voice" at bounding box center [1216, 343] width 468 height 17
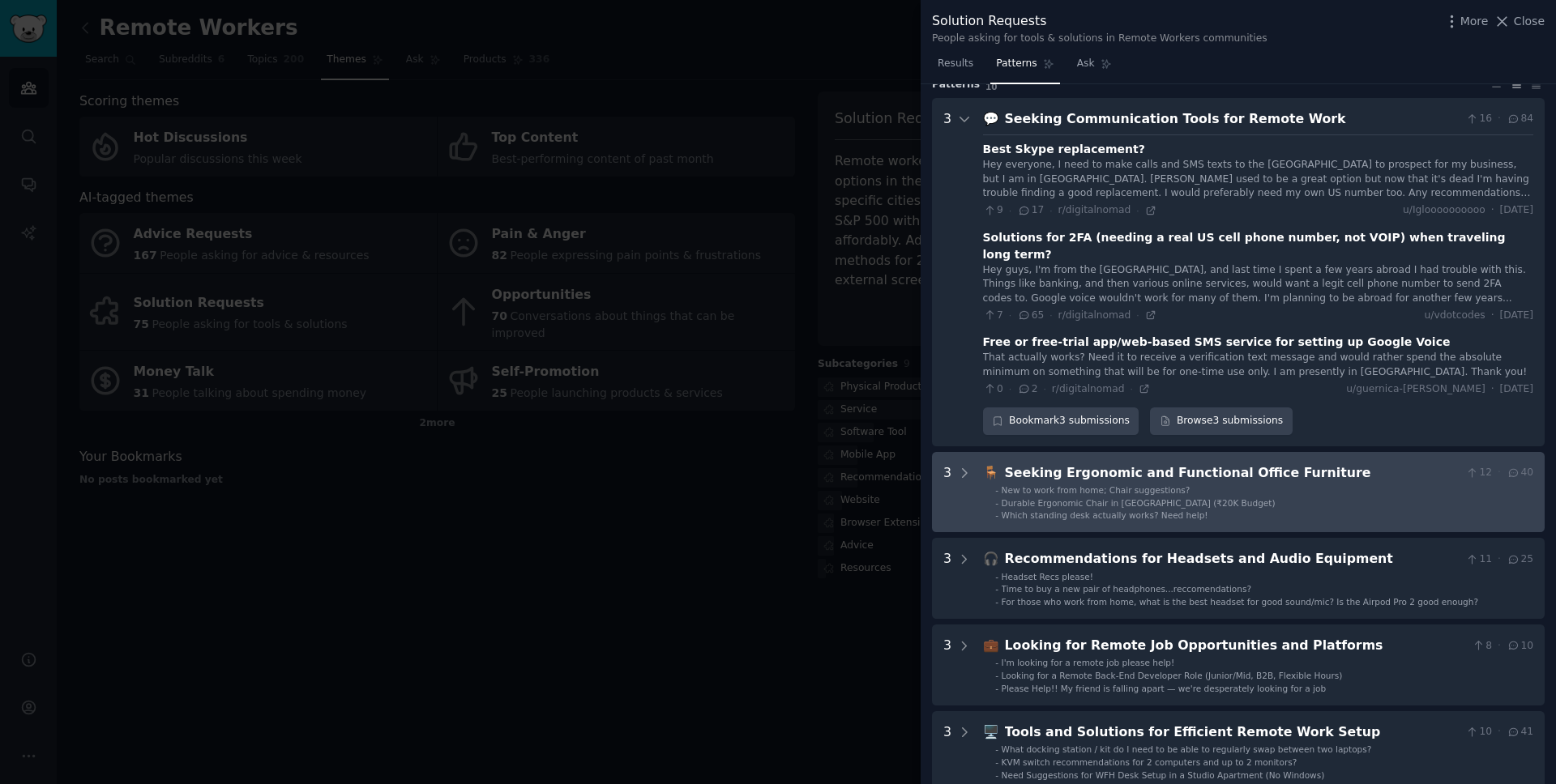
click at [1162, 463] on div "Seeking Ergonomic and Functional Office Furniture" at bounding box center [1232, 473] width 455 height 21
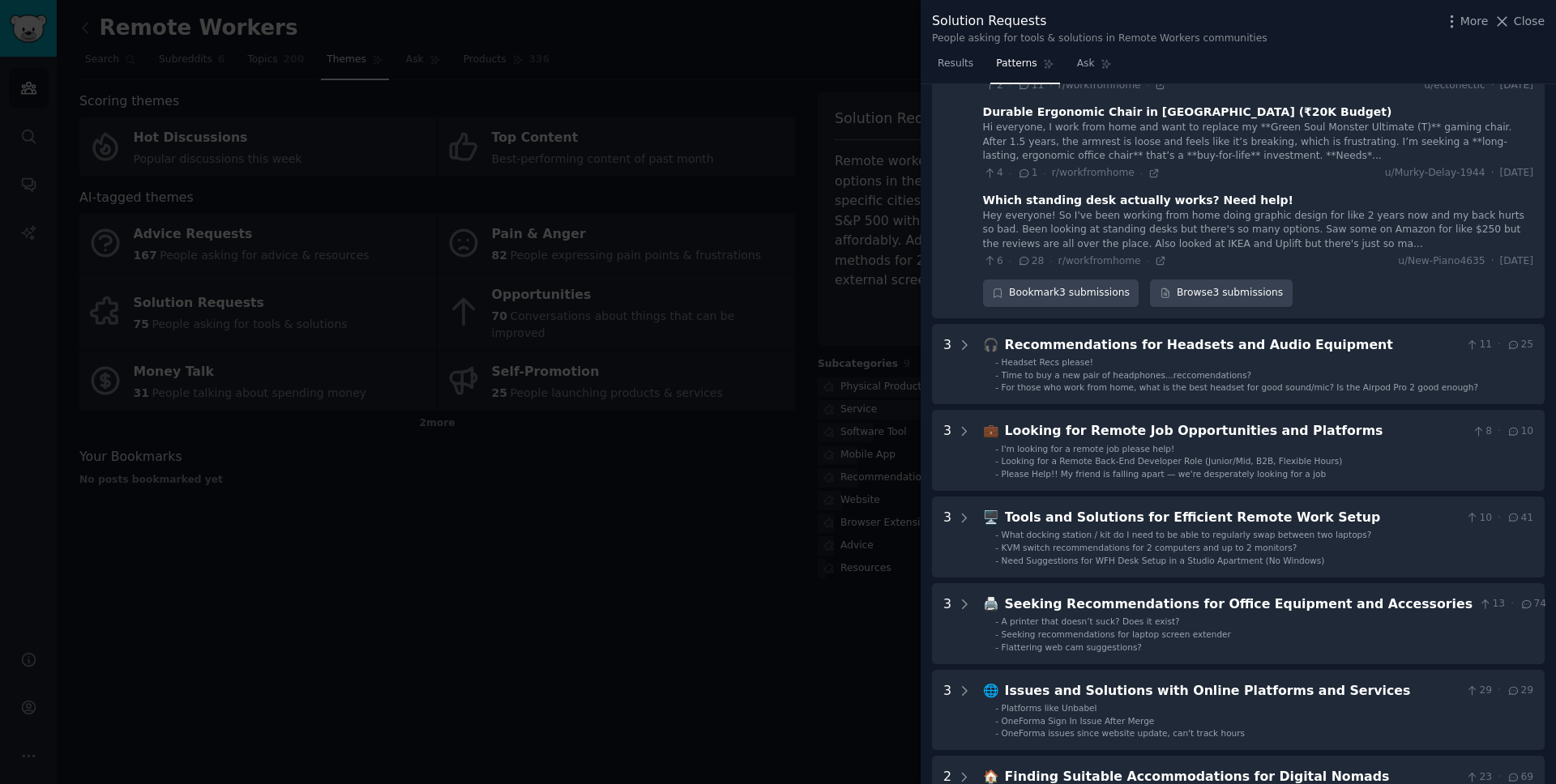
scroll to position [533, 0]
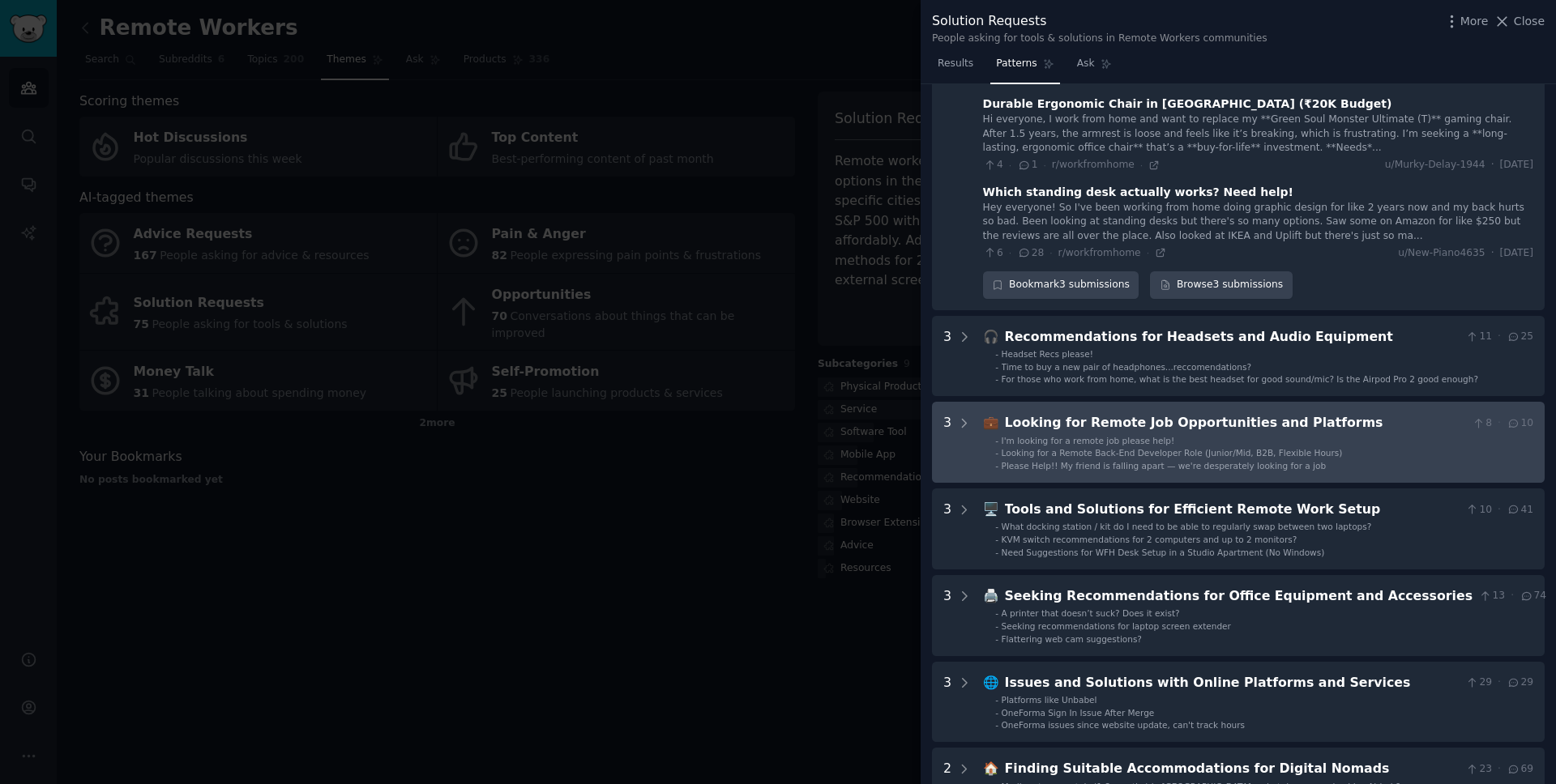
click at [1166, 413] on div "Looking for Remote Job Opportunities and Platforms" at bounding box center [1235, 423] width 461 height 21
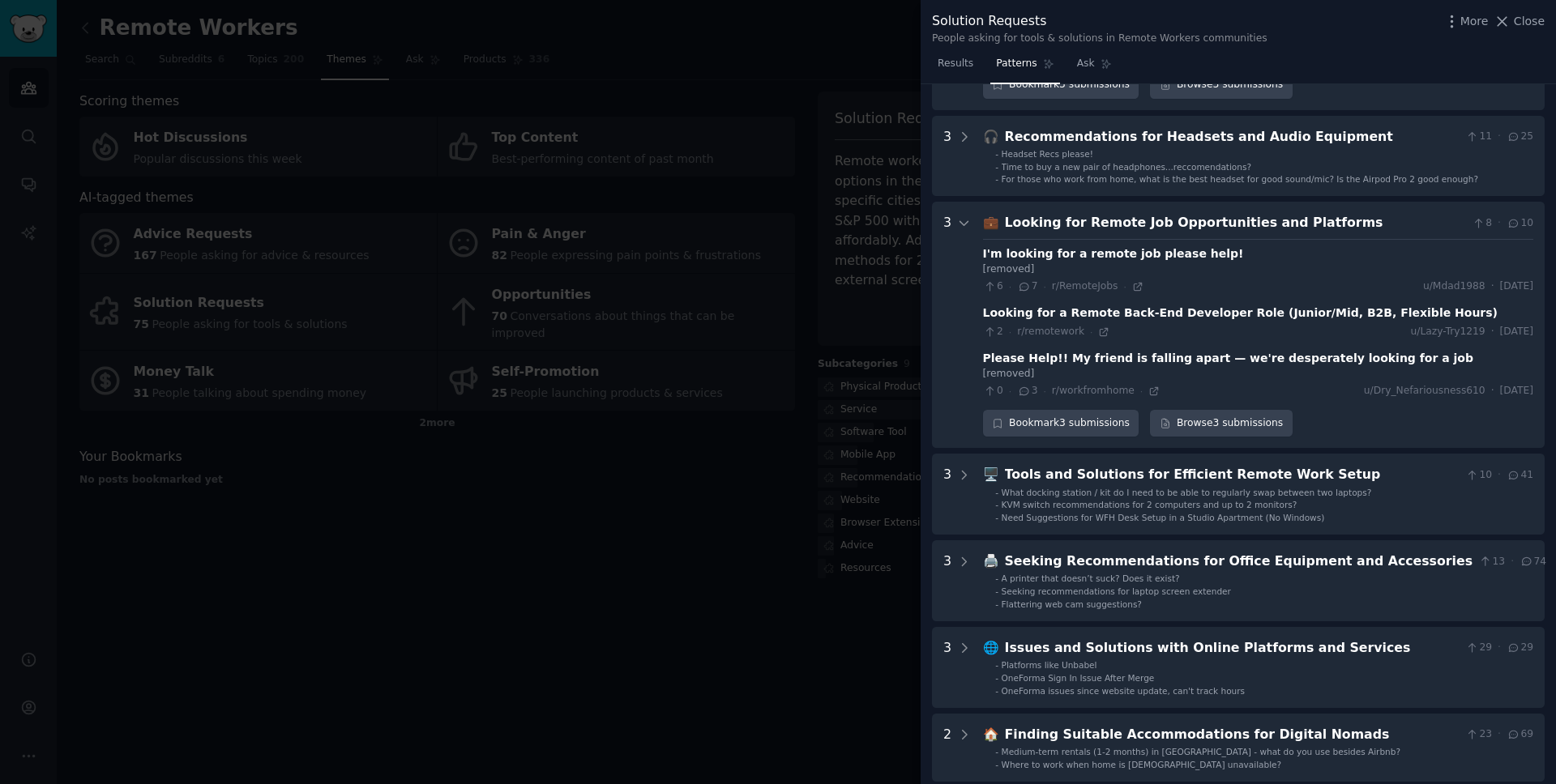
scroll to position [678, 0]
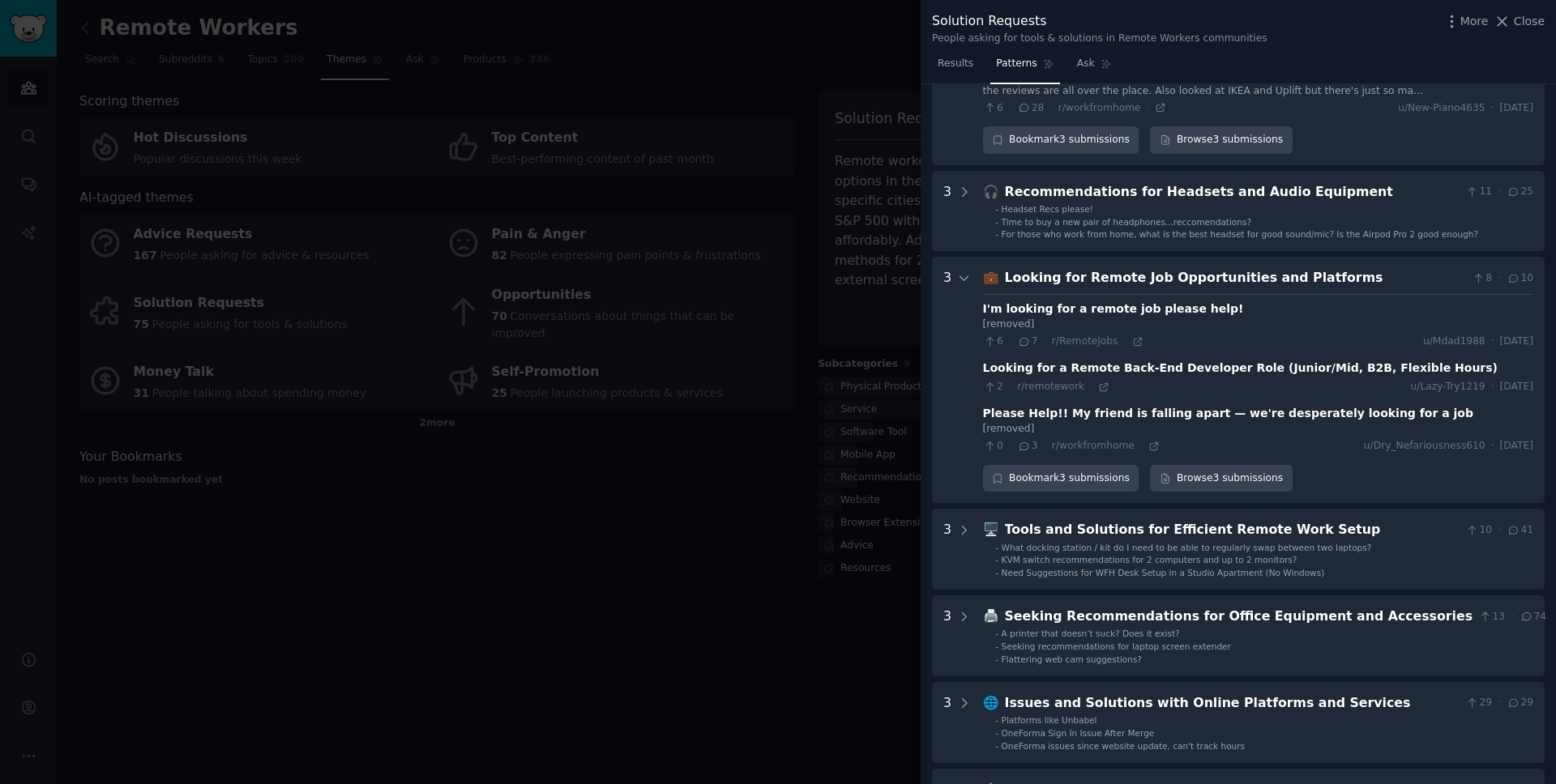
click at [1162, 377] on div "2 · r/remotework · u/Lazy-Try1219 · [DATE]" at bounding box center [1257, 386] width 550 height 17
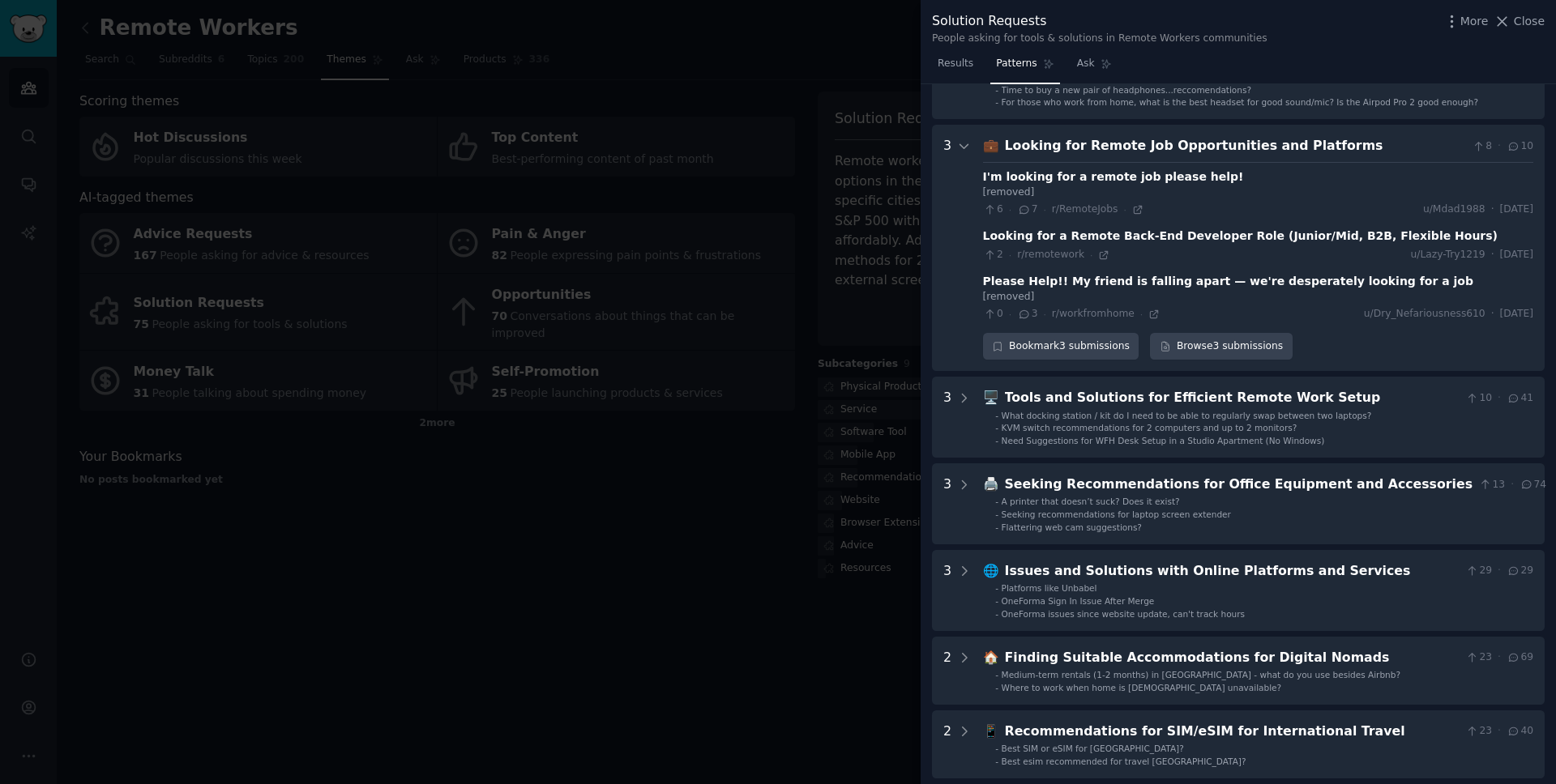
scroll to position [812, 0]
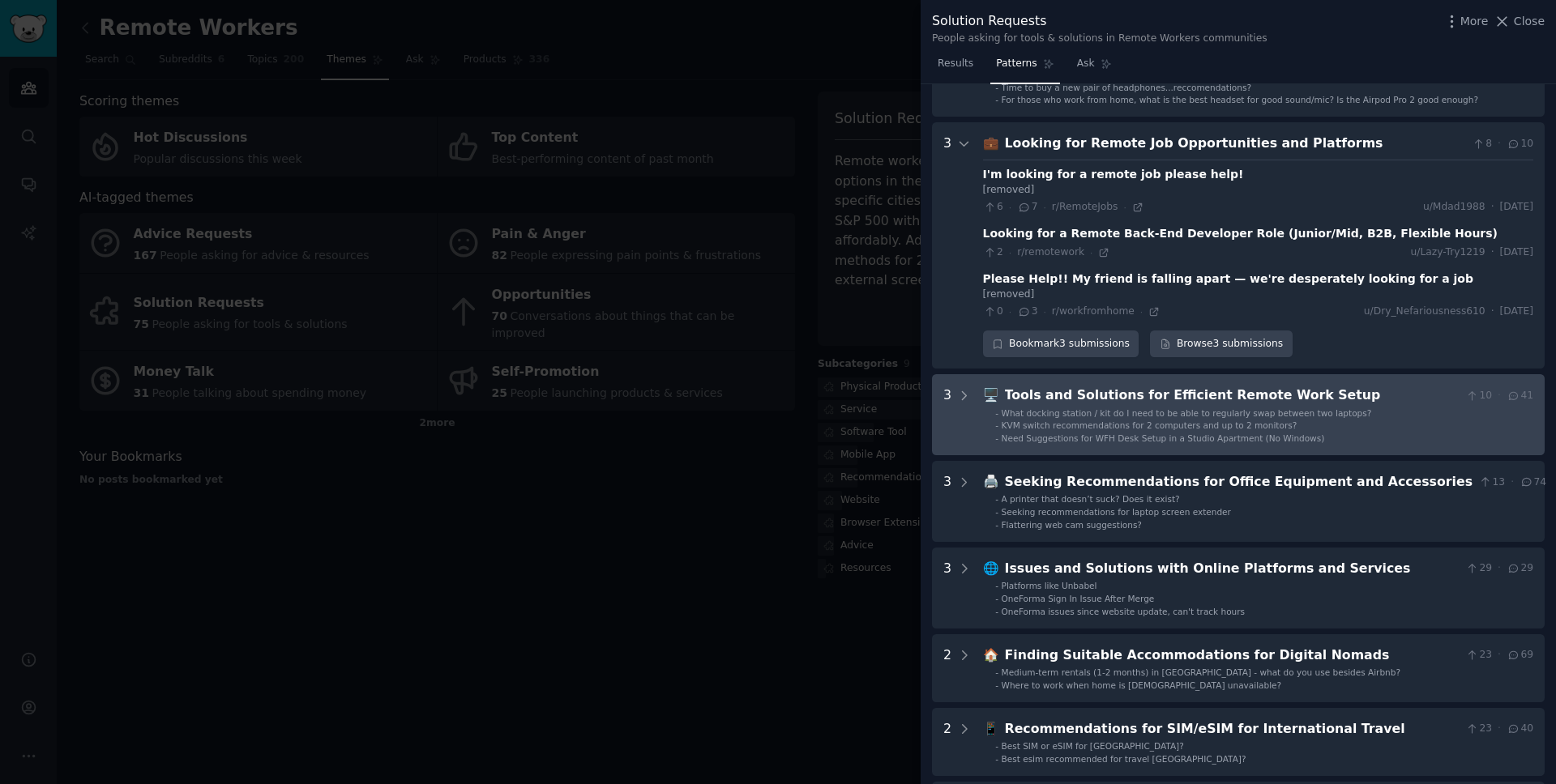
click at [1166, 408] on span "What docking station / kit do I need to be able to regularly swap between two l…" at bounding box center [1187, 412] width 370 height 9
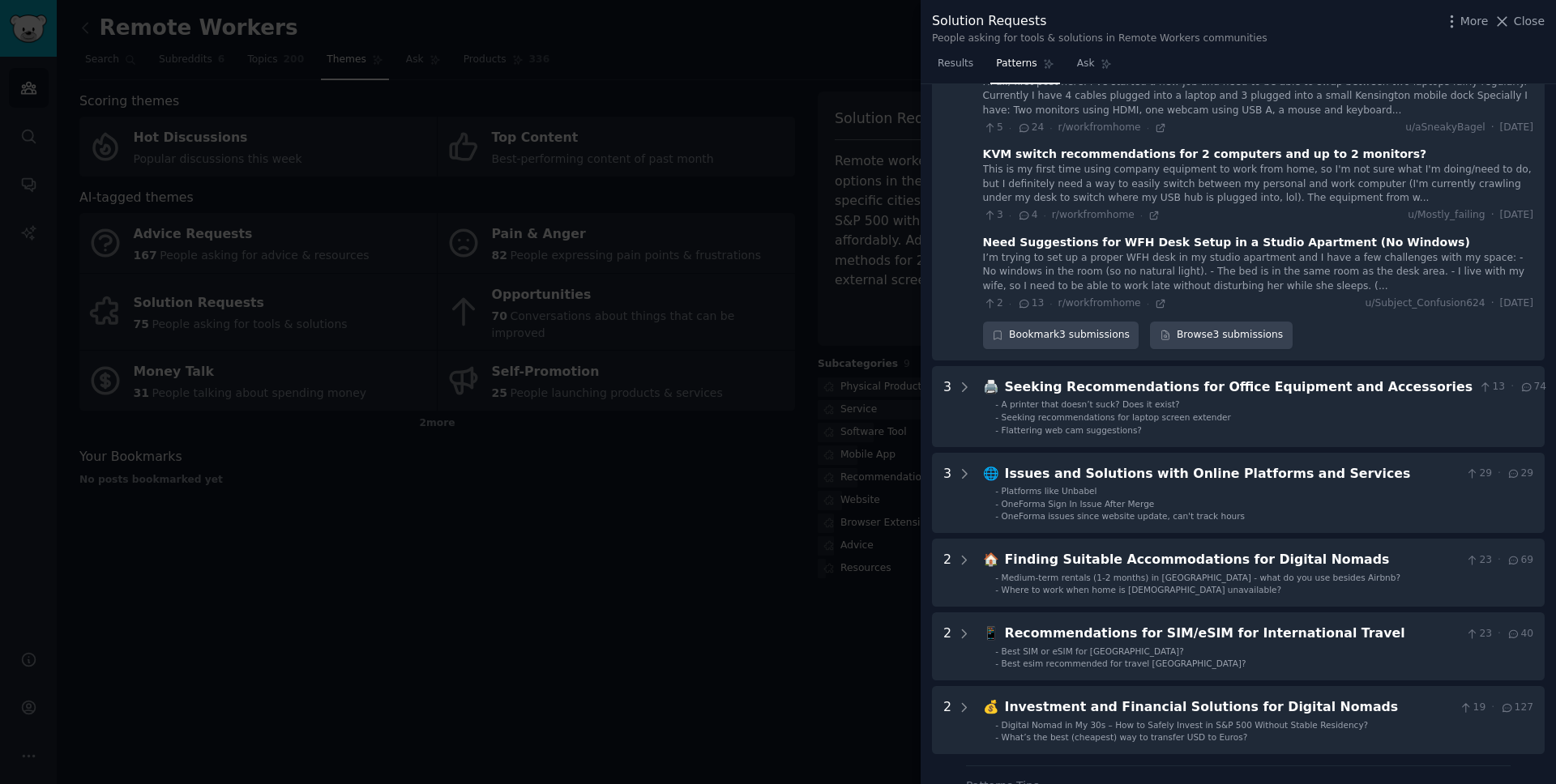
scroll to position [1220, 0]
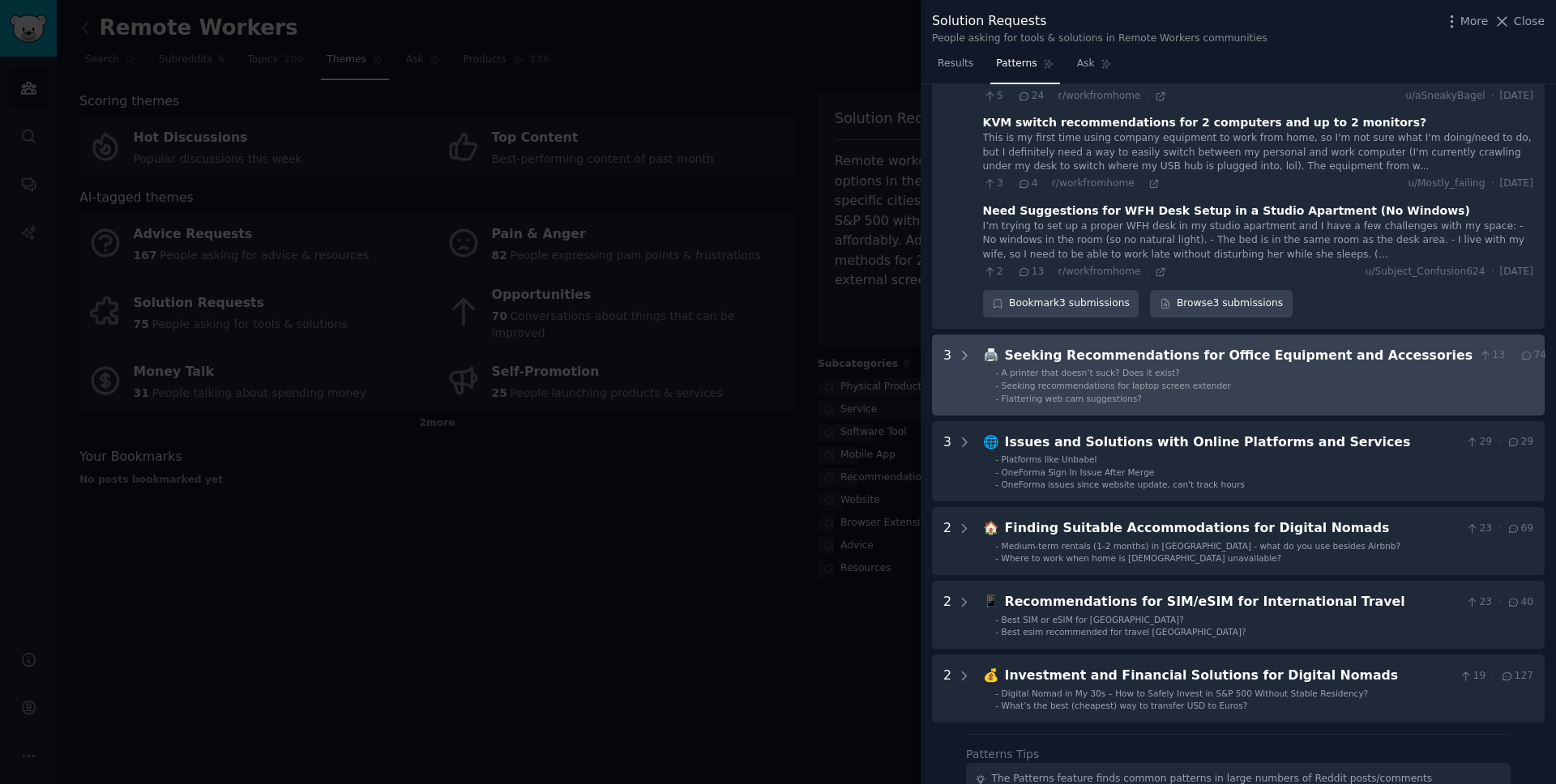
click at [1166, 346] on div "Seeking Recommendations for Office Equipment and Accessories" at bounding box center [1239, 356] width 468 height 21
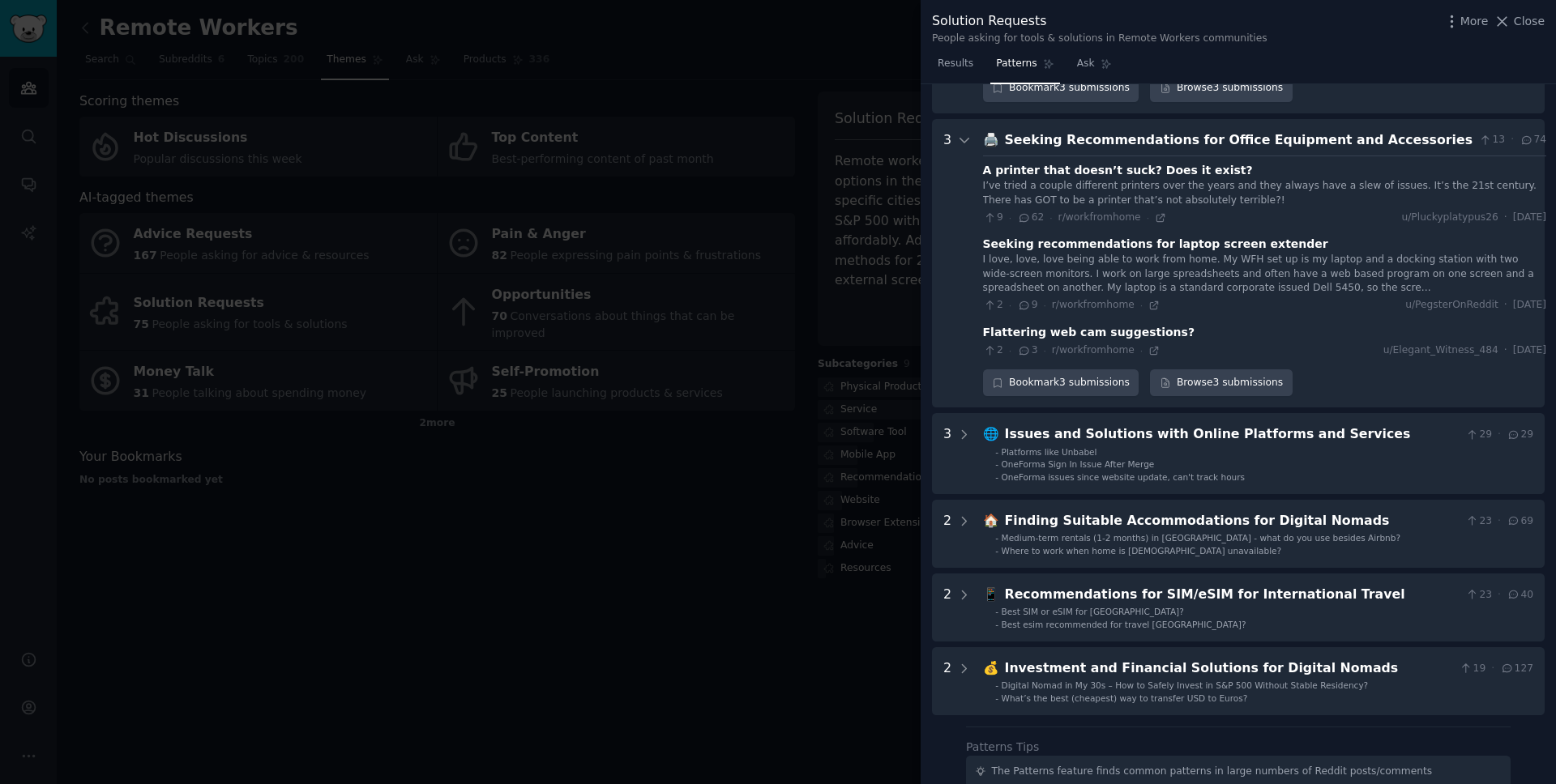
scroll to position [1436, 0]
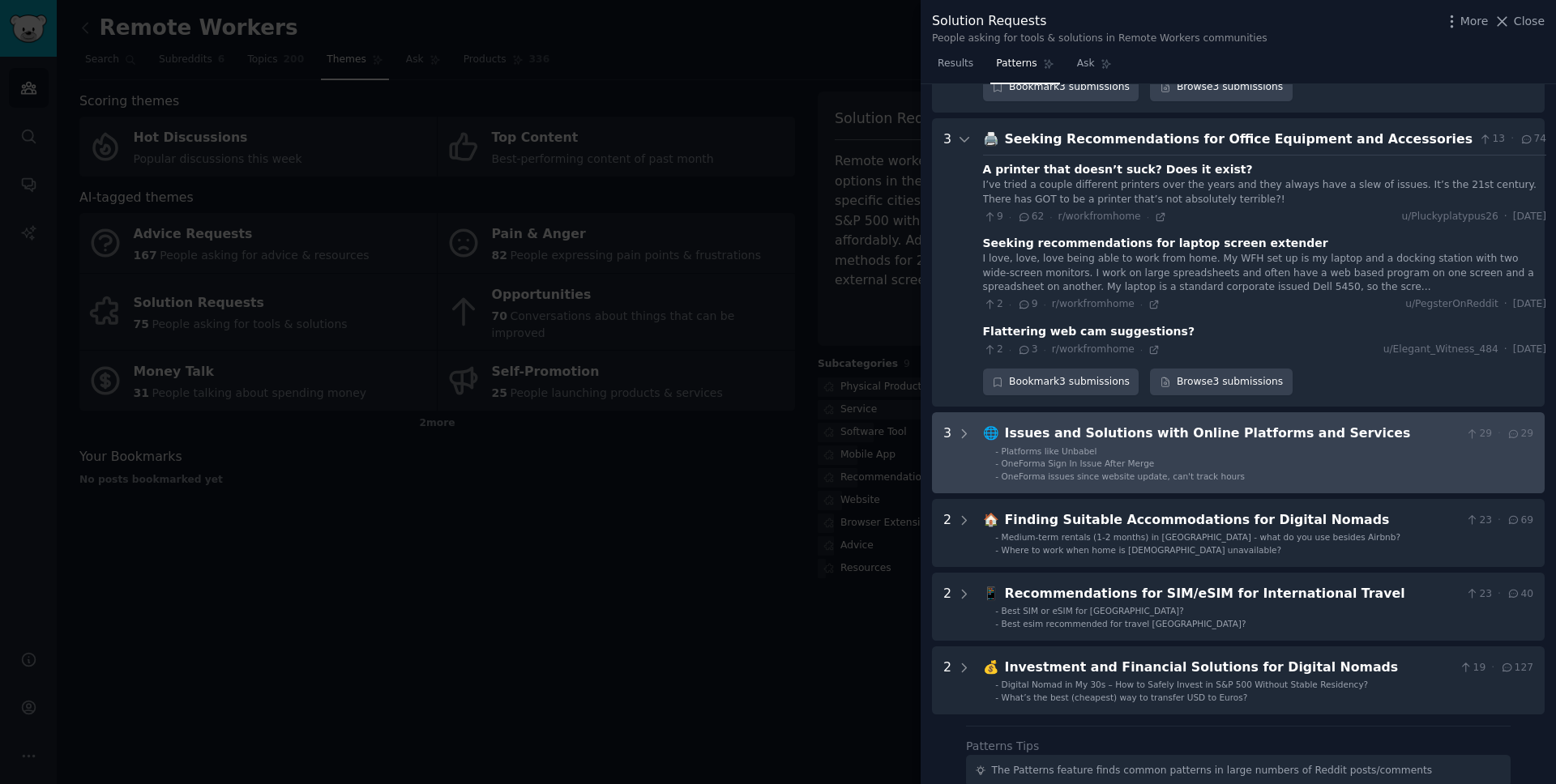
click at [1166, 423] on div "Issues and Solutions with Online Platforms and Services" at bounding box center [1232, 434] width 455 height 21
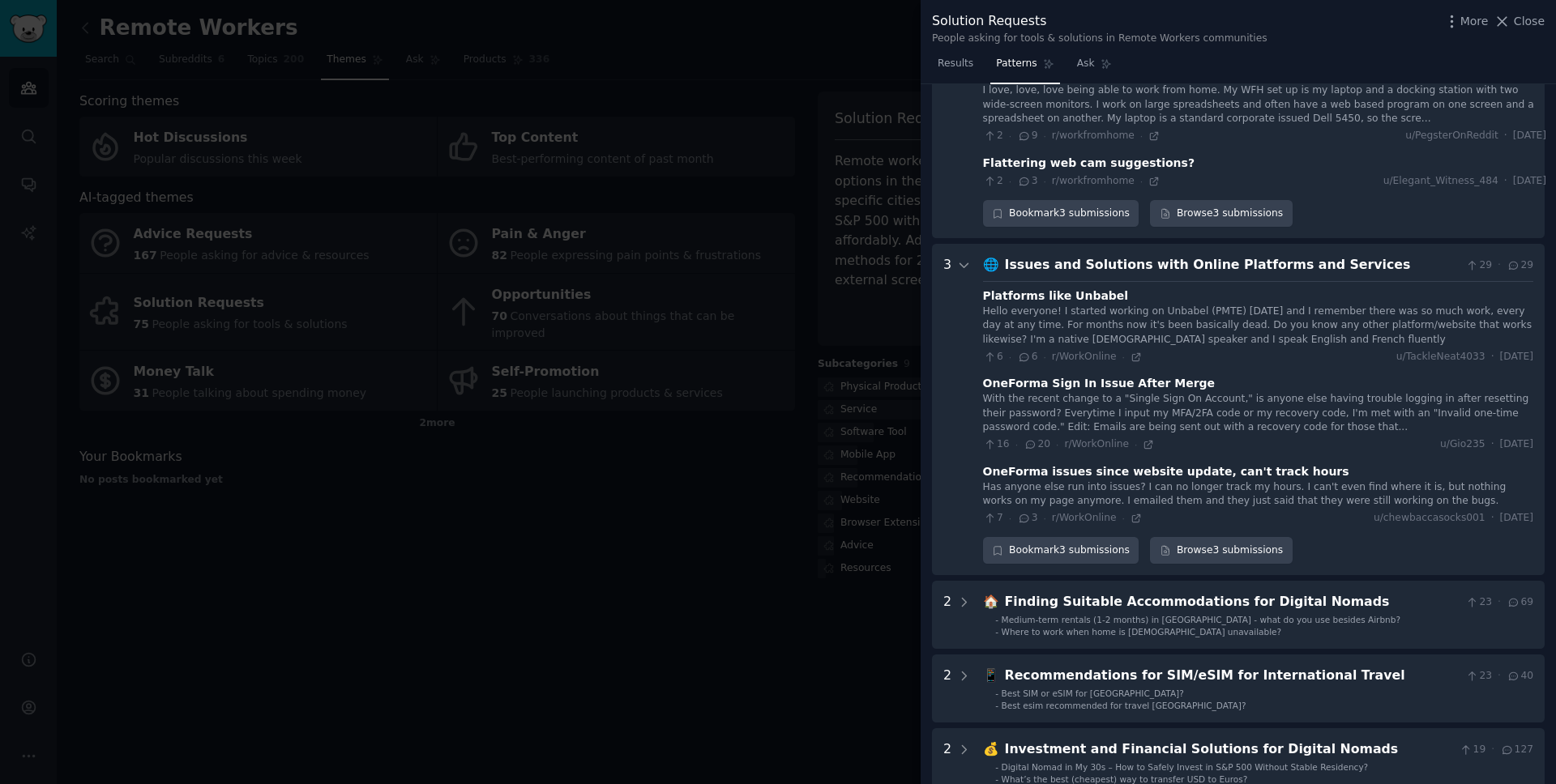
scroll to position [1574, 0]
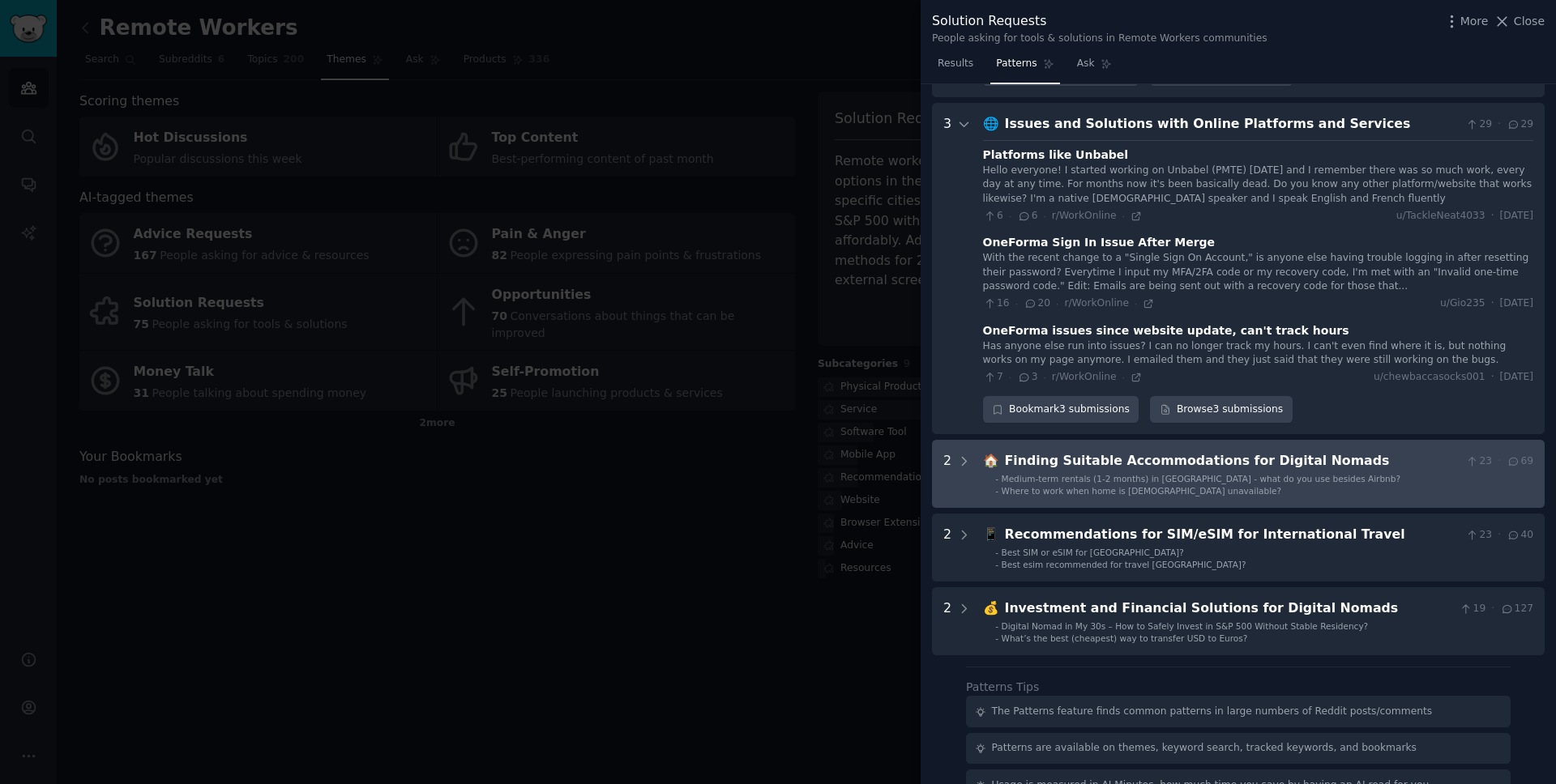
click at [1166, 451] on div "Finding Suitable Accommodations for Digital Nomads" at bounding box center [1232, 461] width 455 height 21
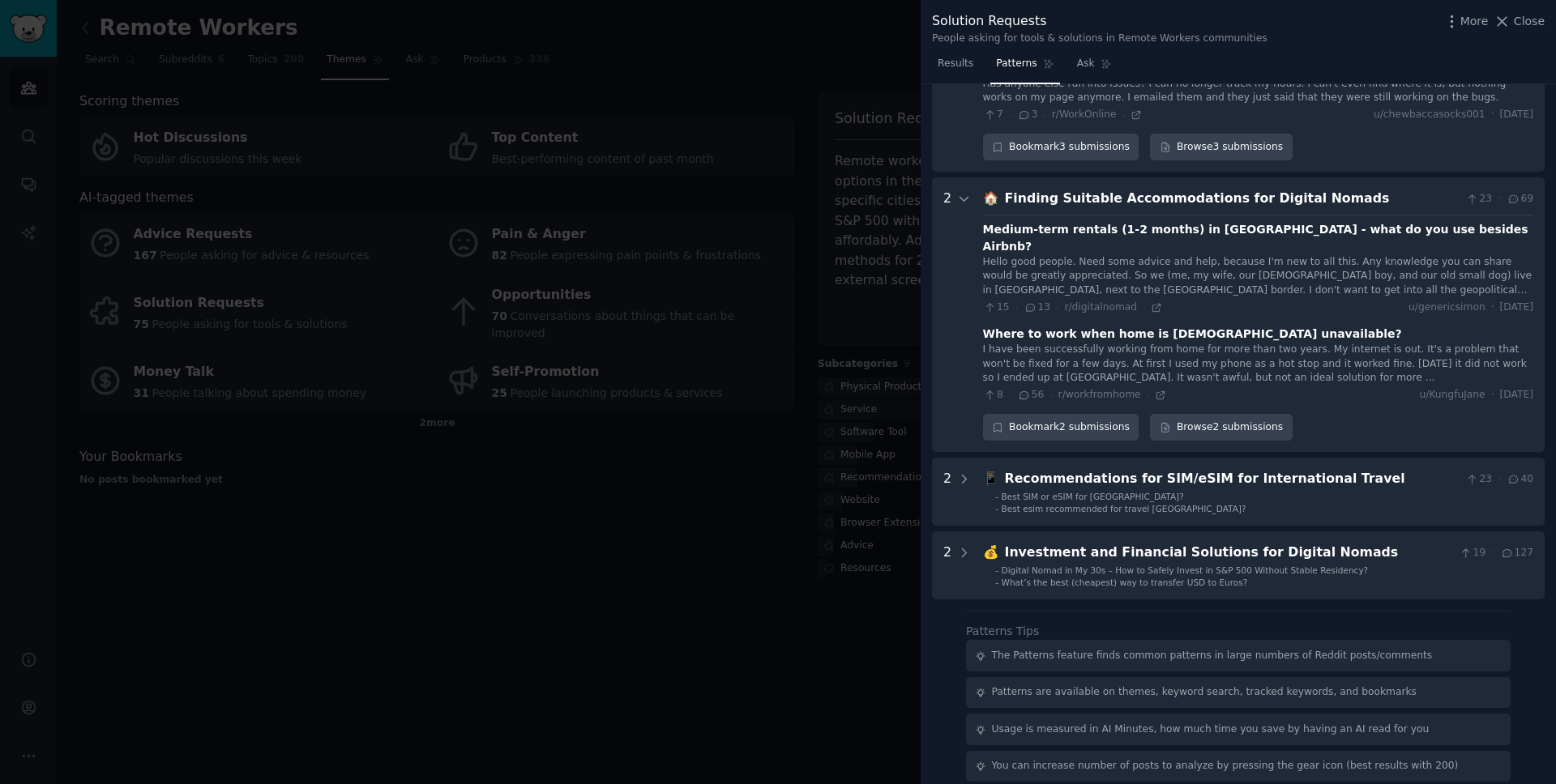
scroll to position [2046, 0]
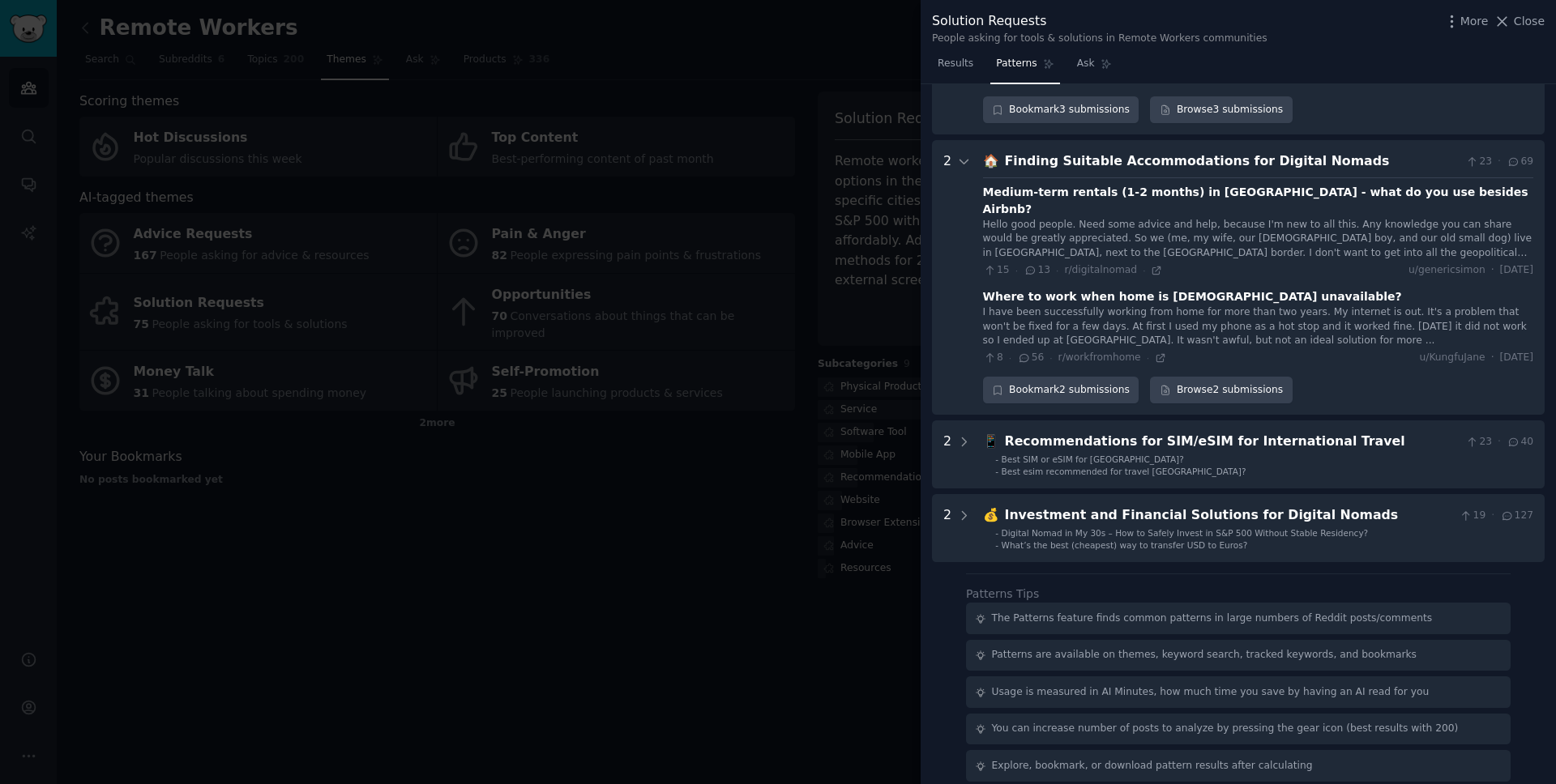
click at [1166, 184] on div "Medium-term rentals (1-2 months) in [GEOGRAPHIC_DATA] - what do you use besides…" at bounding box center [1257, 201] width 550 height 34
click at [1166, 288] on div "Where to work when home is [DEMOGRAPHIC_DATA] unavailable?" at bounding box center [1192, 297] width 419 height 17
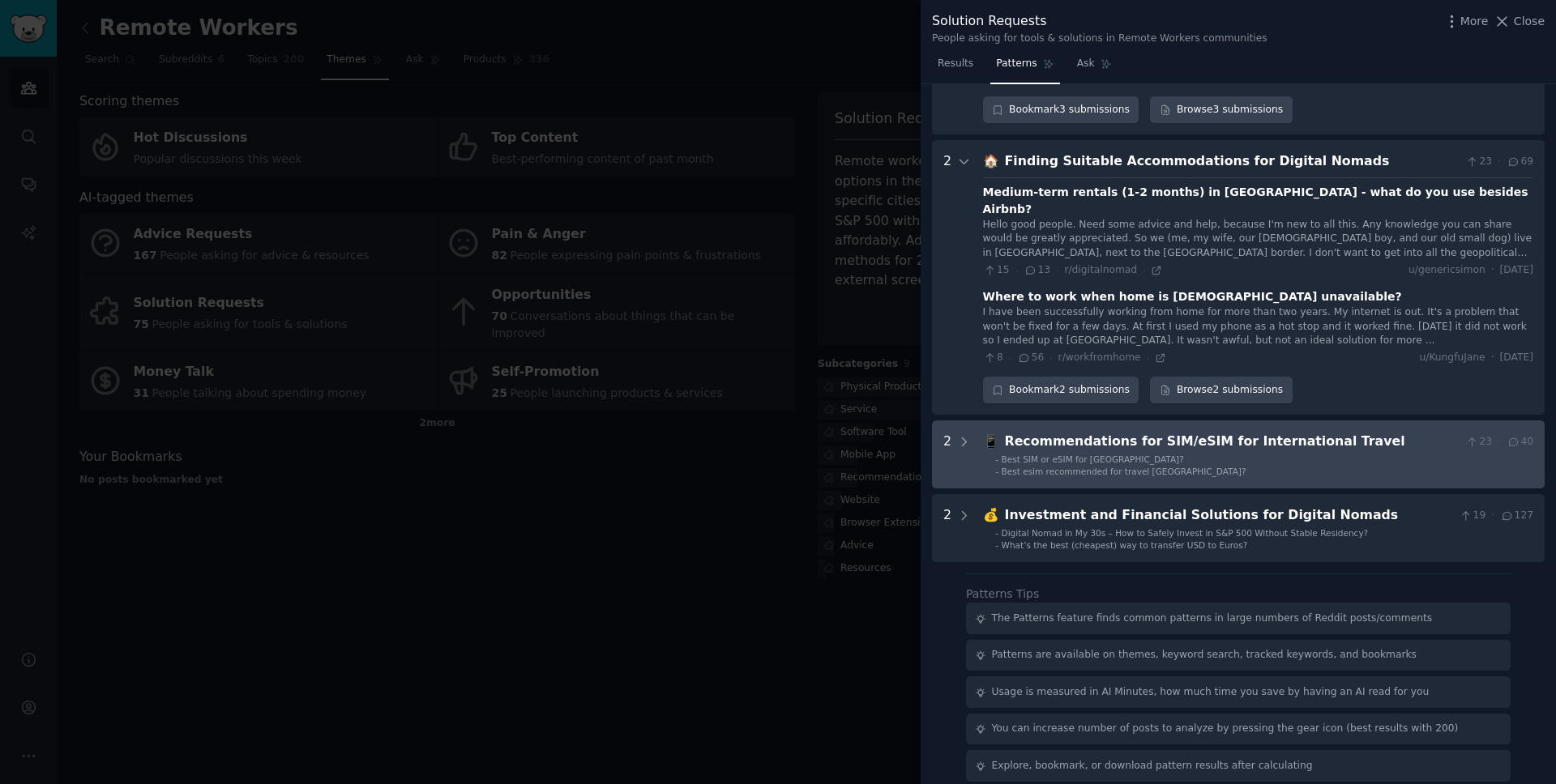
click at [1166, 432] on div "Recommendations for SIM/eSIM for International Travel" at bounding box center [1232, 442] width 455 height 21
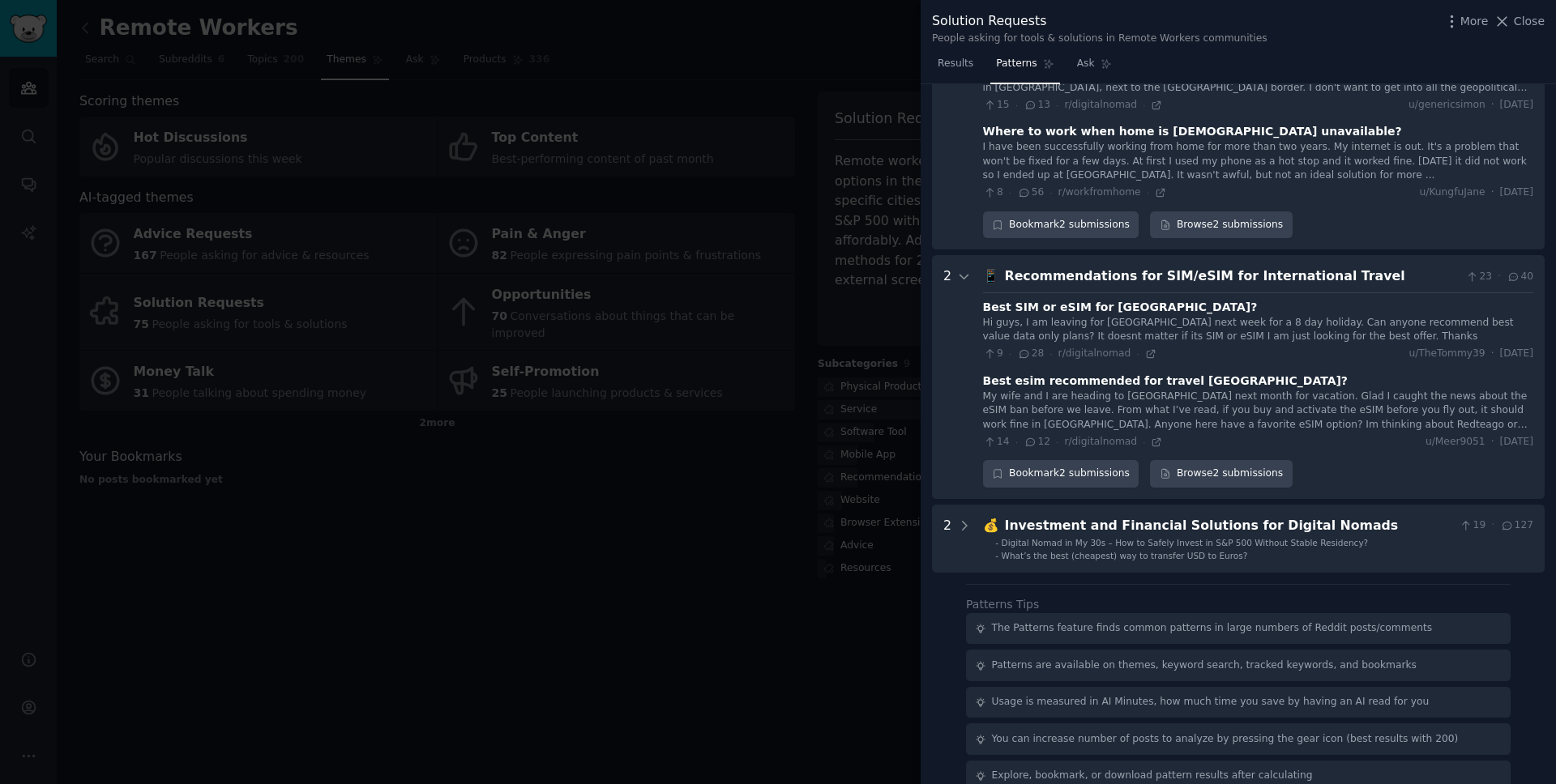
scroll to position [2220, 0]
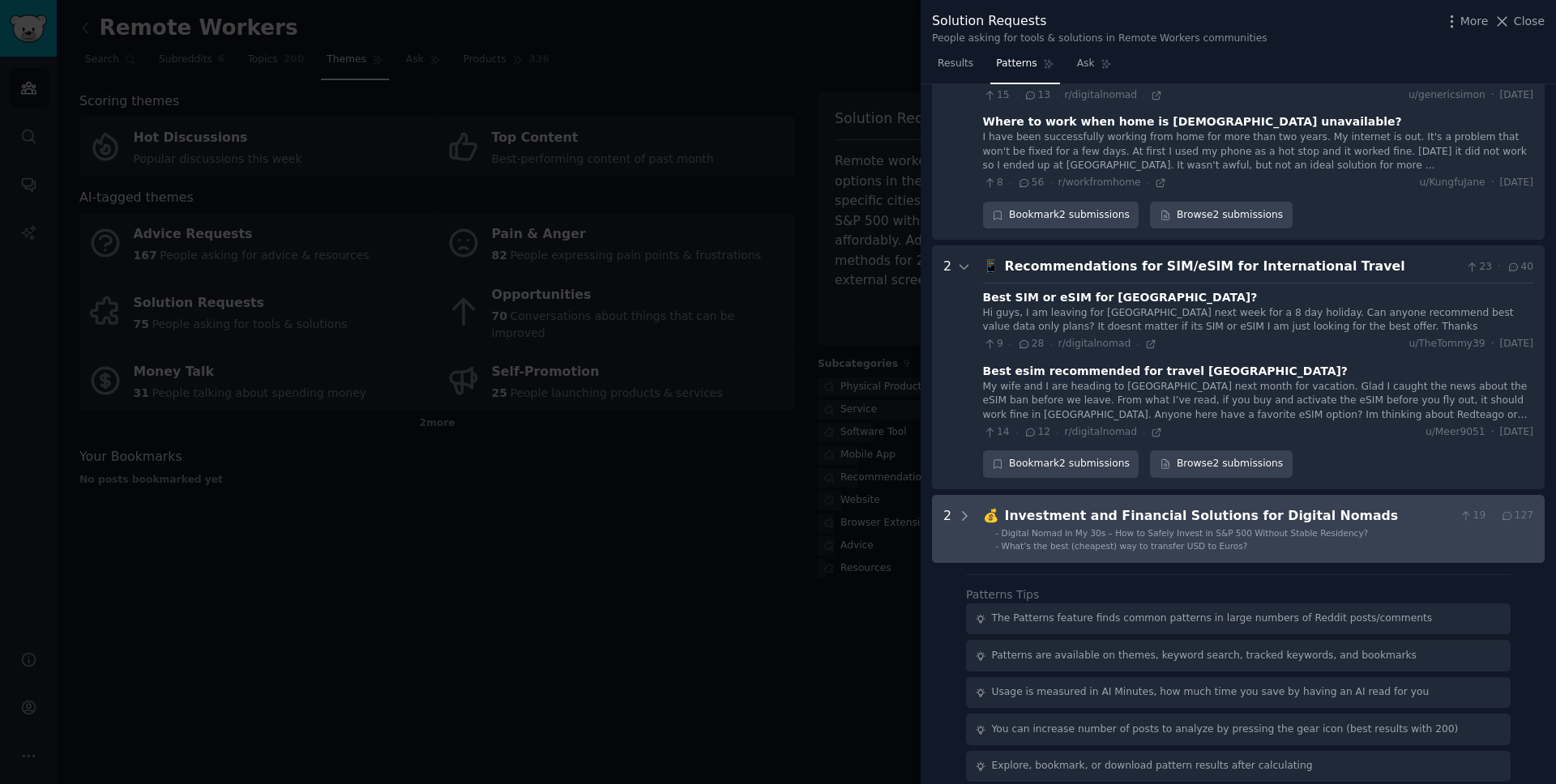
click at [1166, 506] on div "Investment and Financial Solutions for Digital Nomads" at bounding box center [1229, 516] width 449 height 21
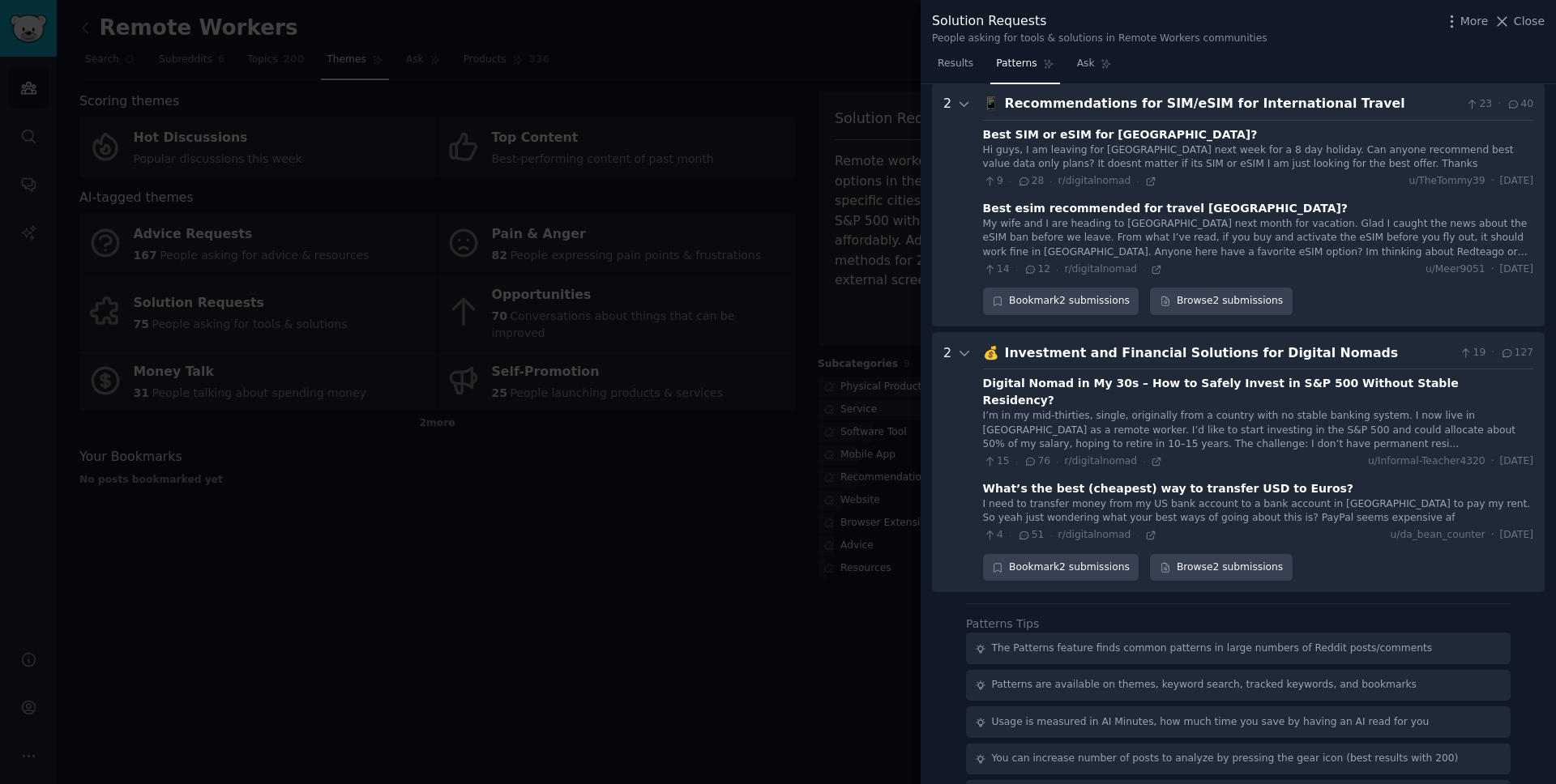
scroll to position [2396, 0]
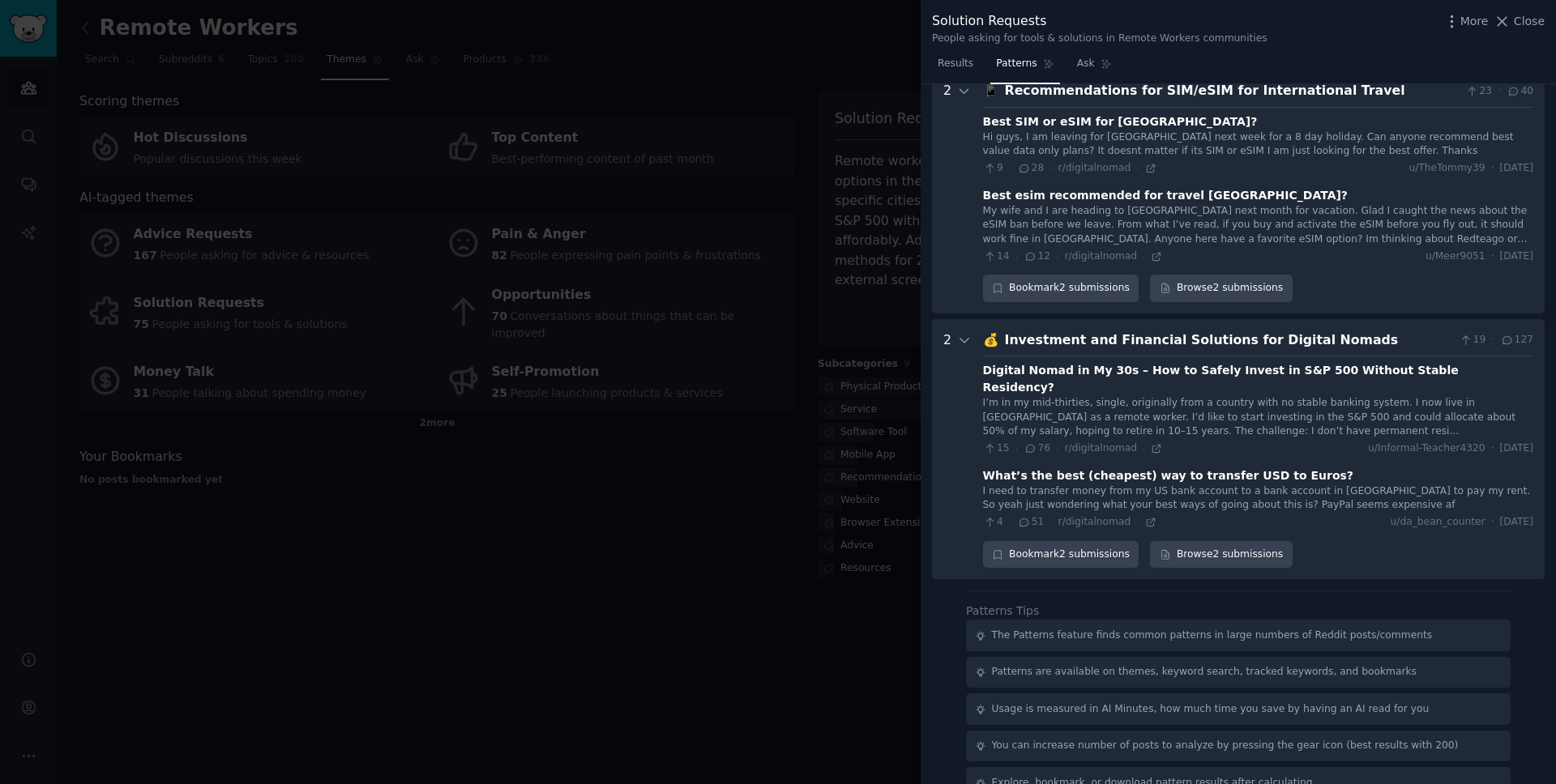
click at [1166, 396] on div "I’m in my mid-thirties, single, originally from a country with no stable bankin…" at bounding box center [1257, 417] width 550 height 43
click at [821, 83] on div at bounding box center [778, 392] width 1556 height 784
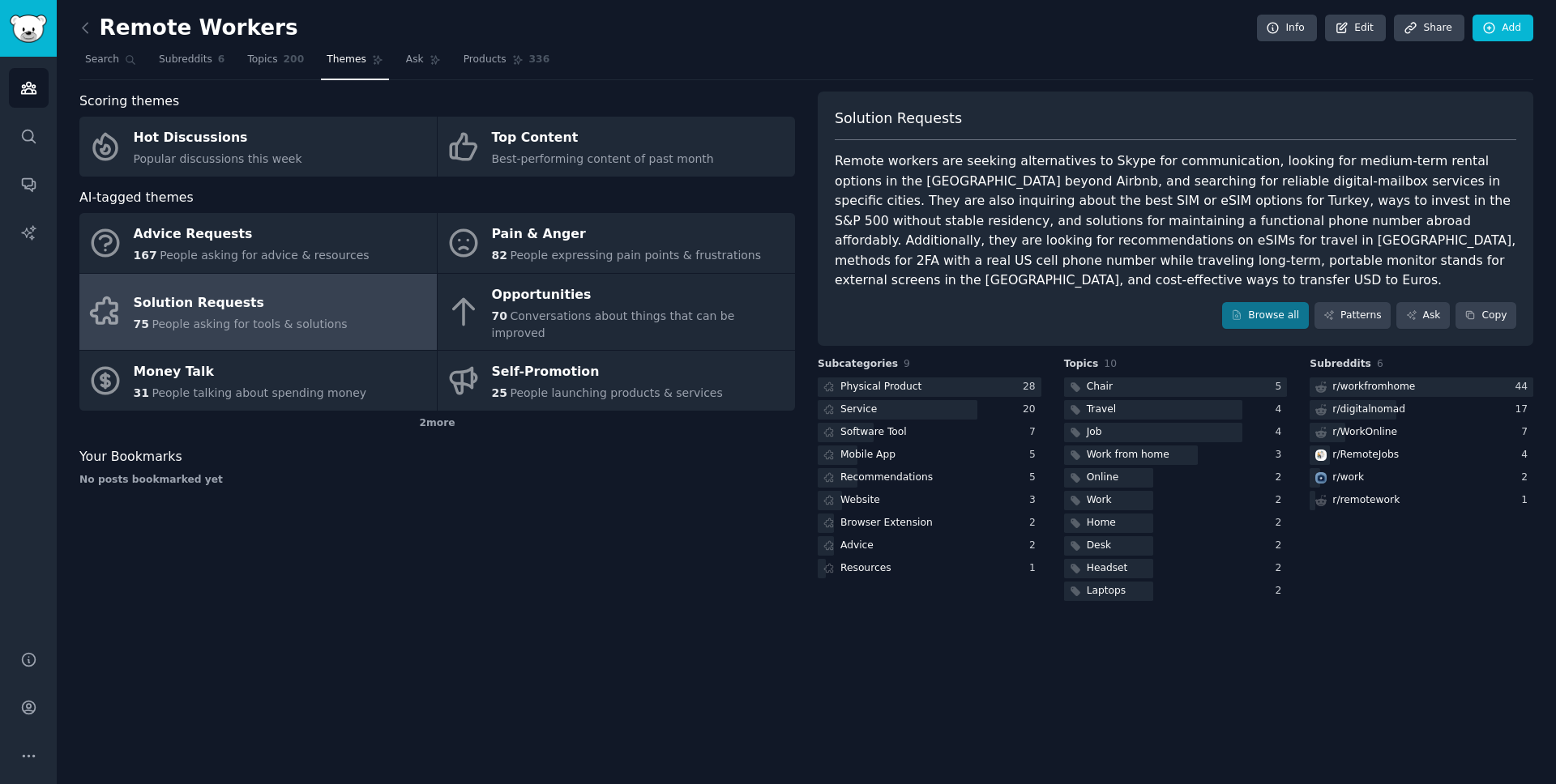
click at [1131, 233] on div "Remote workers are seeking alternatives to Skype for communication, looking for…" at bounding box center [1175, 221] width 681 height 139
click at [1088, 243] on div "Remote workers are seeking alternatives to Skype for communication, looking for…" at bounding box center [1175, 221] width 681 height 139
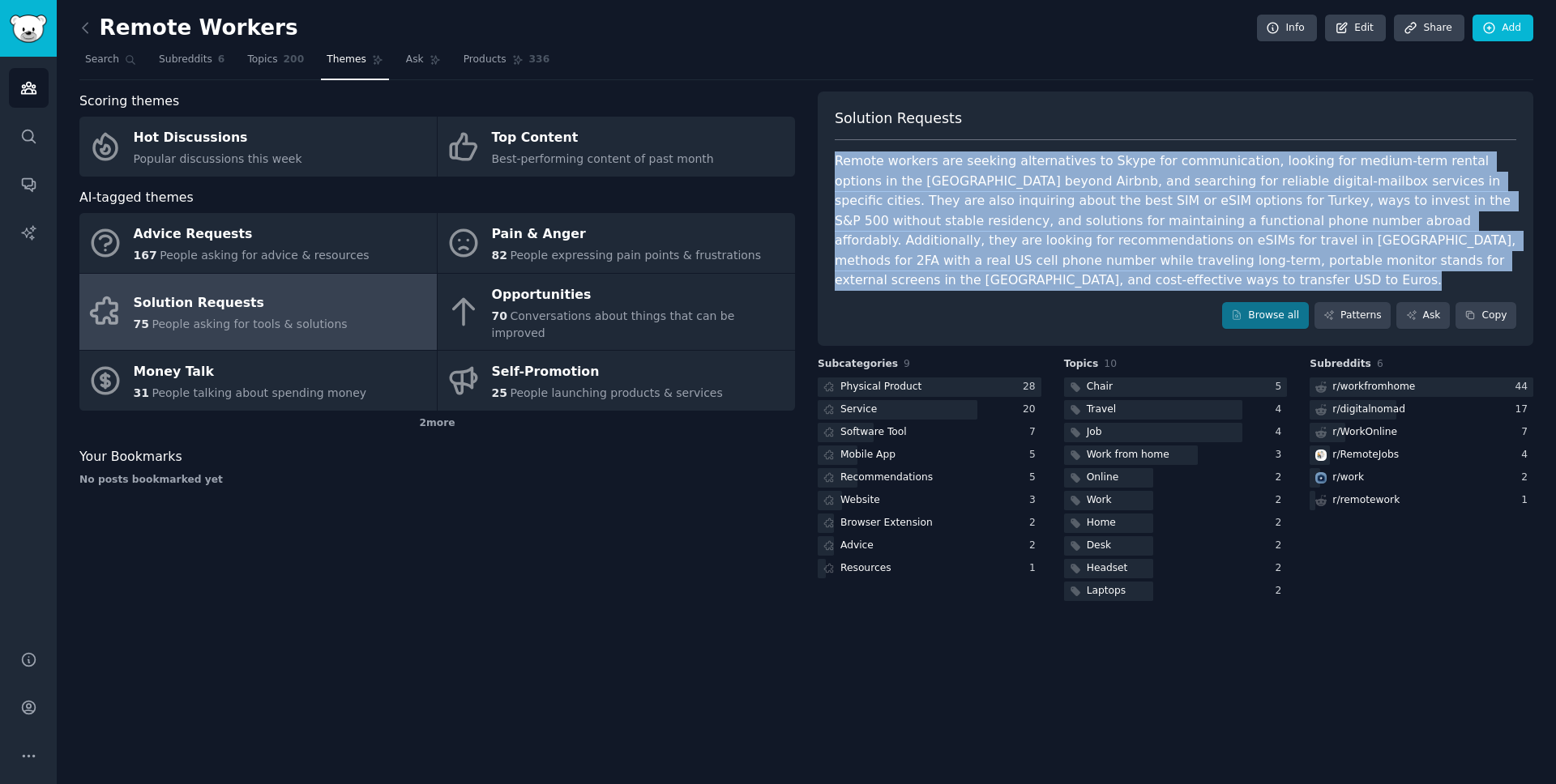
click at [1088, 243] on div "Remote workers are seeking alternatives to Skype for communication, looking for…" at bounding box center [1175, 221] width 681 height 139
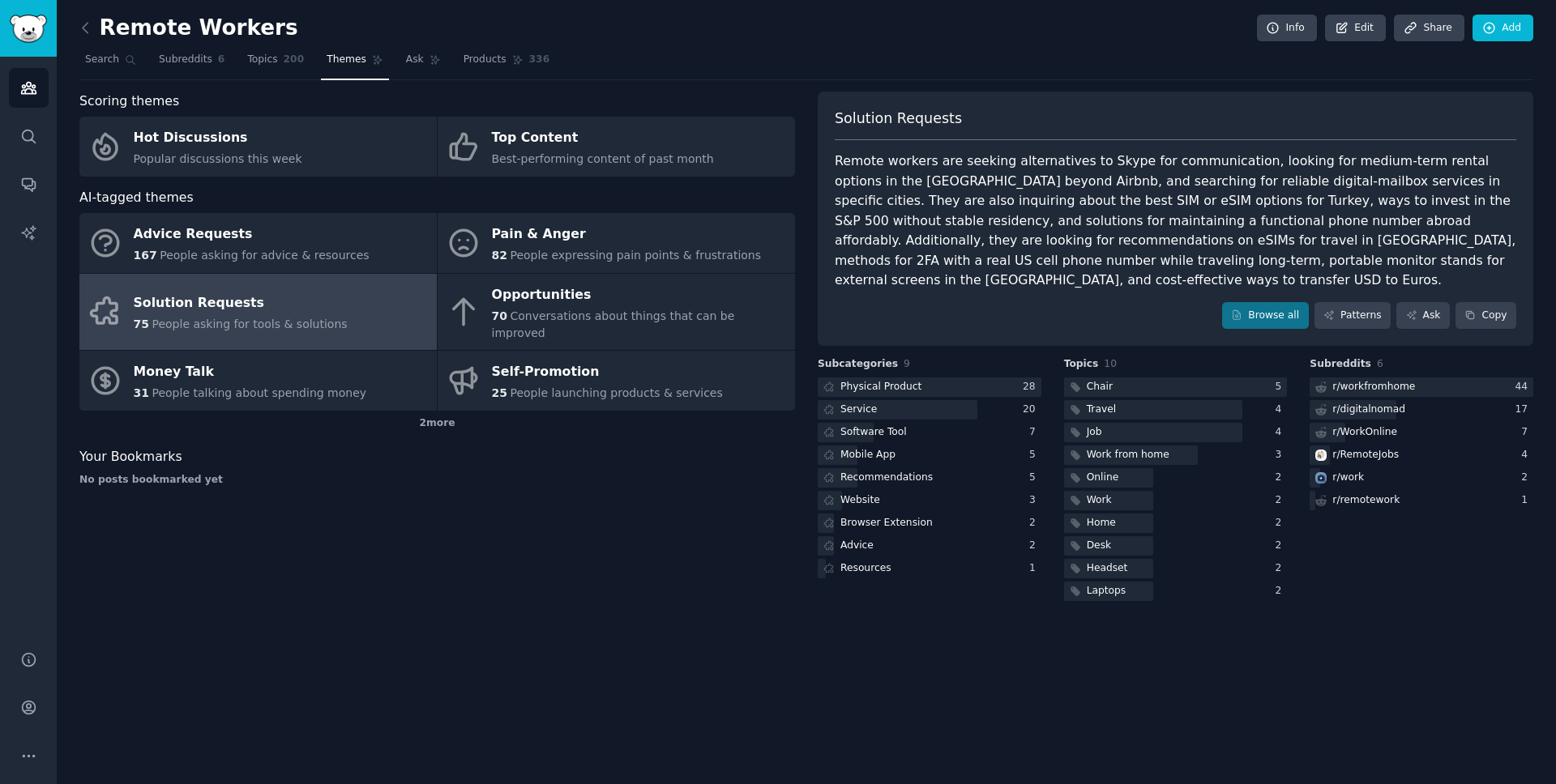
click at [1088, 243] on div "Remote workers are seeking alternatives to Skype for communication, looking for…" at bounding box center [1175, 221] width 681 height 139
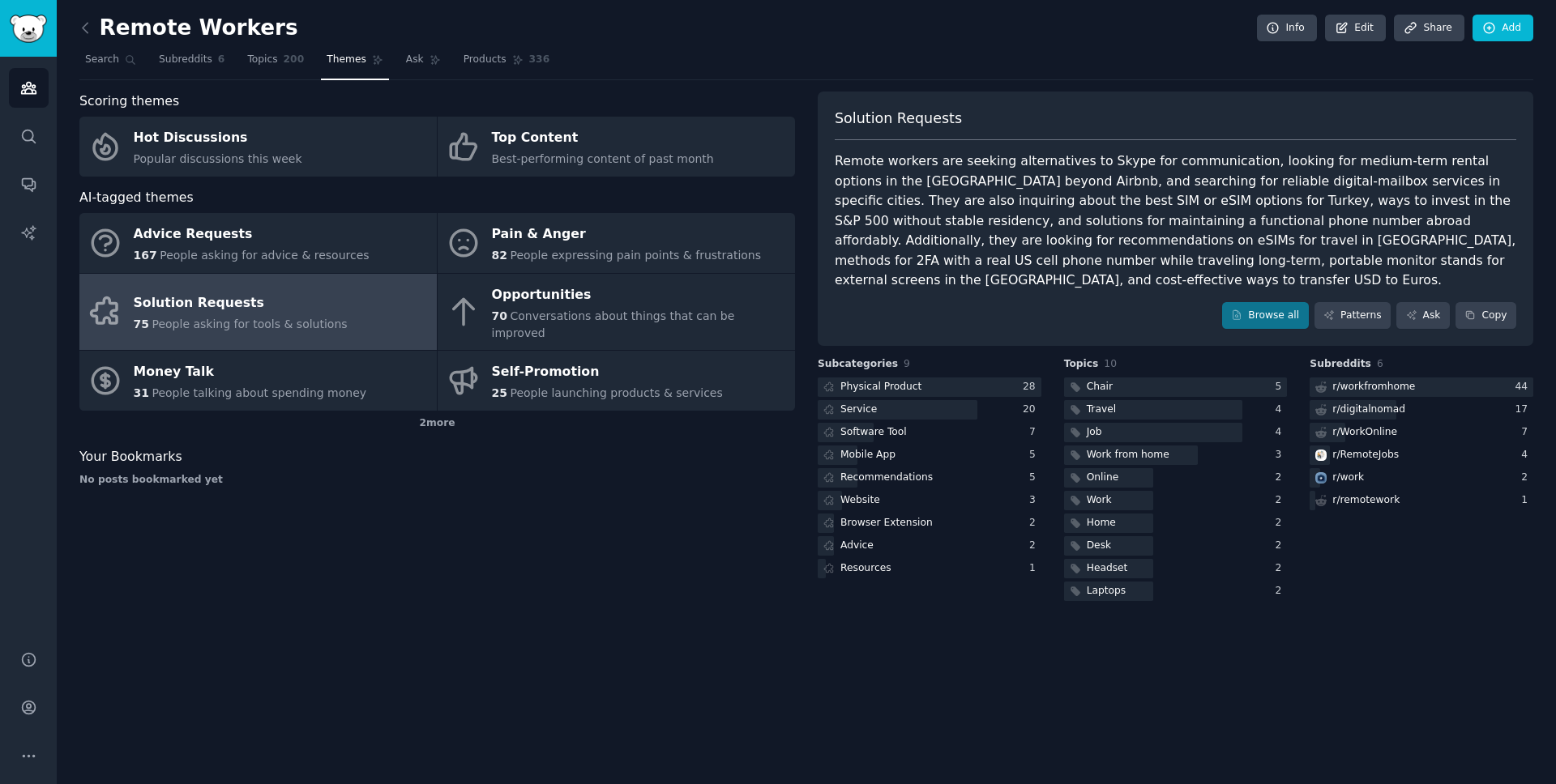
click at [1088, 243] on div "Remote workers are seeking alternatives to Skype for communication, looking for…" at bounding box center [1175, 221] width 681 height 139
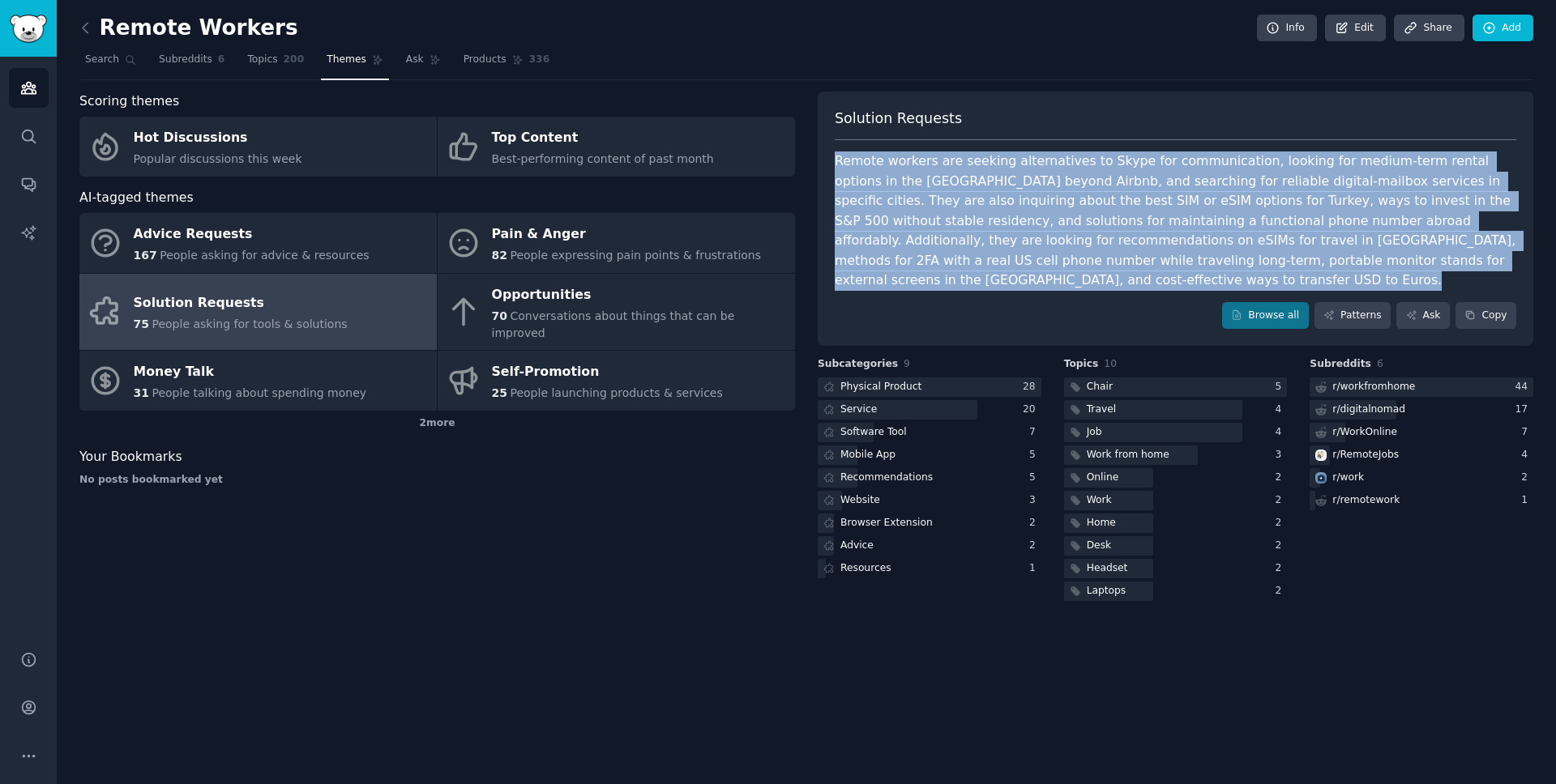
click at [1088, 243] on div "Remote workers are seeking alternatives to Skype for communication, looking for…" at bounding box center [1175, 221] width 681 height 139
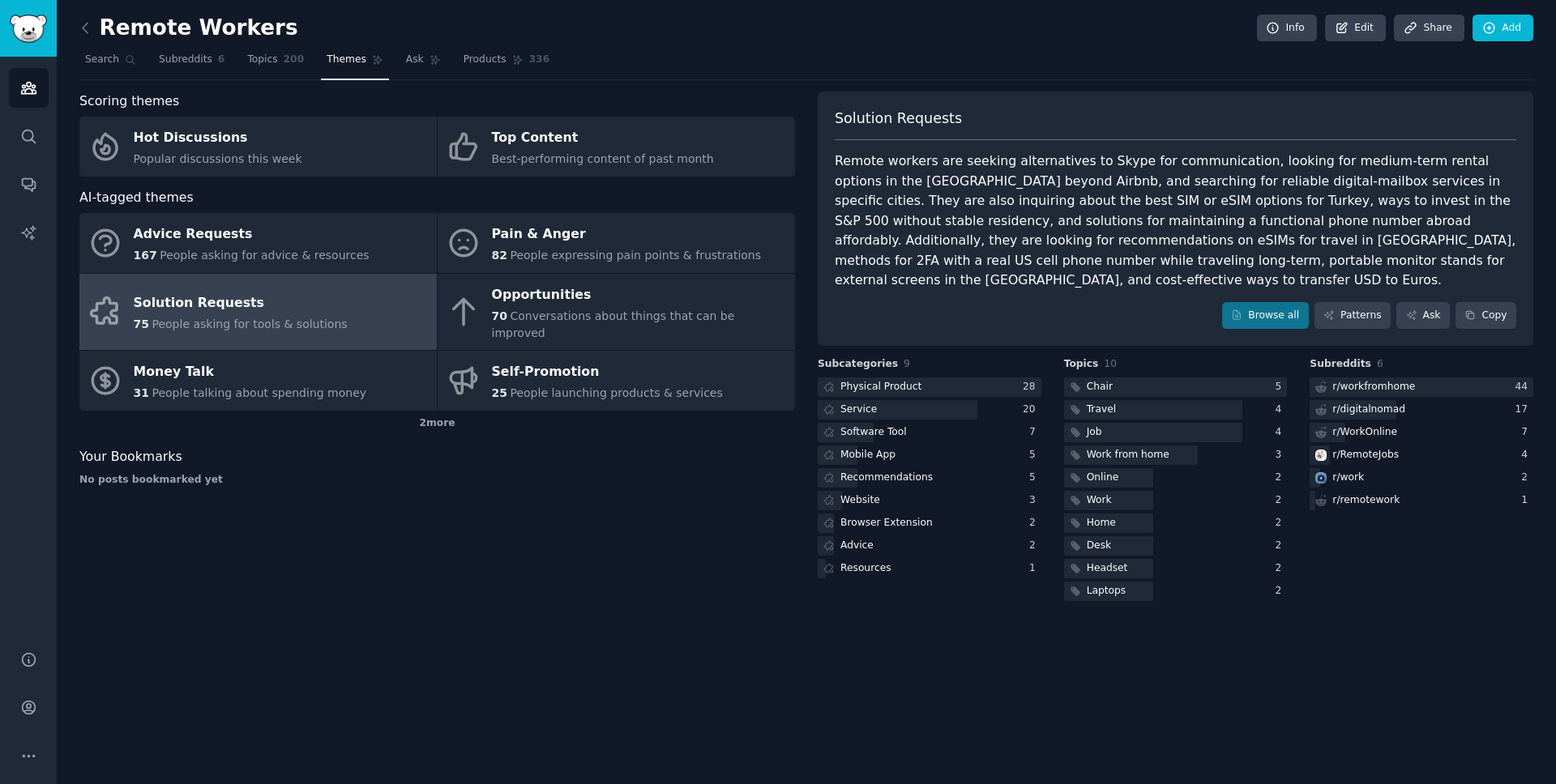
click at [1088, 243] on div "Remote workers are seeking alternatives to Skype for communication, looking for…" at bounding box center [1175, 221] width 681 height 139
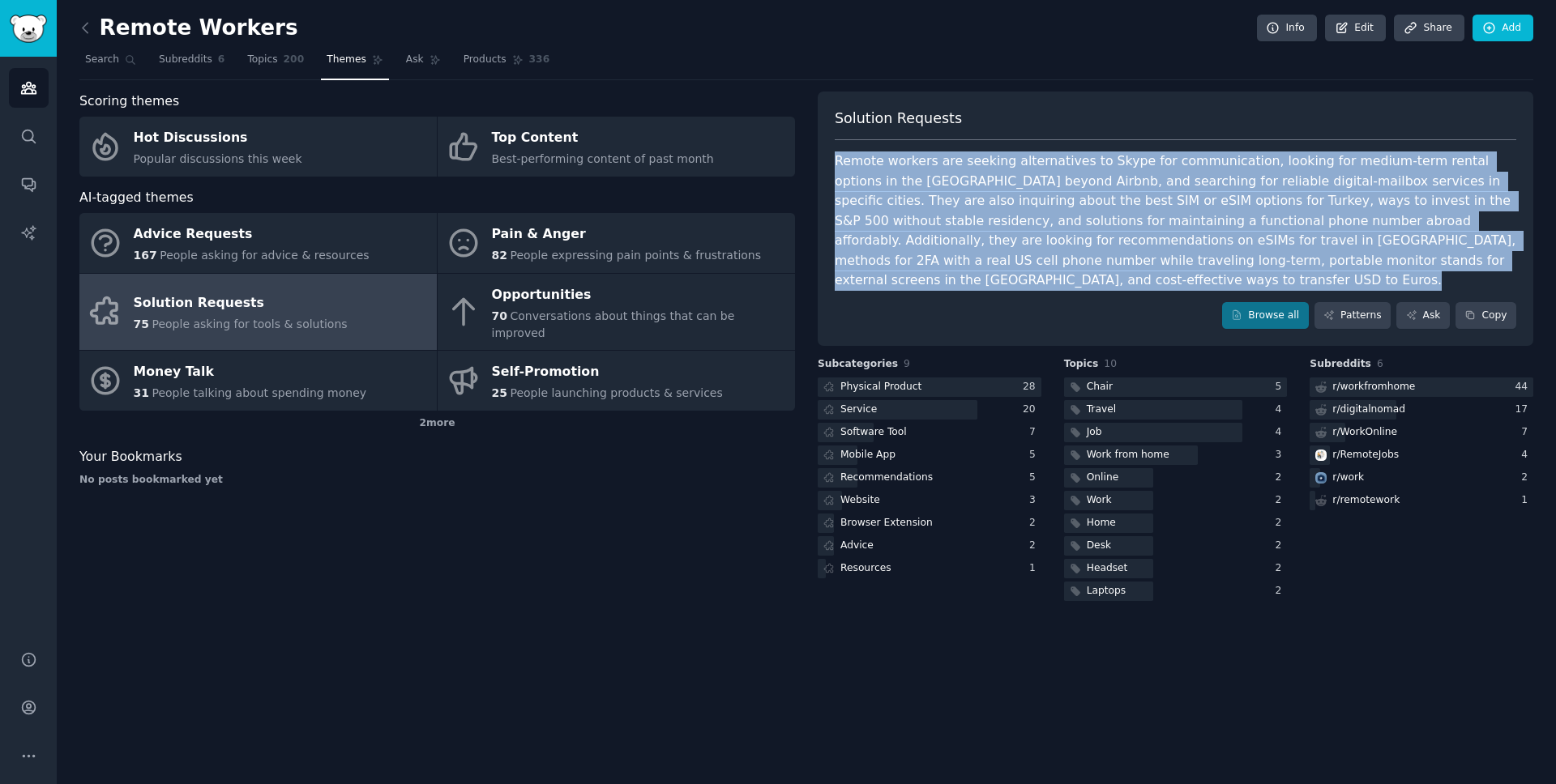
click at [1088, 243] on div "Remote workers are seeking alternatives to Skype for communication, looking for…" at bounding box center [1175, 221] width 681 height 139
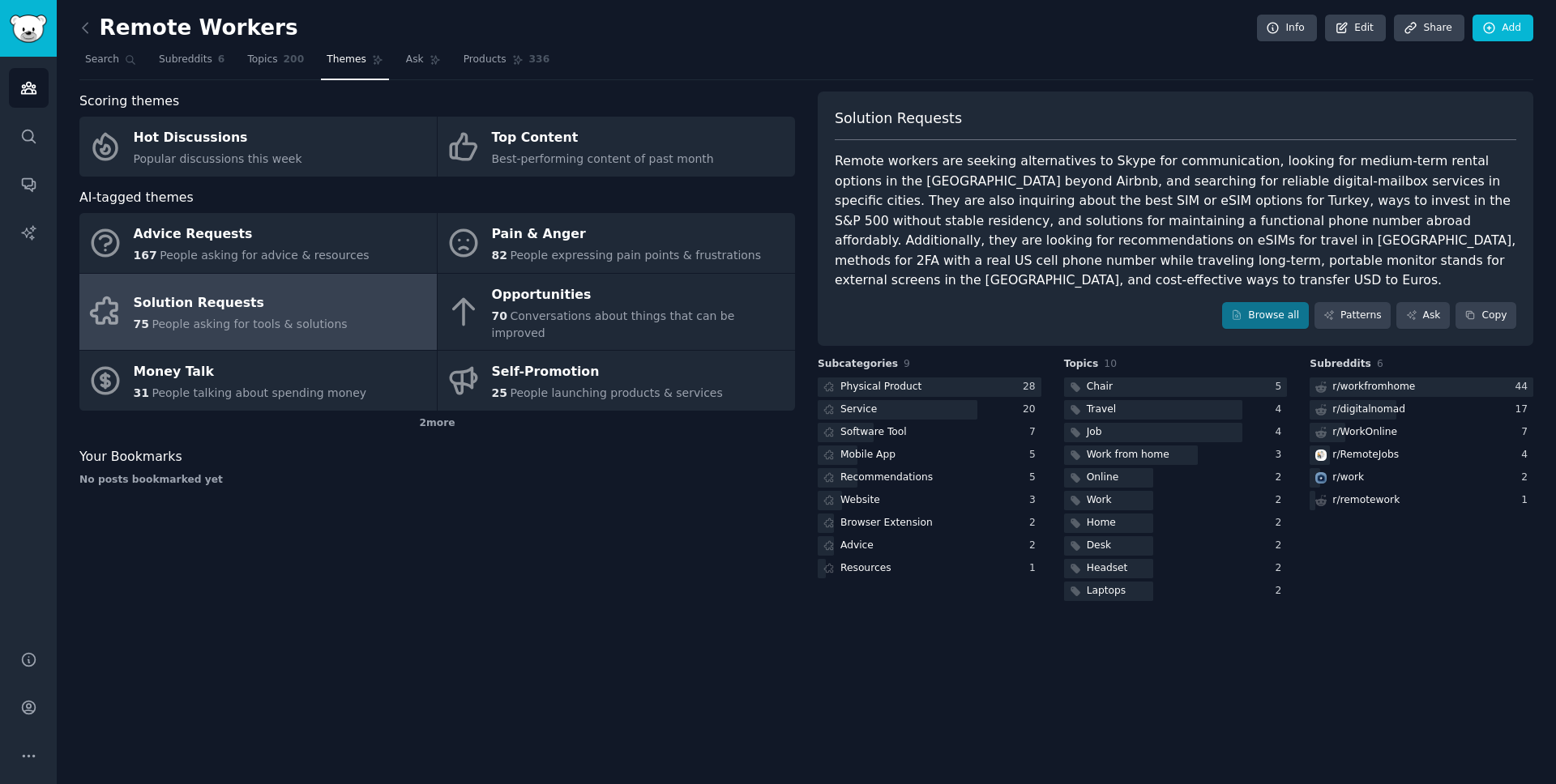
click at [1084, 255] on div "Remote workers are seeking alternatives to Skype for communication, looking for…" at bounding box center [1175, 221] width 681 height 139
click at [104, 64] on span "Search" at bounding box center [102, 59] width 34 height 15
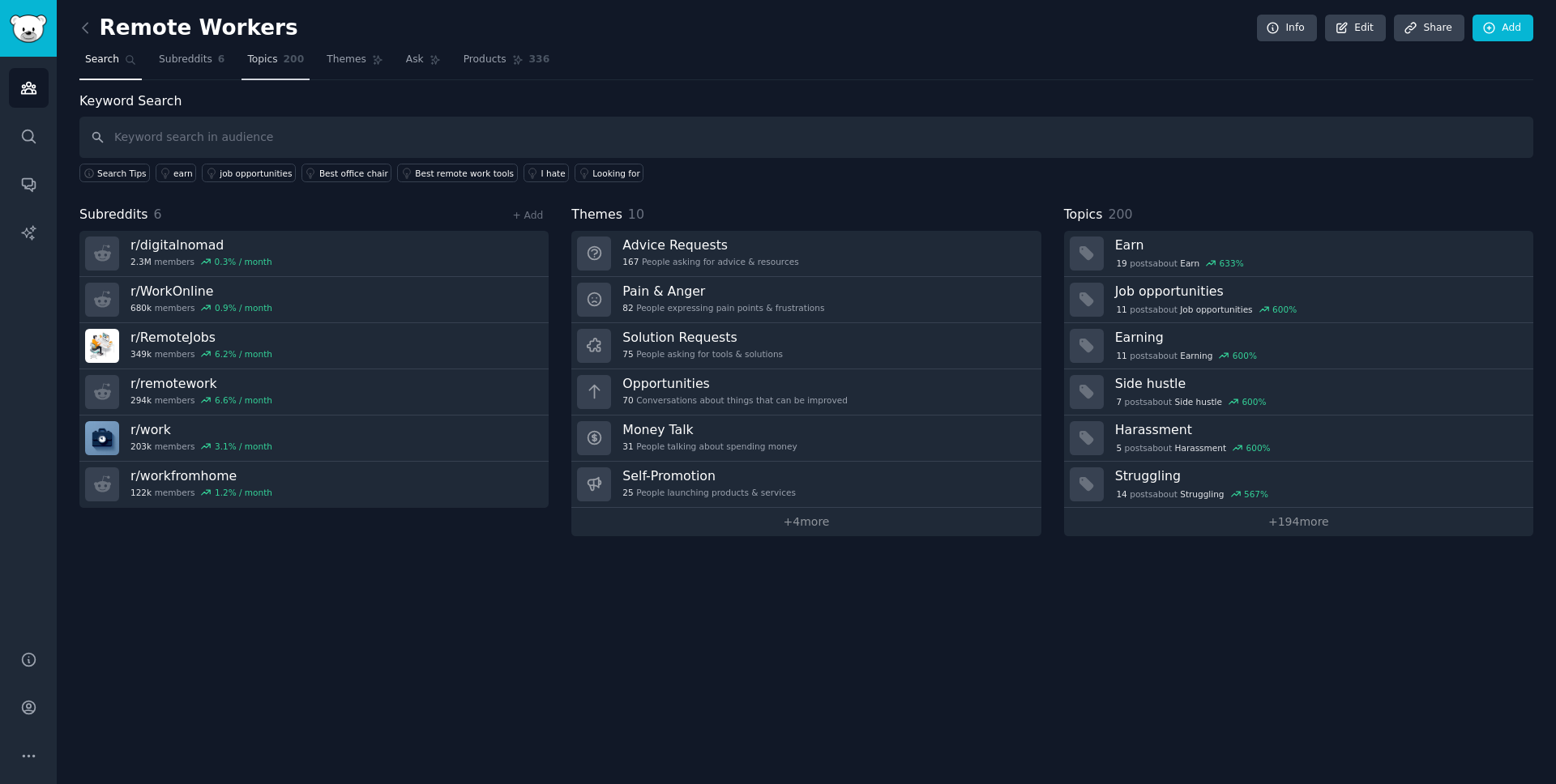
click at [287, 52] on span "200" at bounding box center [294, 59] width 21 height 15
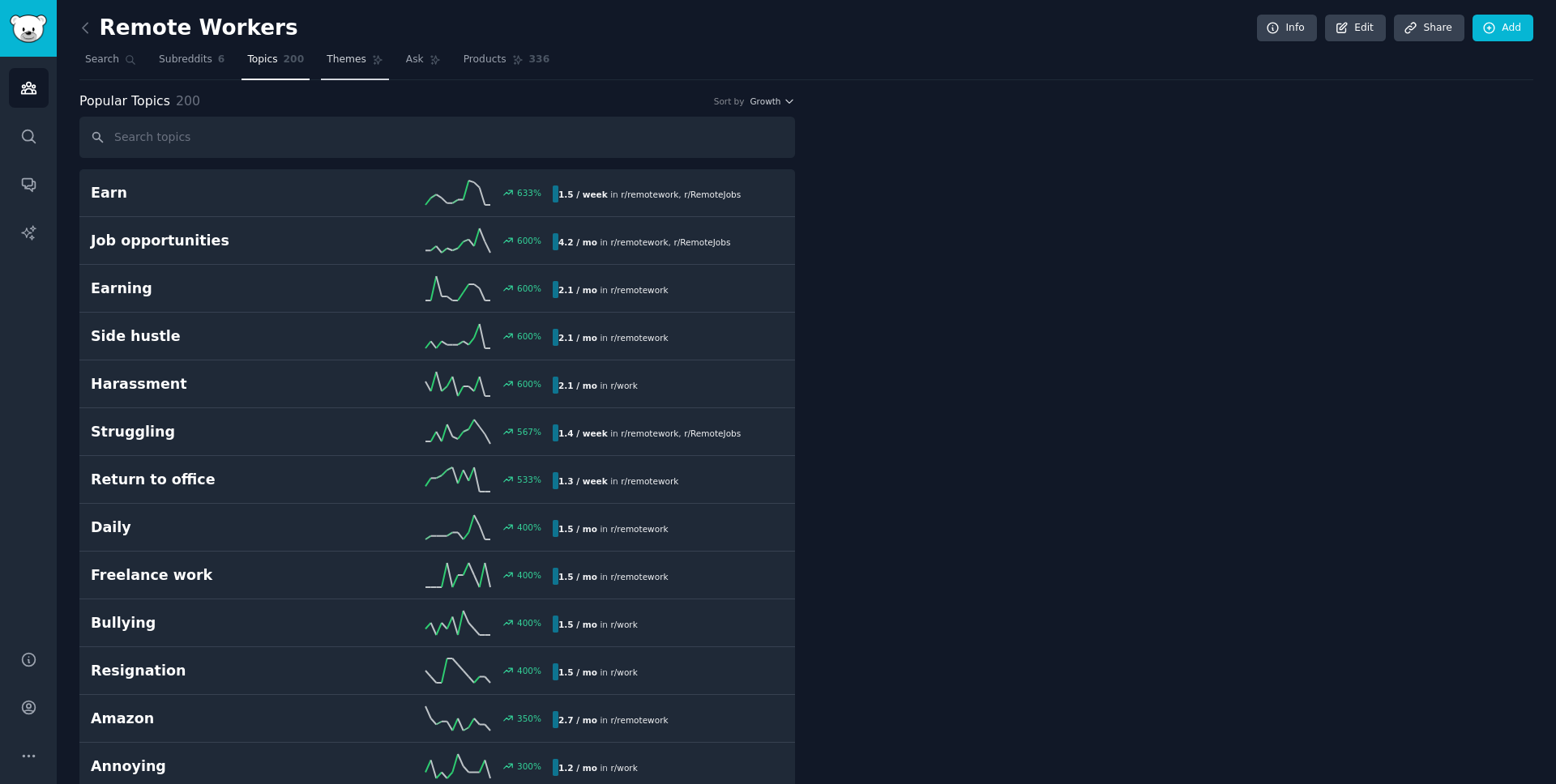
click at [345, 62] on span "Themes" at bounding box center [346, 59] width 40 height 15
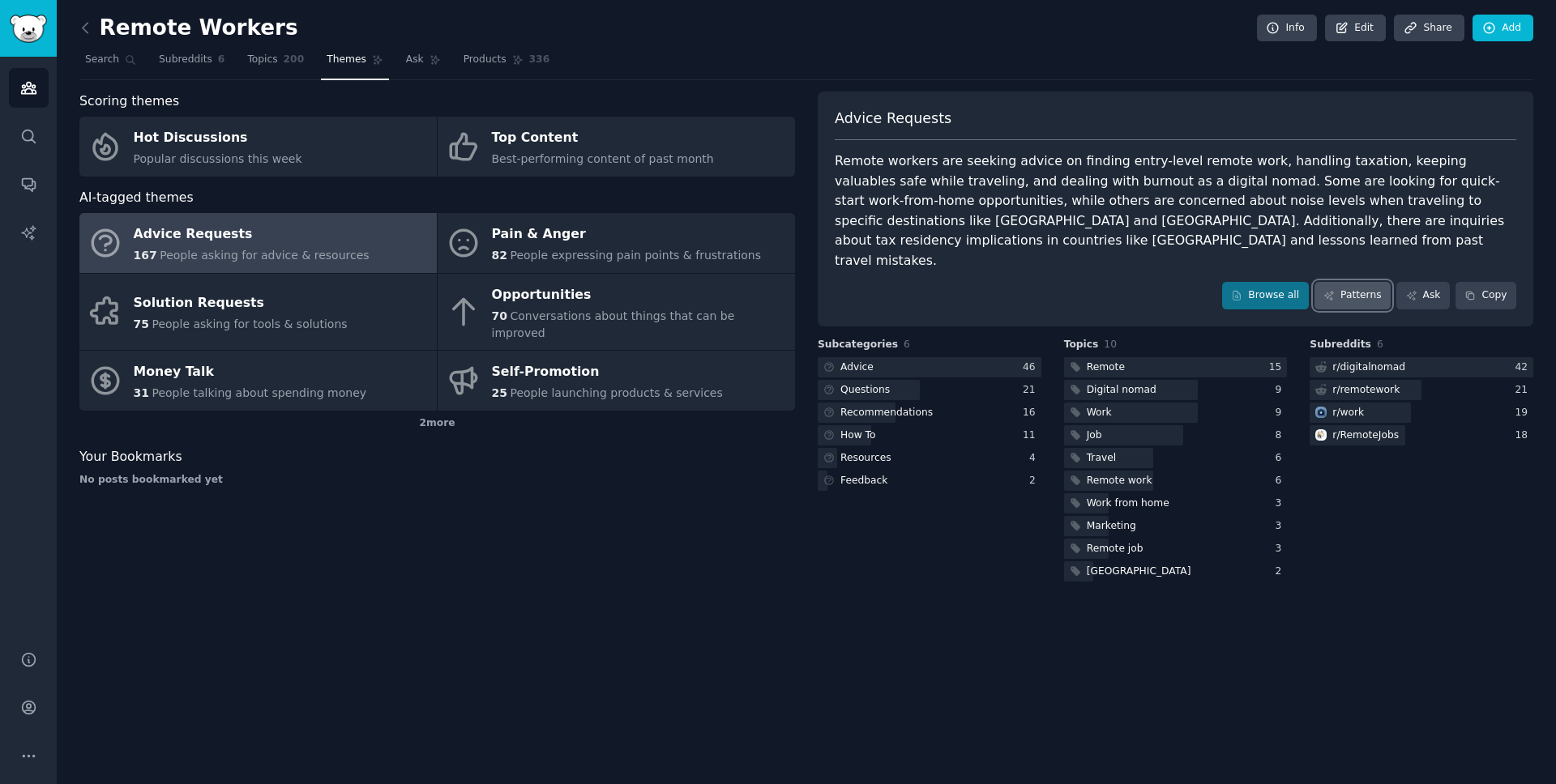
click at [1166, 281] on link "Patterns" at bounding box center [1352, 295] width 76 height 28
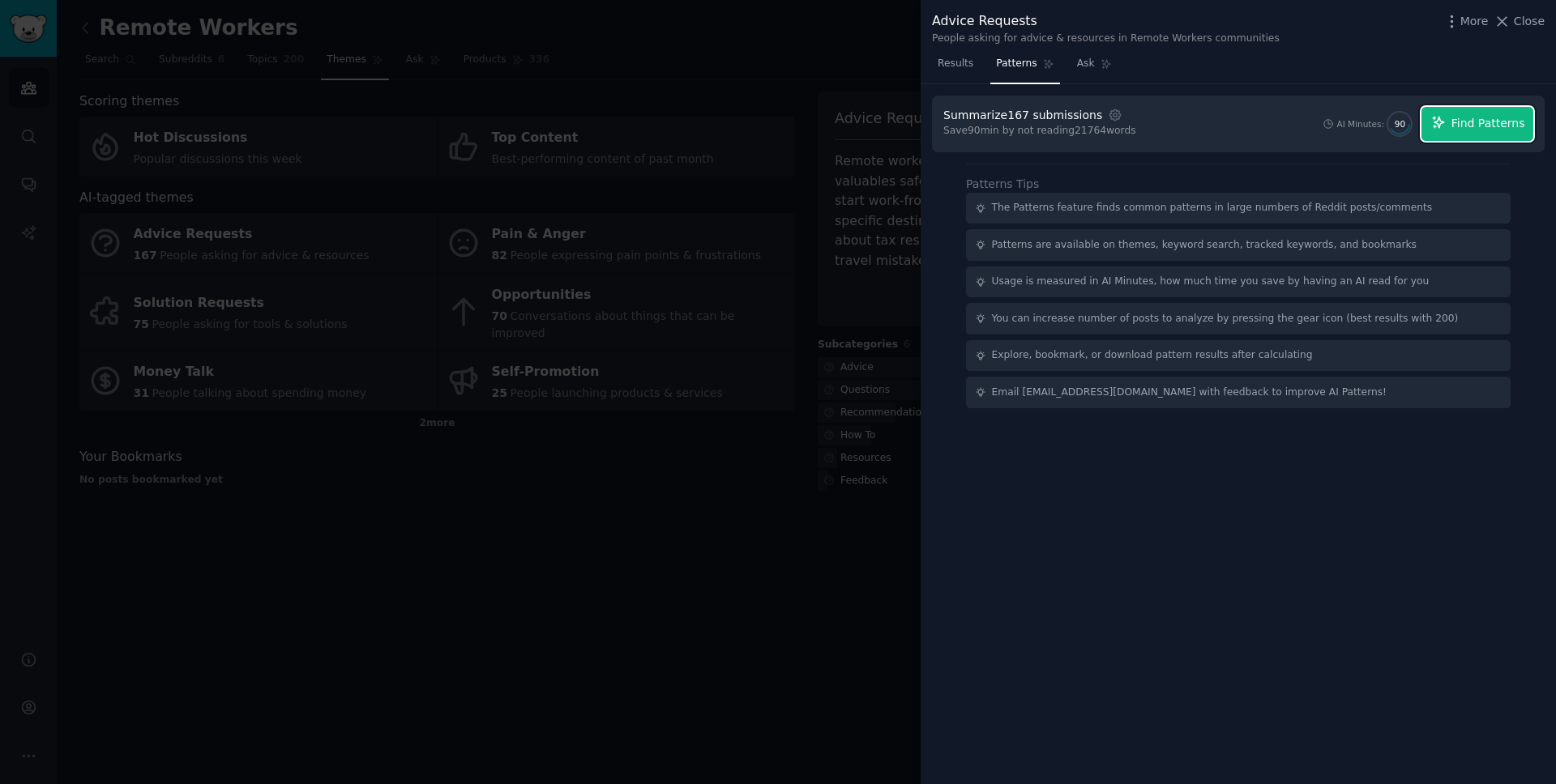
click at [1166, 128] on span "Find Patterns" at bounding box center [1488, 124] width 74 height 17
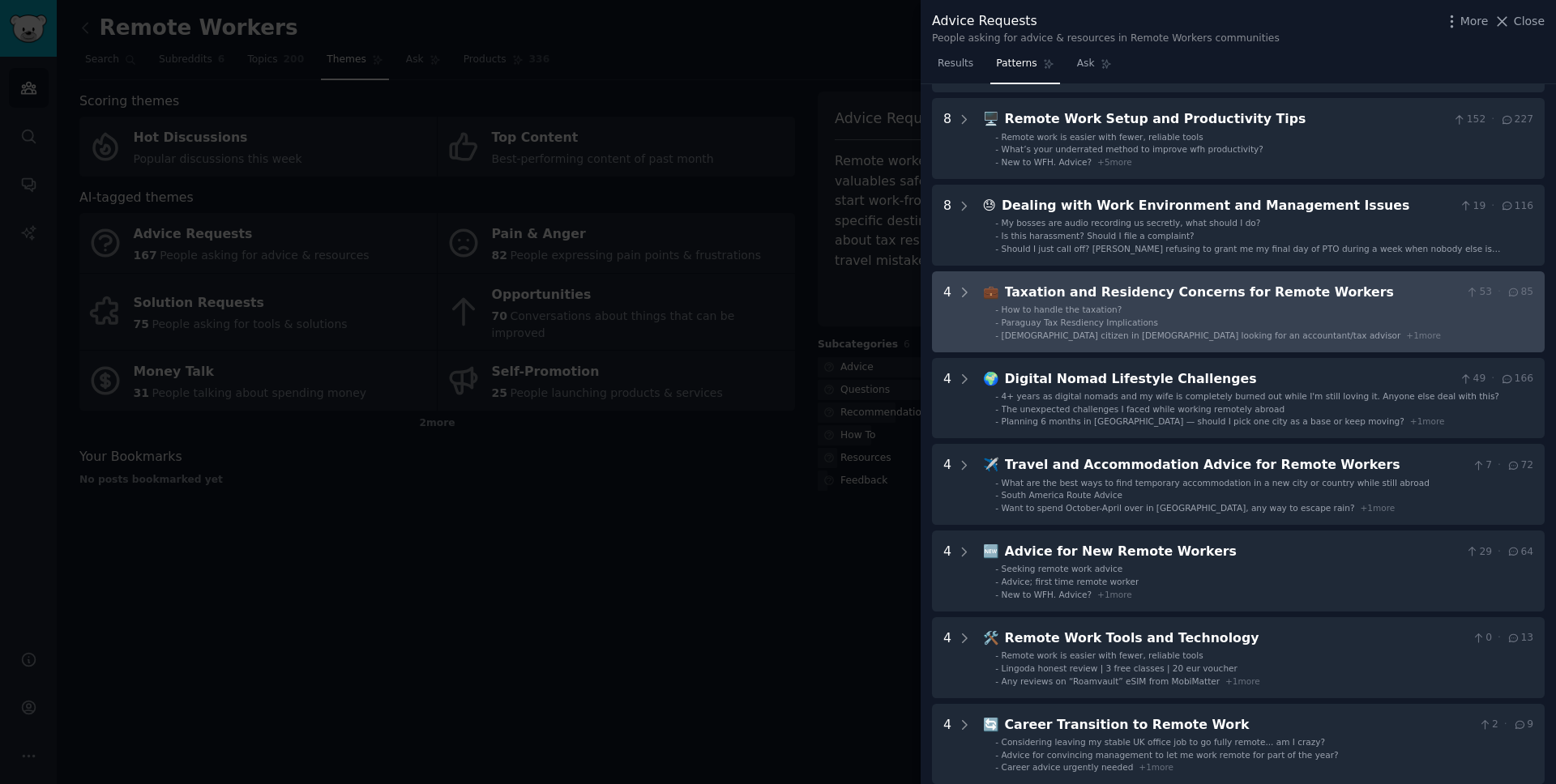
scroll to position [147, 0]
click at [961, 283] on icon at bounding box center [964, 290] width 15 height 15
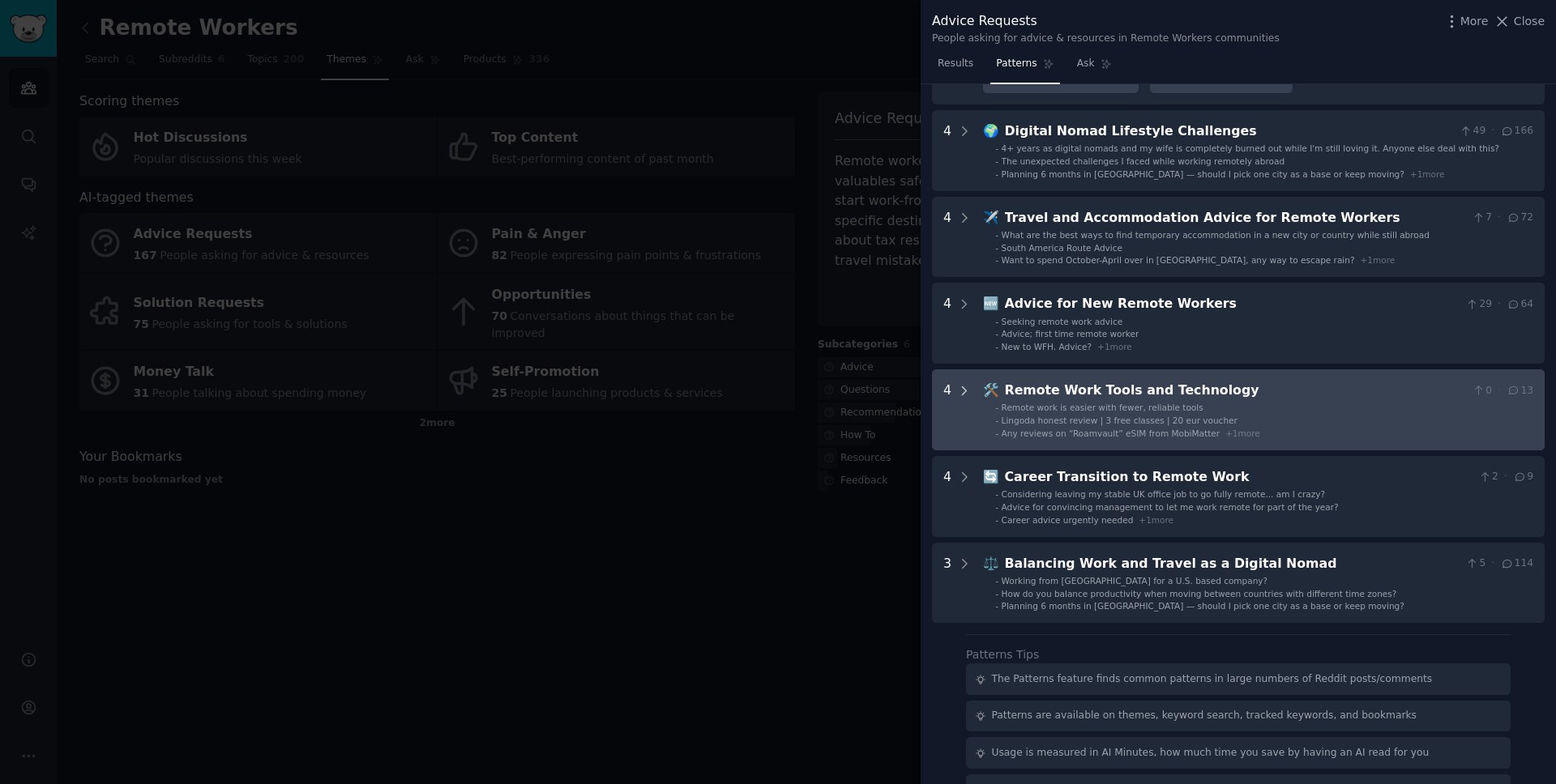
scroll to position [767, 0]
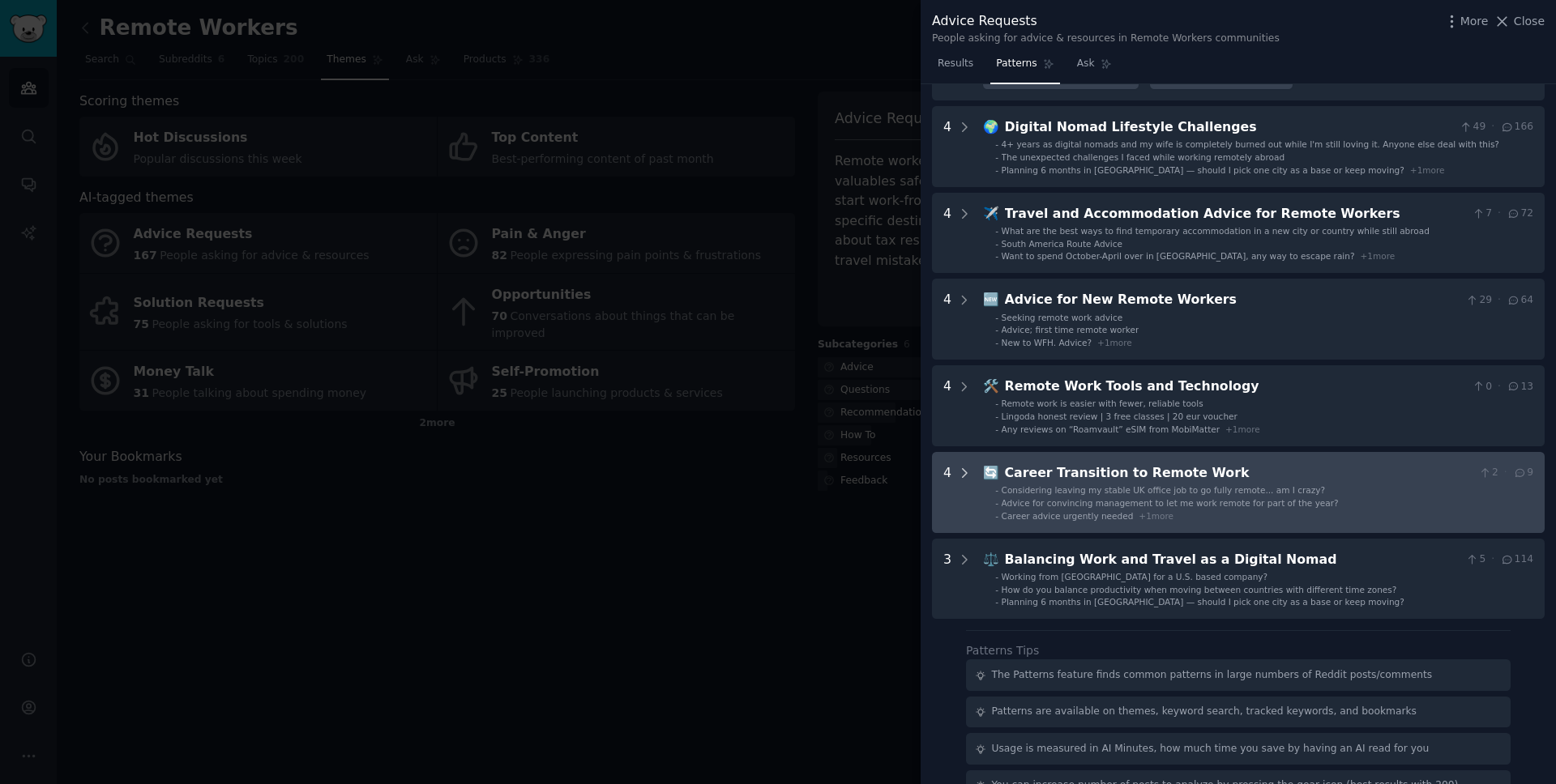
click at [966, 466] on icon at bounding box center [964, 472] width 15 height 15
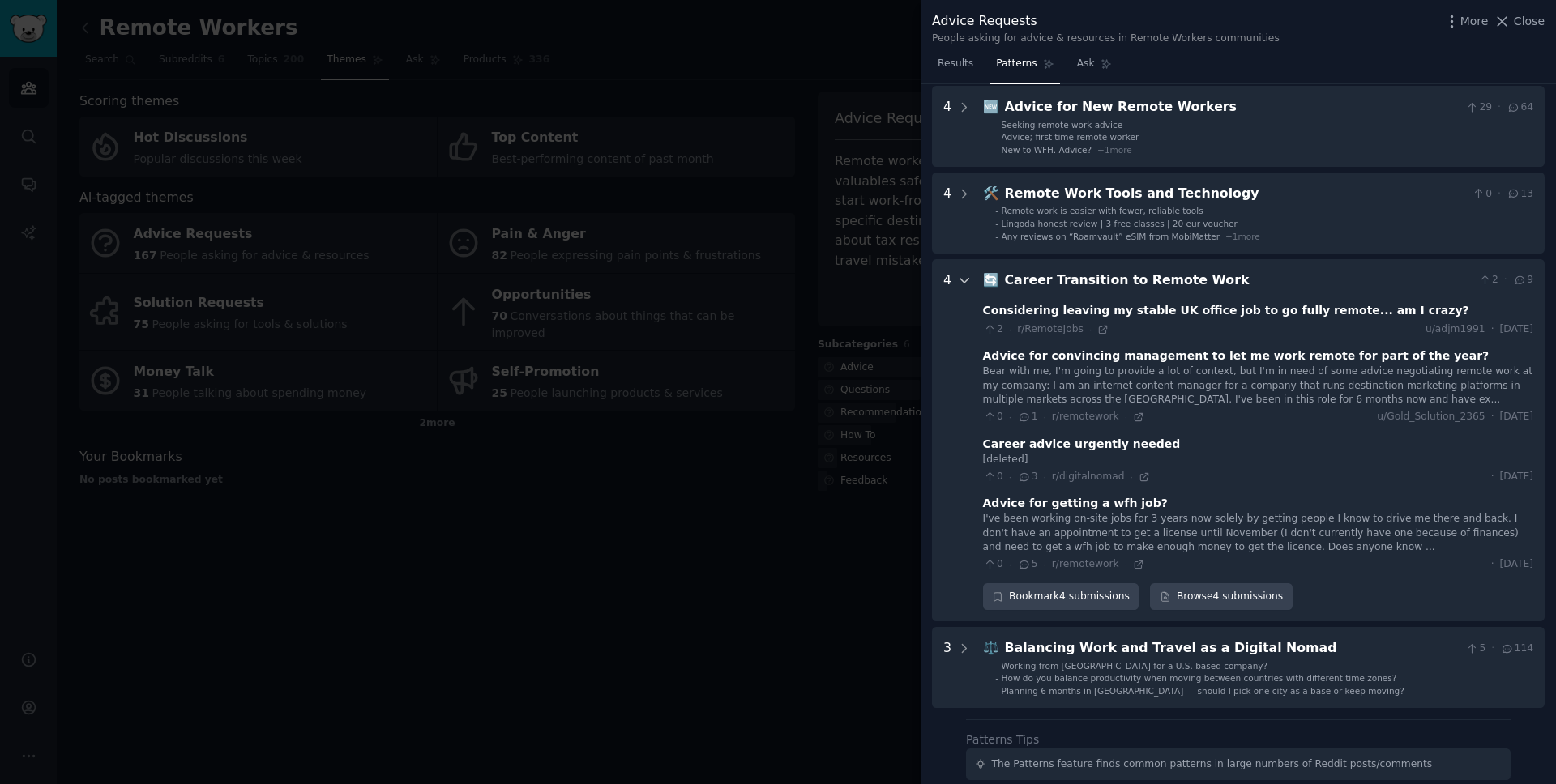
click at [964, 273] on icon at bounding box center [964, 280] width 15 height 15
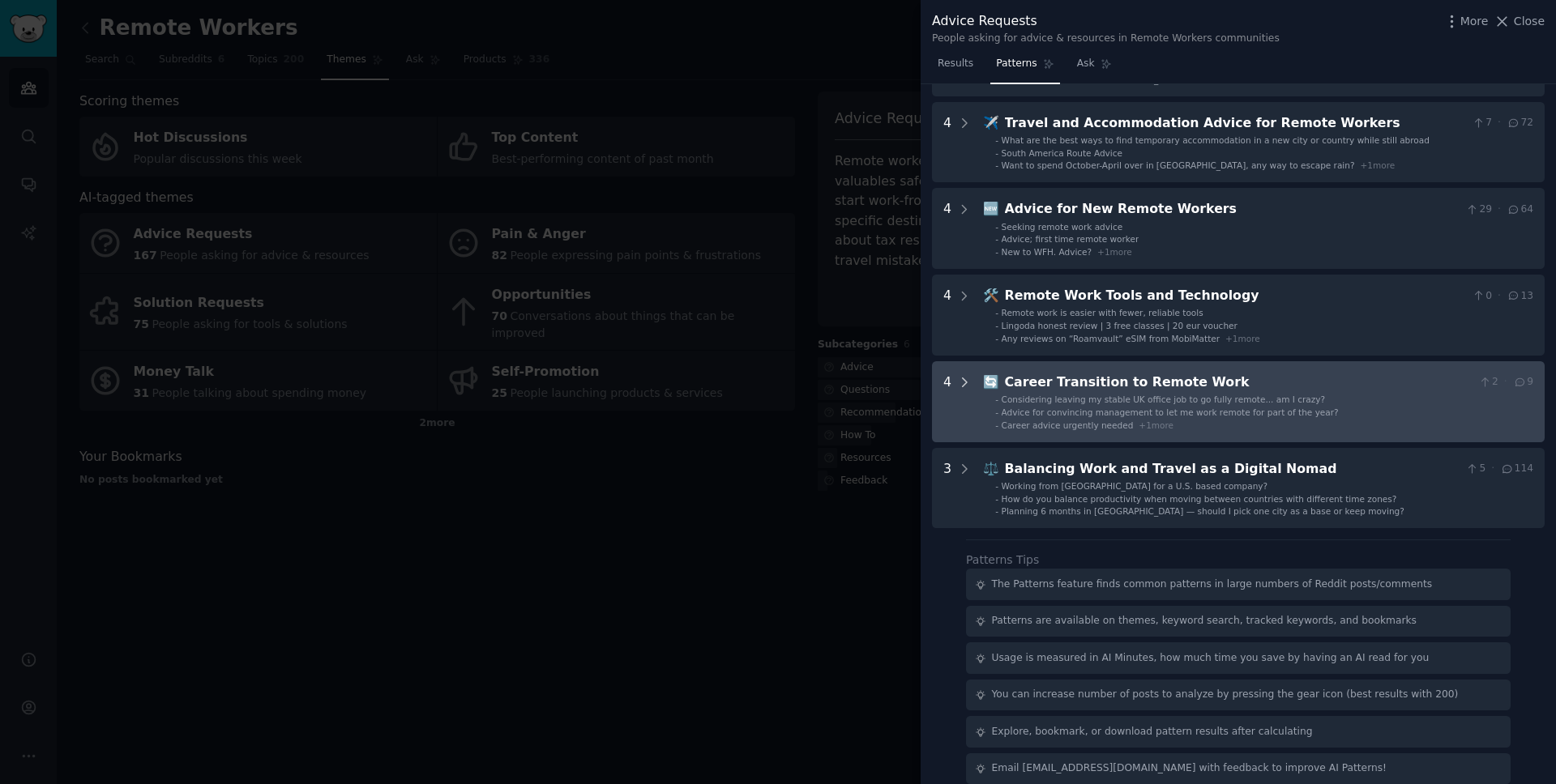
click at [969, 375] on icon at bounding box center [964, 382] width 15 height 15
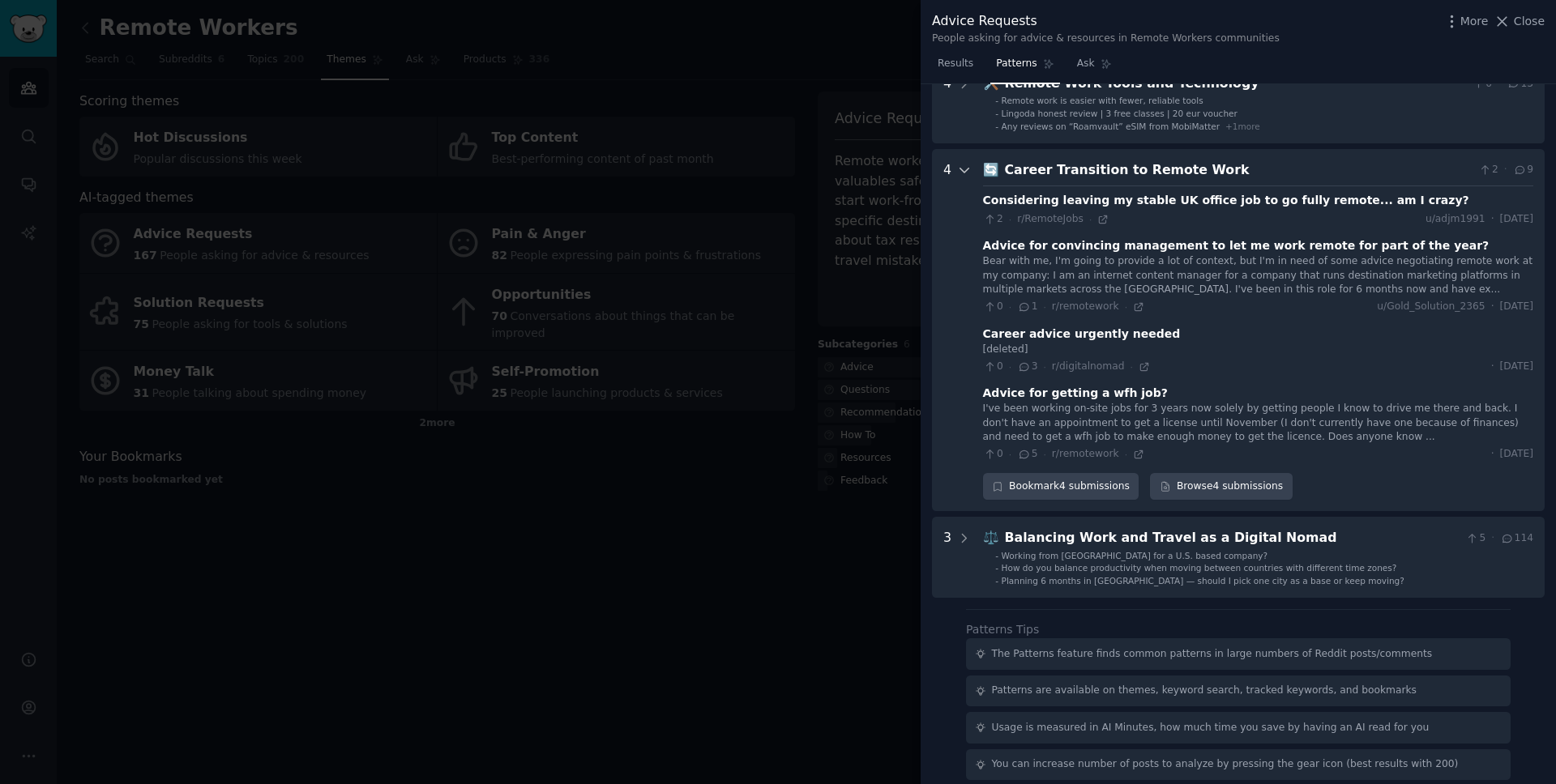
scroll to position [1118, 0]
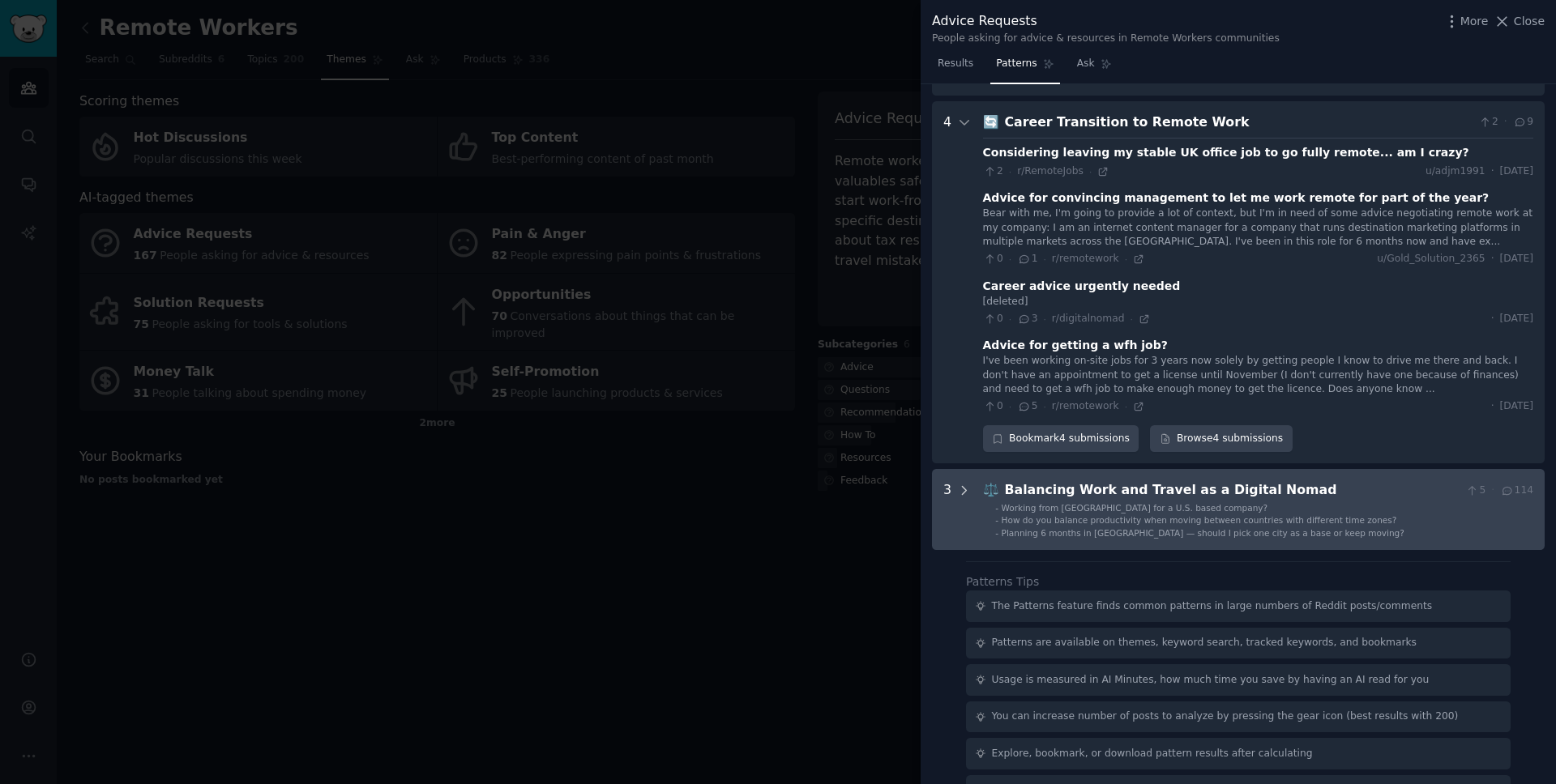
click at [961, 484] on icon at bounding box center [964, 491] width 15 height 15
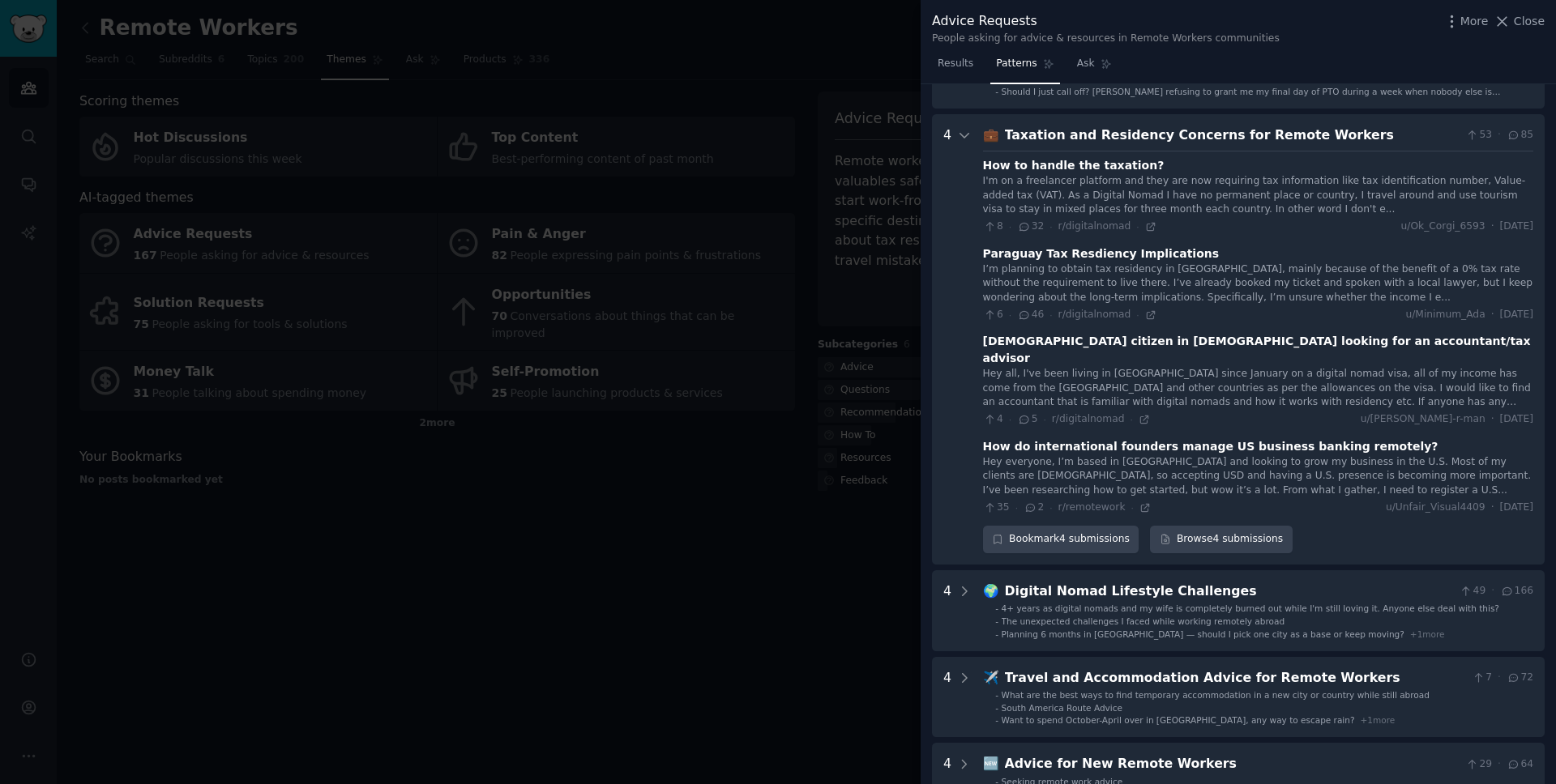
scroll to position [0, 0]
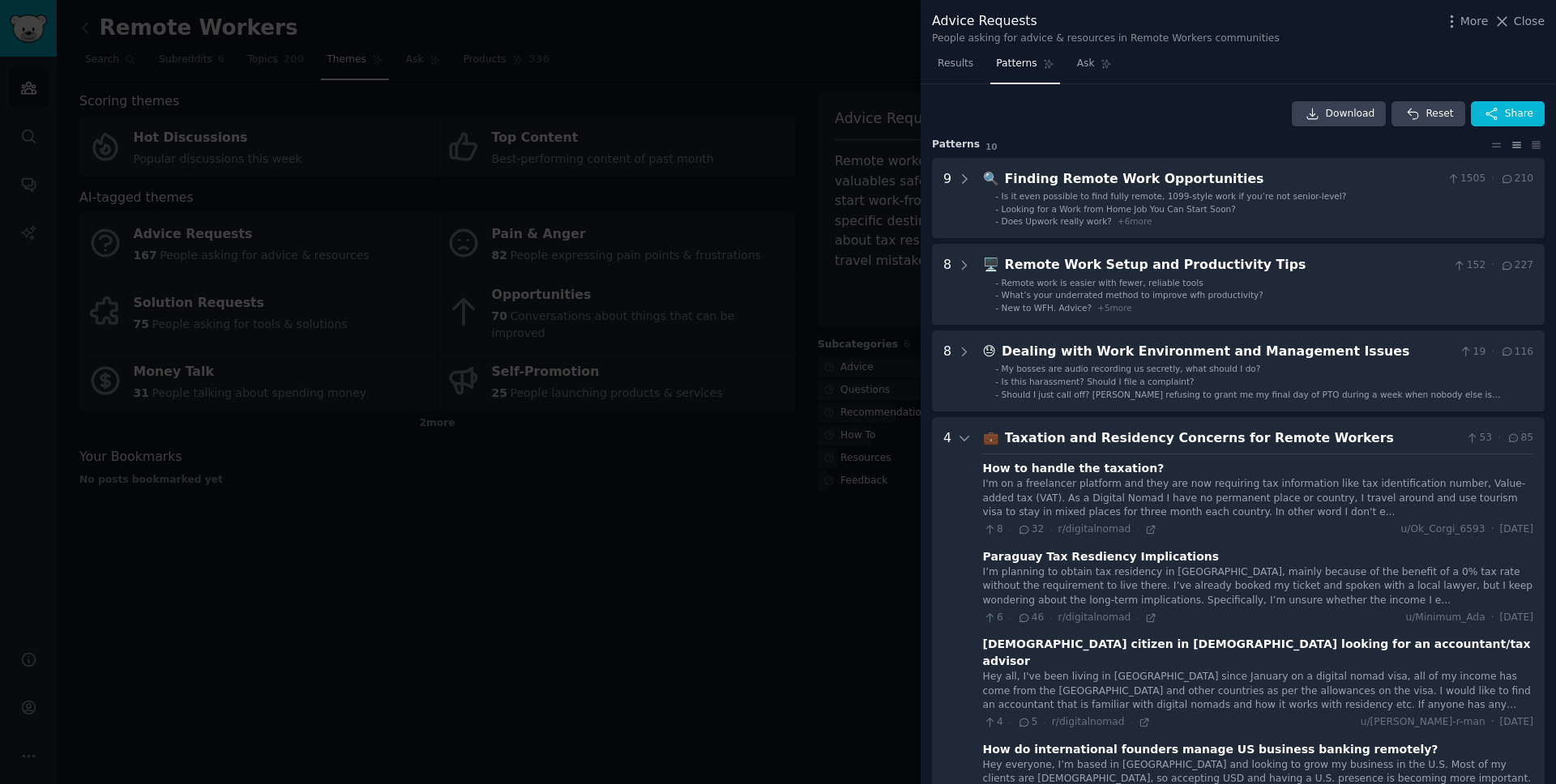
click at [985, 143] on span "10" at bounding box center [991, 146] width 12 height 9
click at [1166, 122] on link "Download" at bounding box center [1339, 114] width 95 height 26
click at [708, 414] on div at bounding box center [778, 392] width 1556 height 784
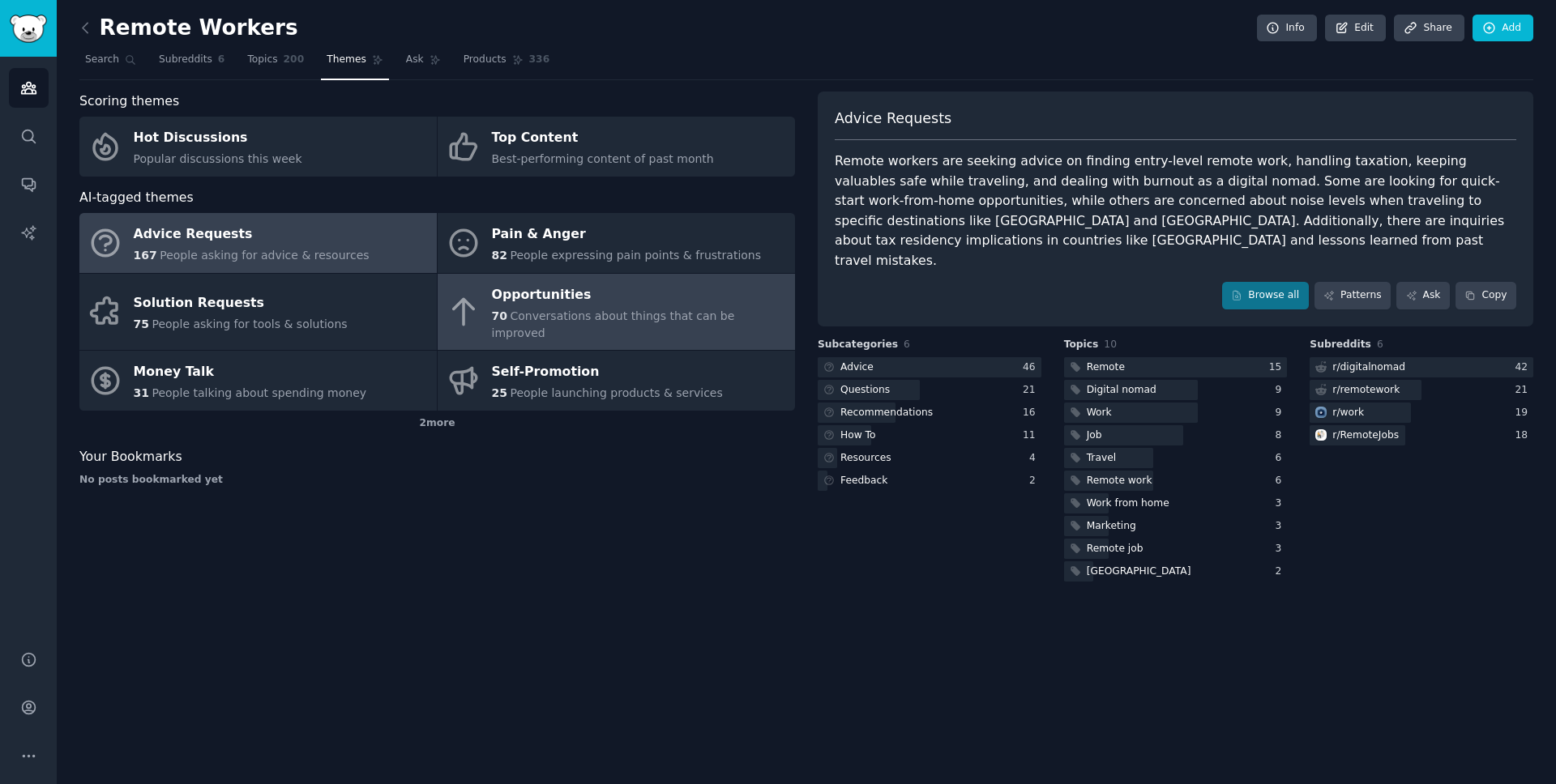
click at [697, 308] on div "70 Conversations about things that can be improved" at bounding box center [639, 325] width 295 height 34
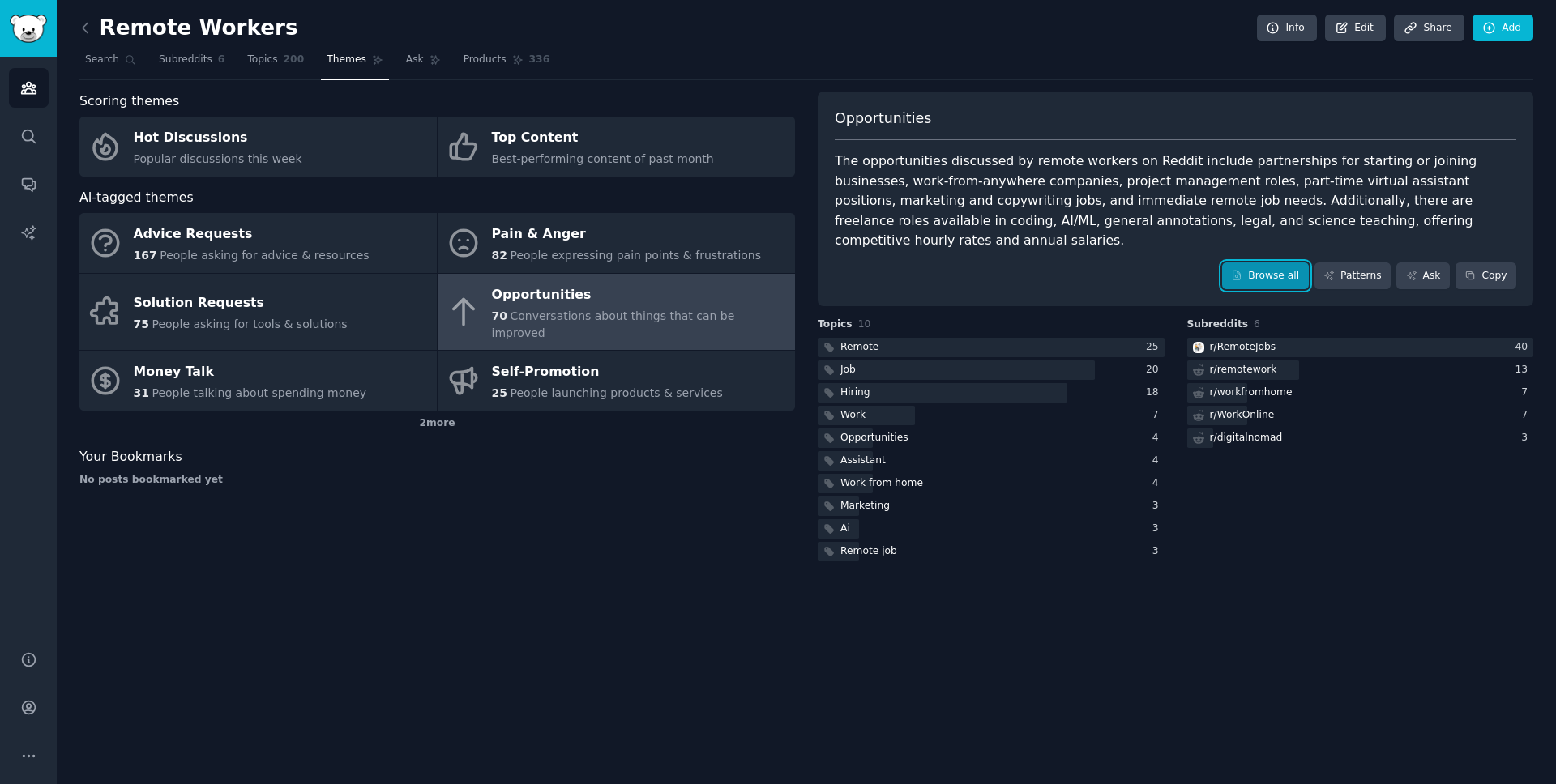
click at [1166, 262] on link "Browse all" at bounding box center [1265, 276] width 87 height 28
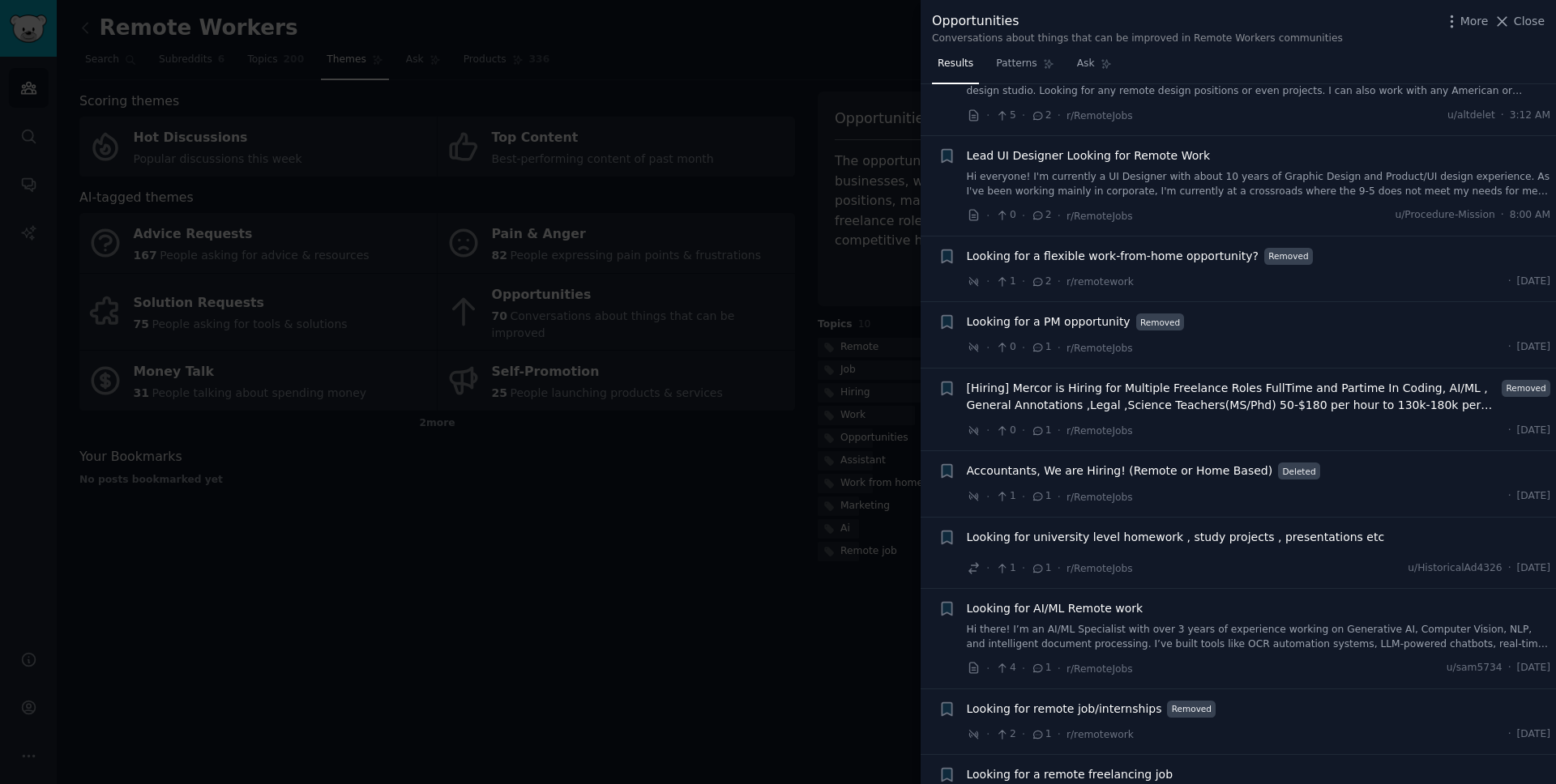
scroll to position [1869, 0]
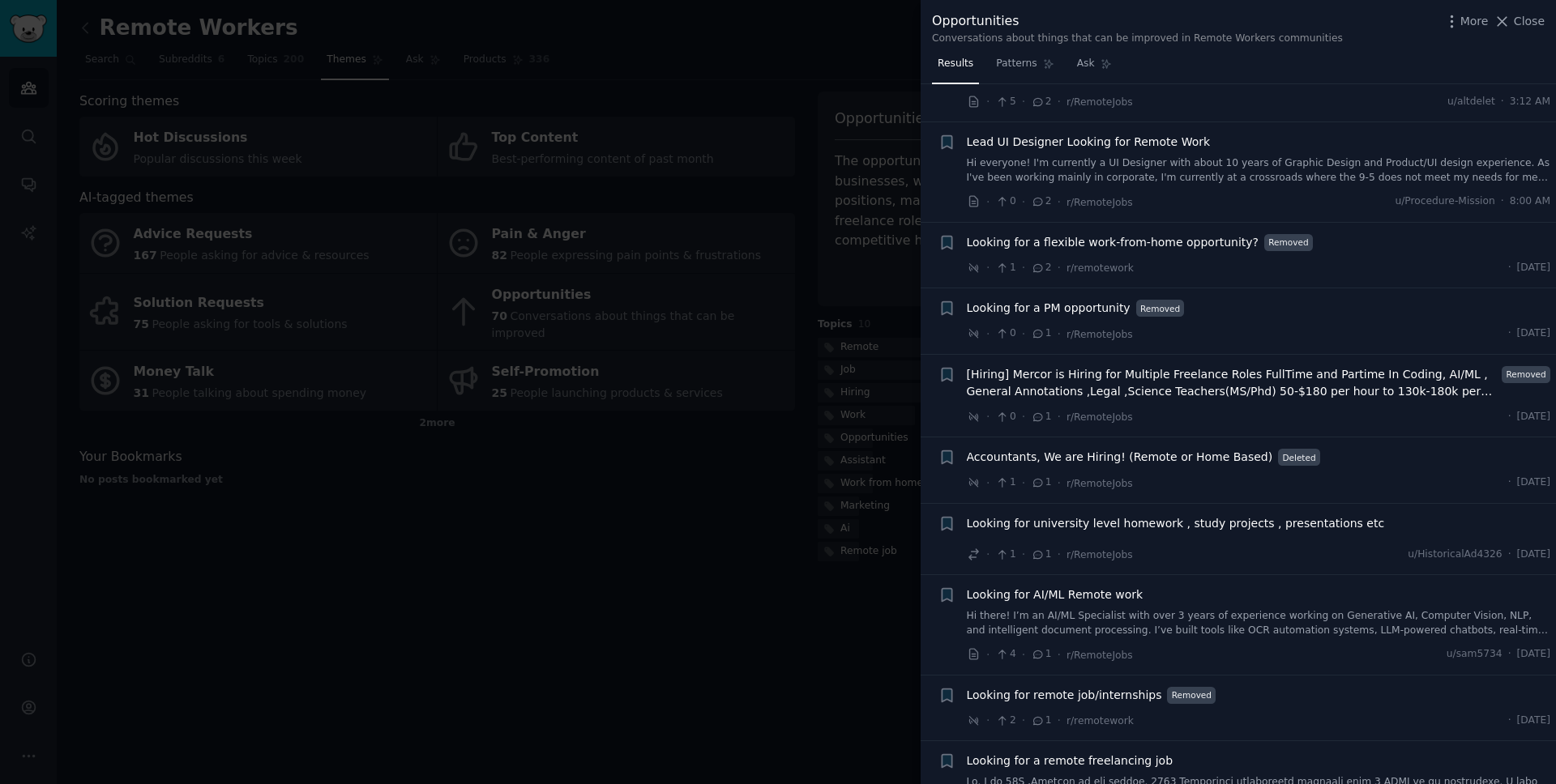
click at [891, 582] on div at bounding box center [778, 392] width 1556 height 784
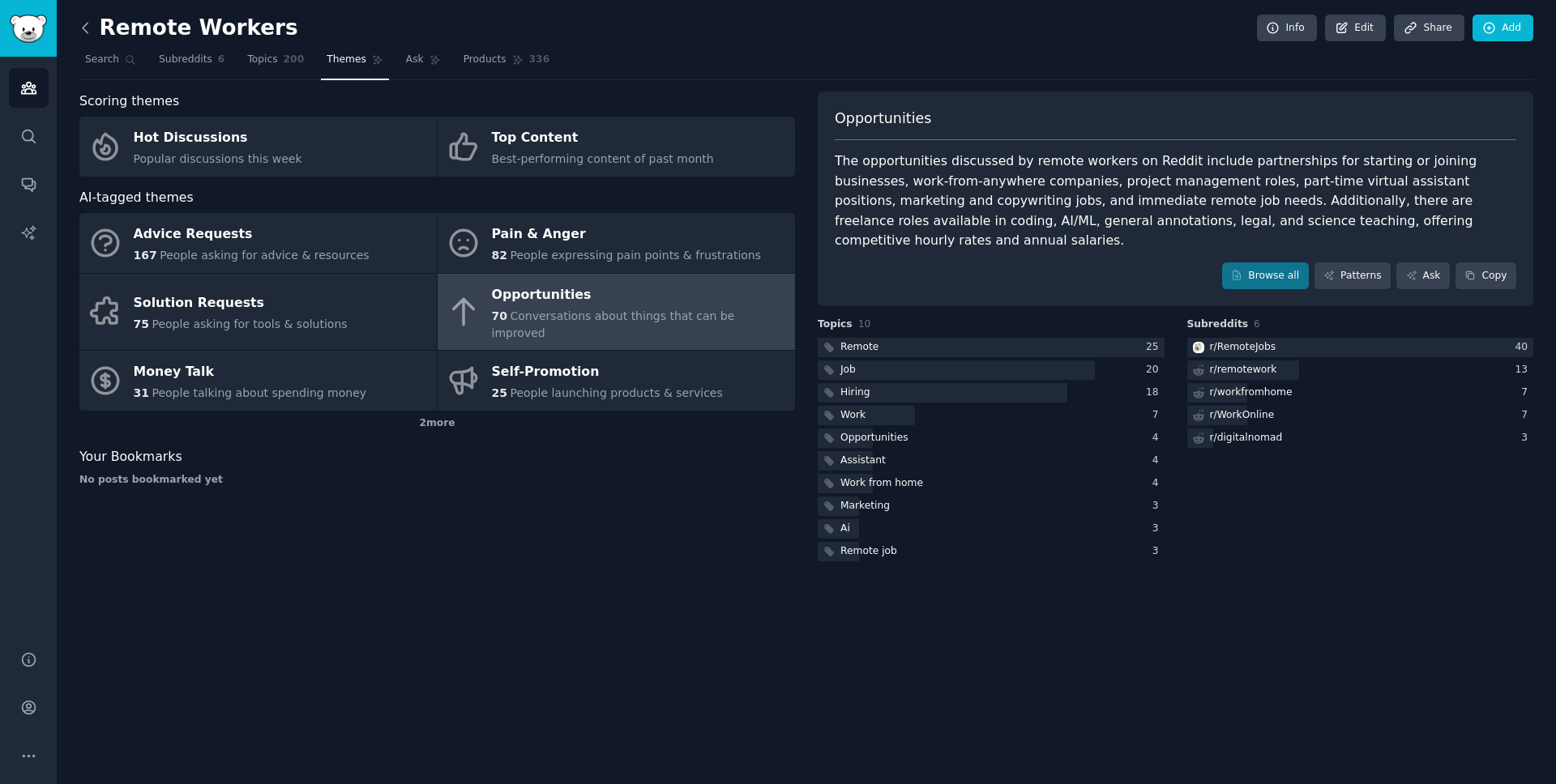
click at [80, 22] on icon at bounding box center [85, 28] width 17 height 17
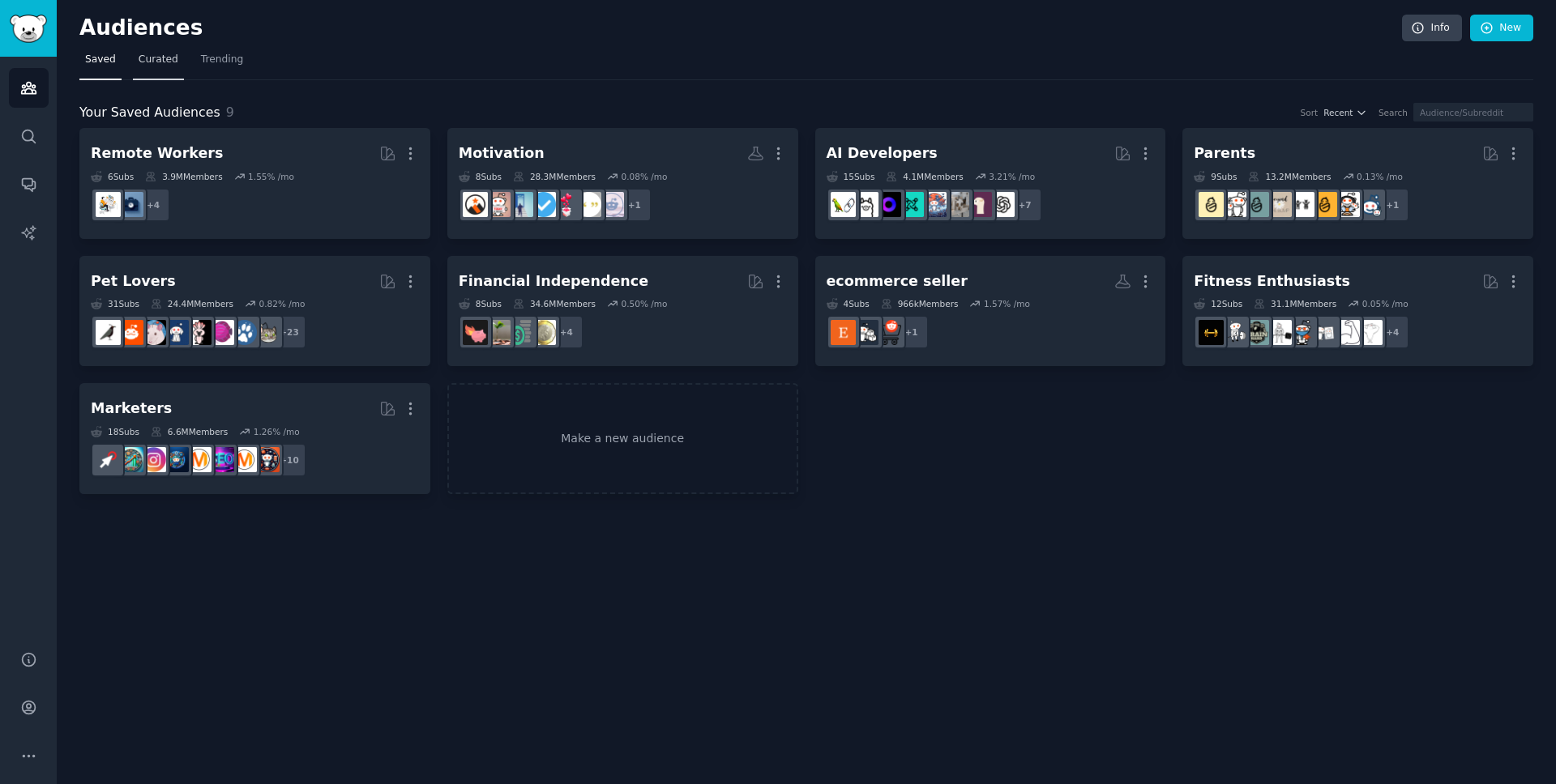
click at [165, 58] on span "Curated" at bounding box center [158, 59] width 40 height 15
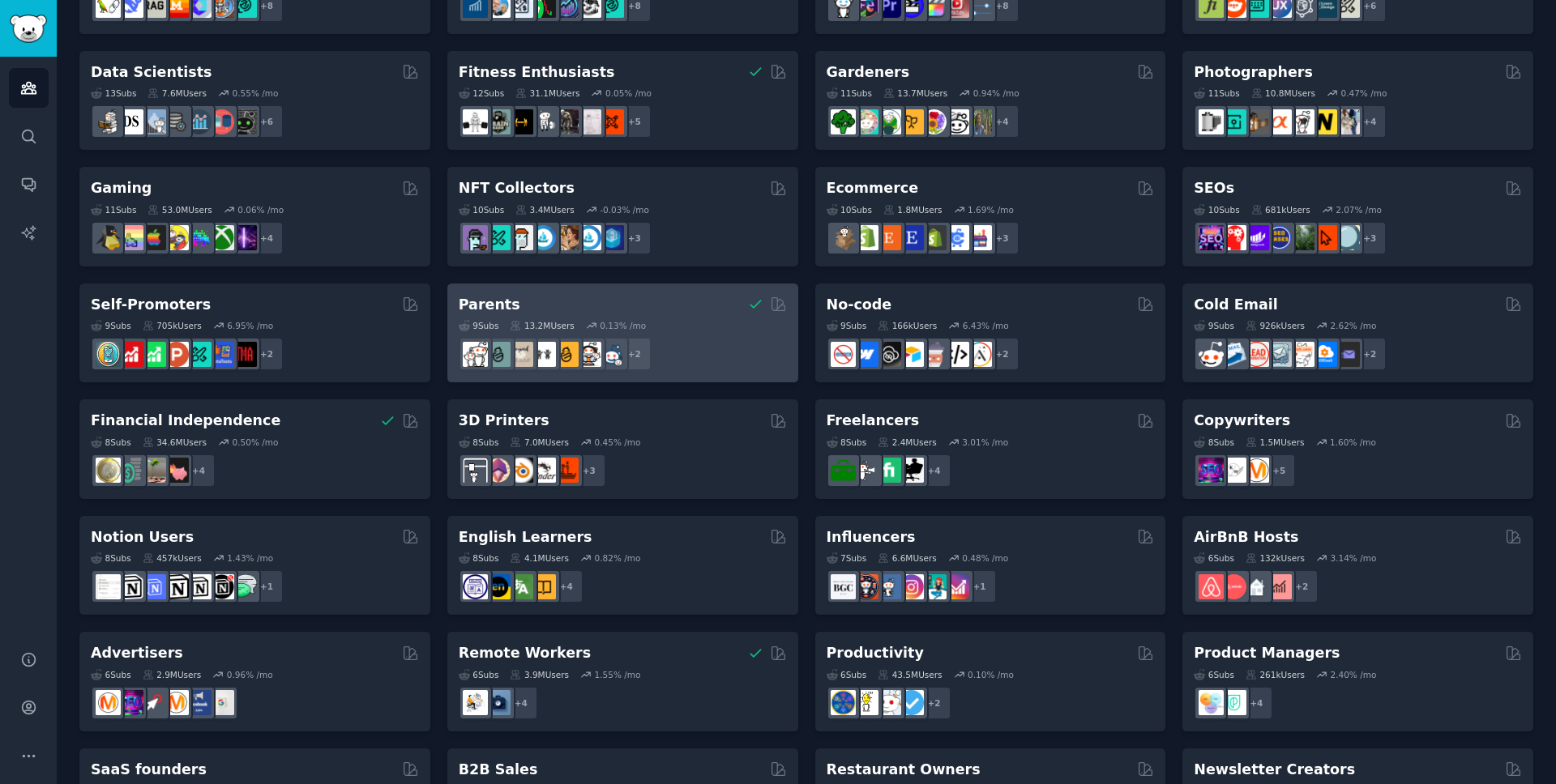
scroll to position [512, 0]
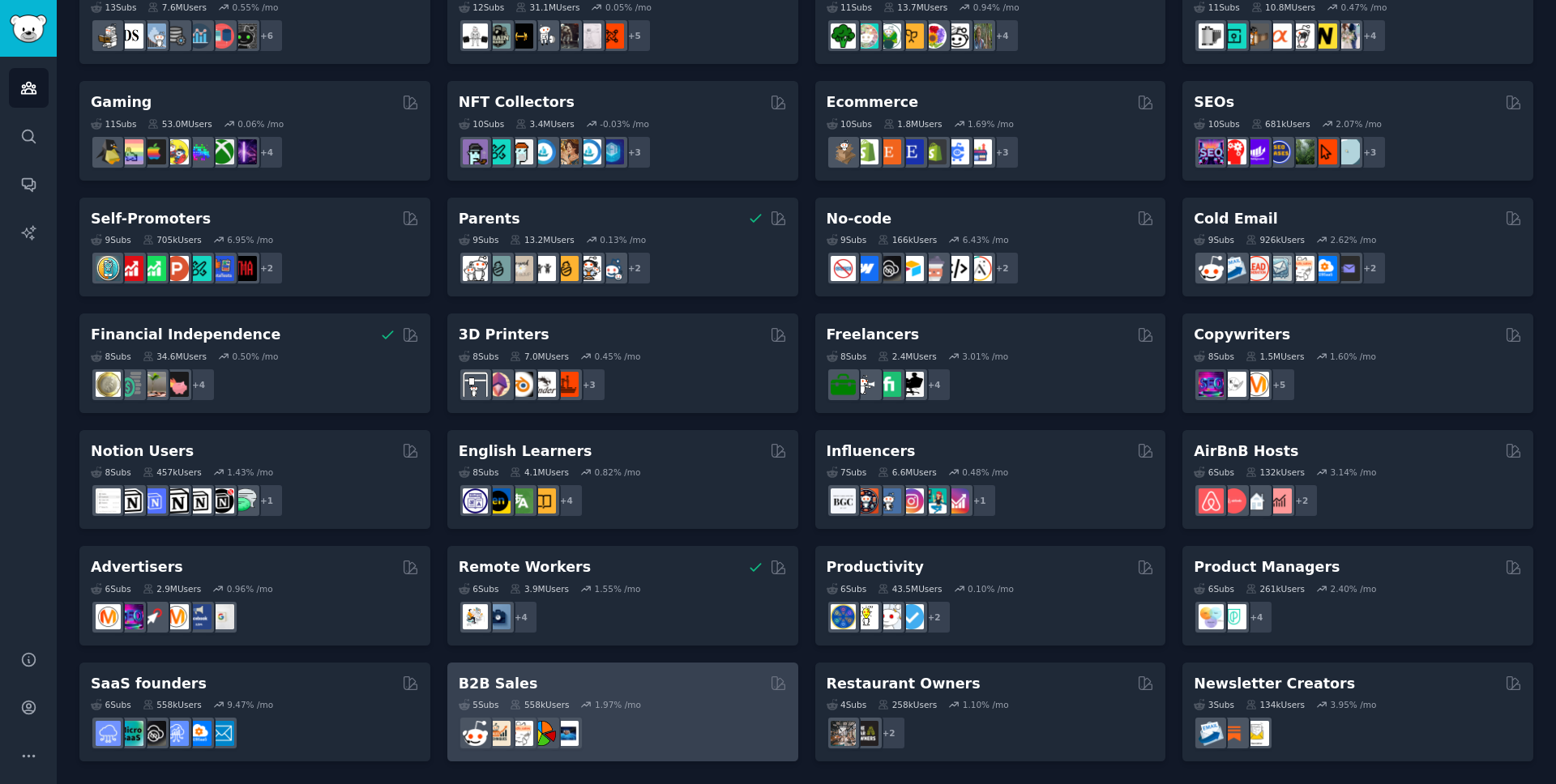
click at [711, 582] on div "B2B Sales" at bounding box center [623, 684] width 328 height 21
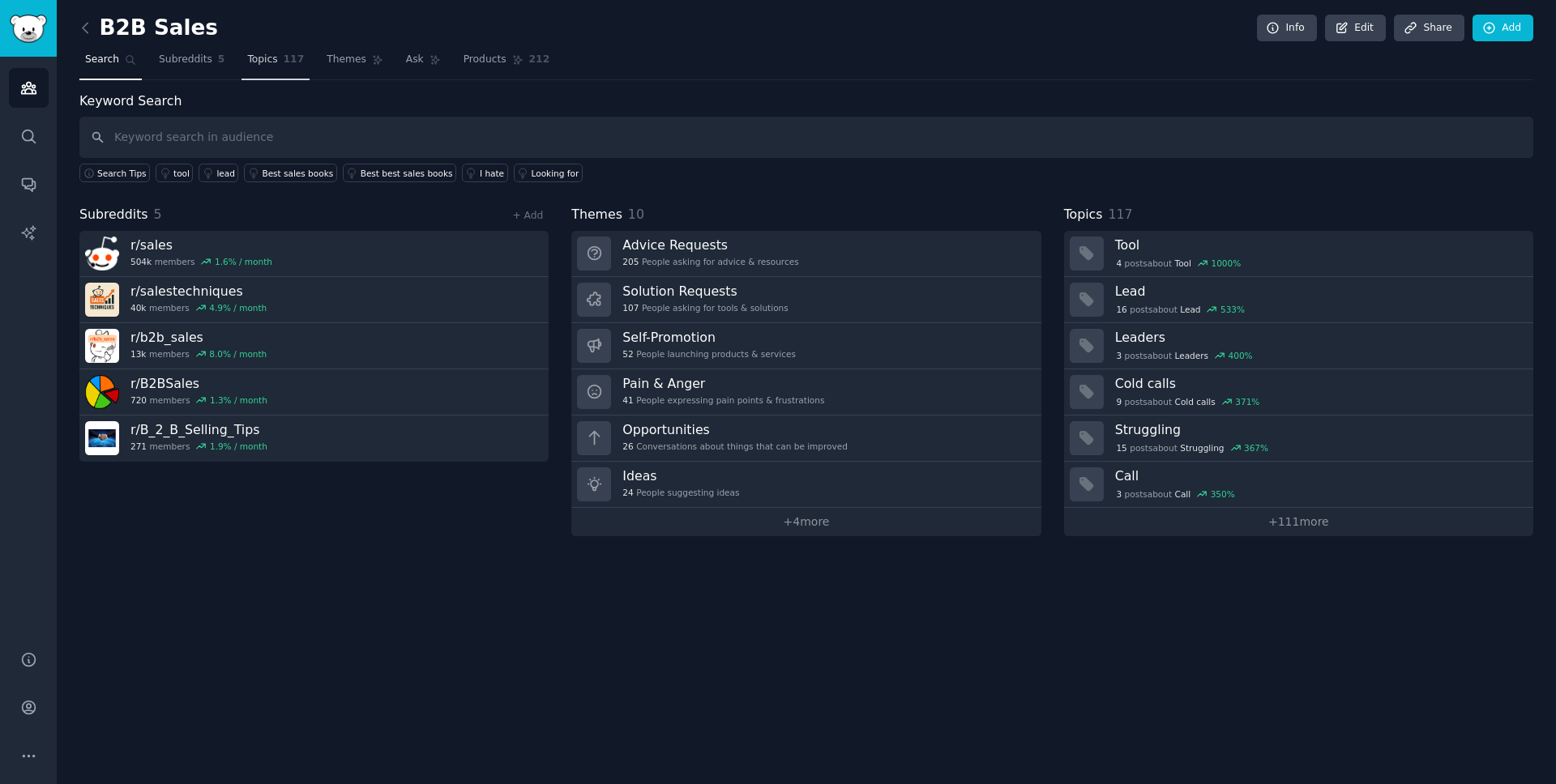
click at [264, 71] on link "Topics 117" at bounding box center [275, 64] width 68 height 34
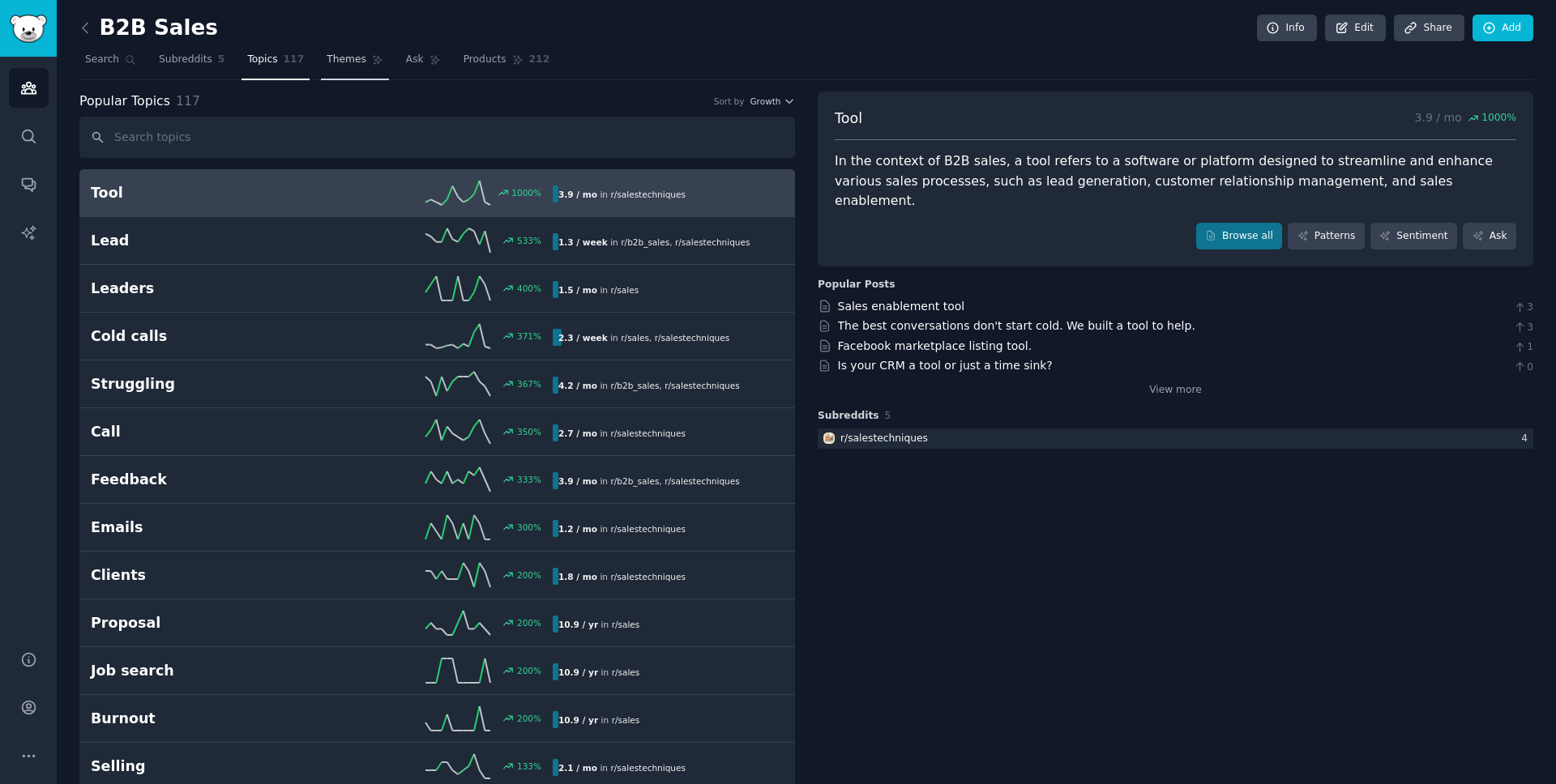
click at [344, 72] on link "Themes" at bounding box center [355, 64] width 68 height 34
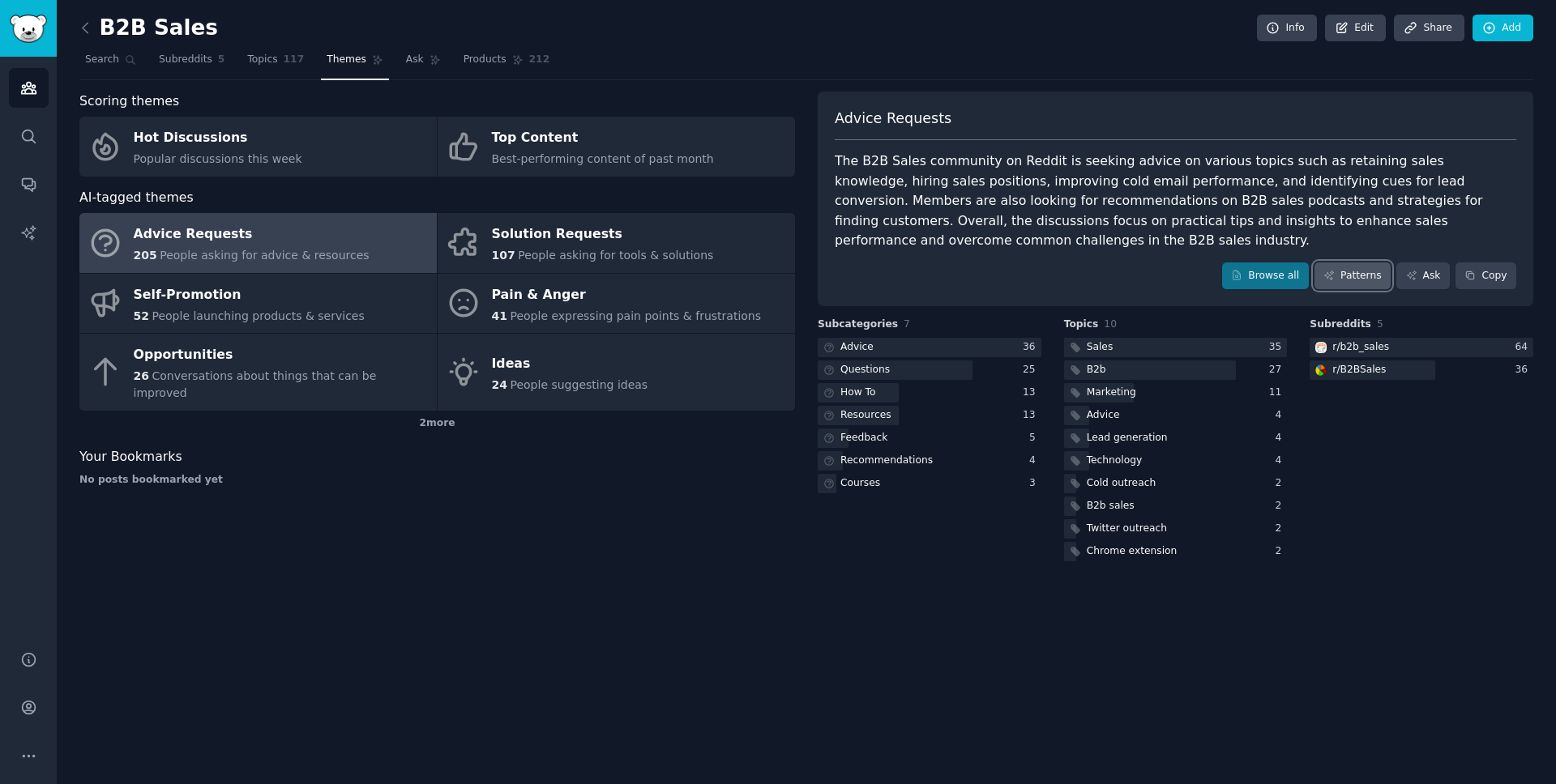
click at [1166, 281] on link "Patterns" at bounding box center [1352, 276] width 76 height 28
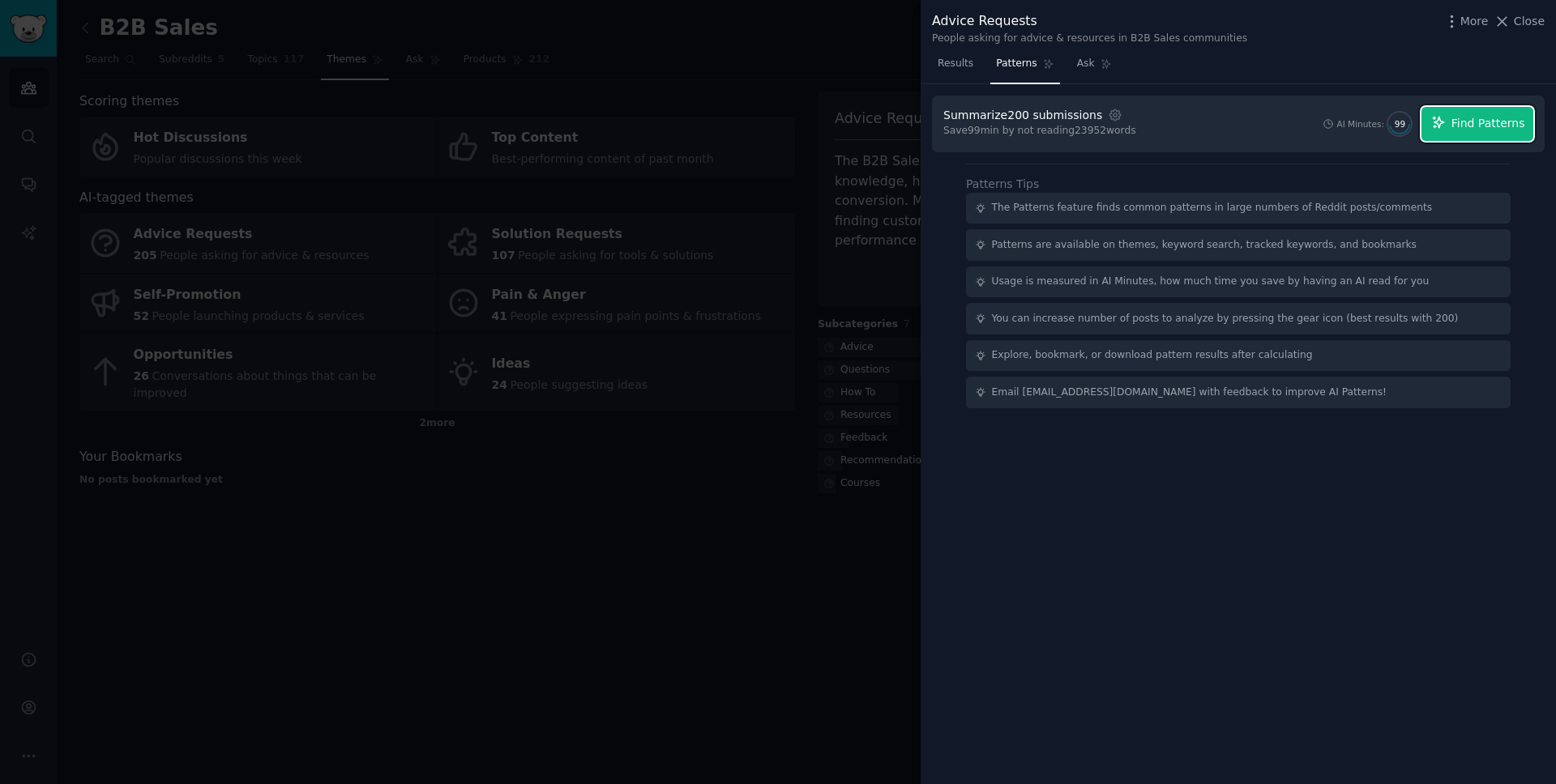
click at [1166, 133] on button "Find Patterns" at bounding box center [1478, 124] width 112 height 34
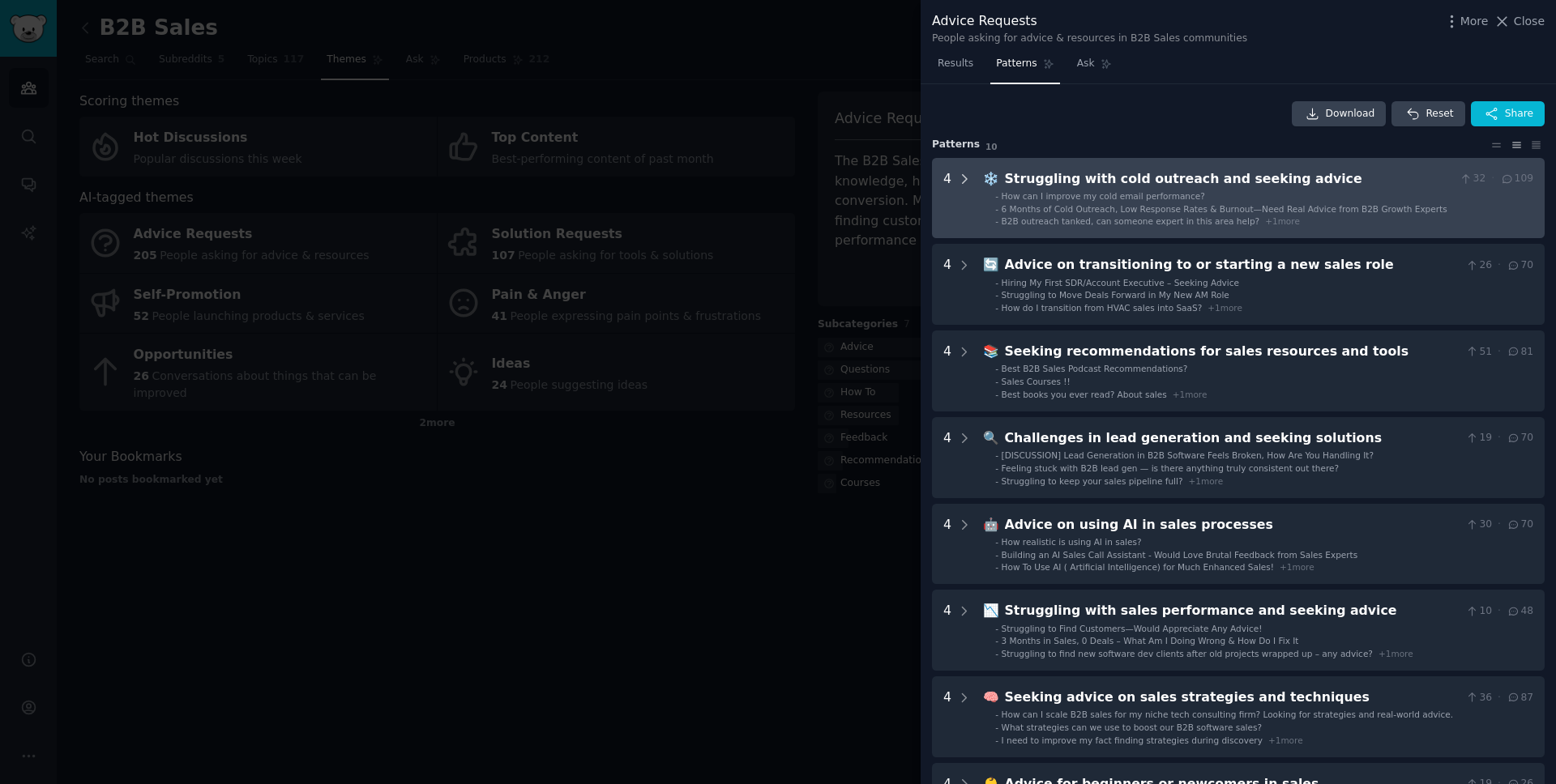
click at [964, 179] on icon at bounding box center [964, 178] width 4 height 8
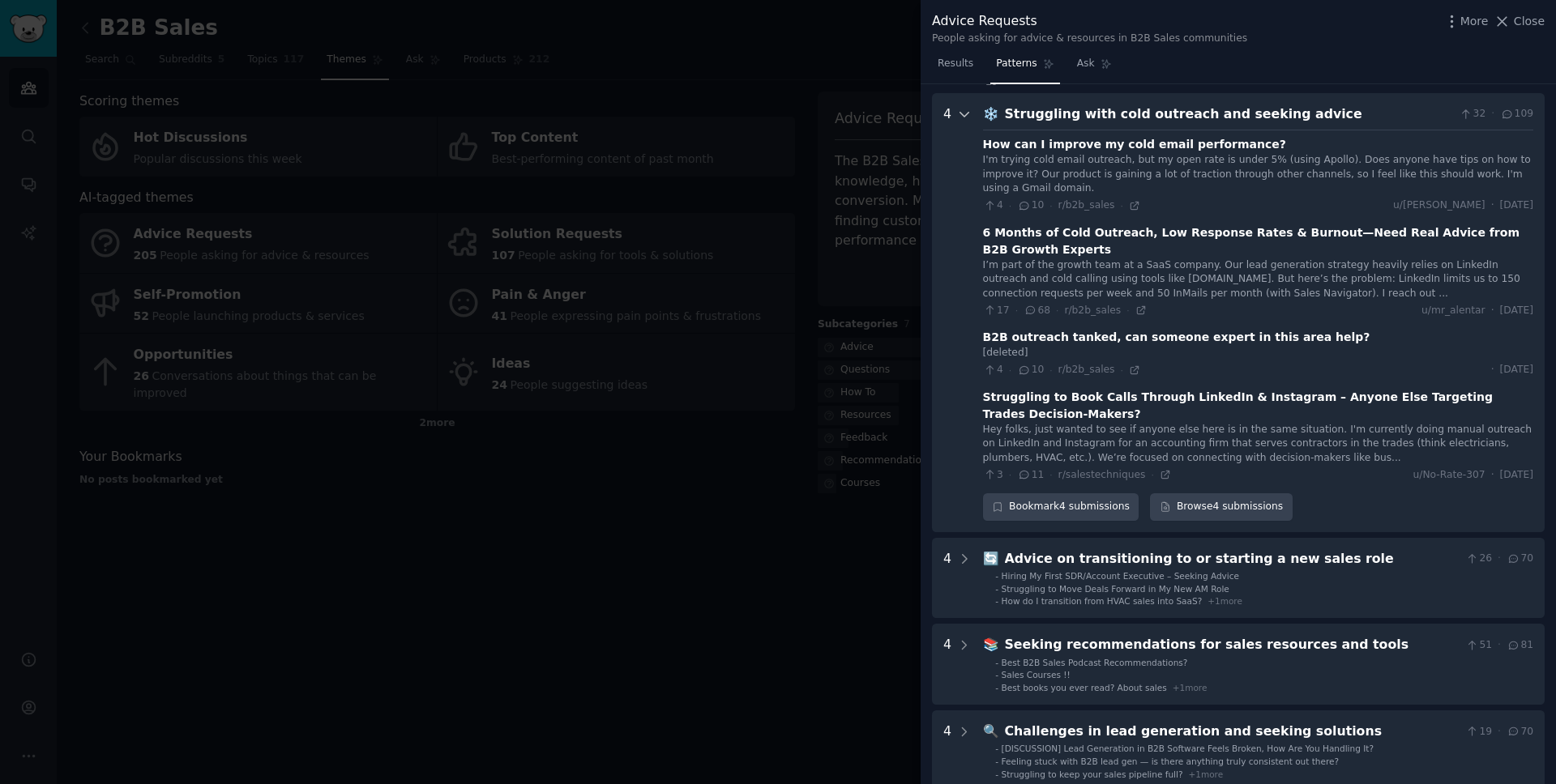
scroll to position [74, 0]
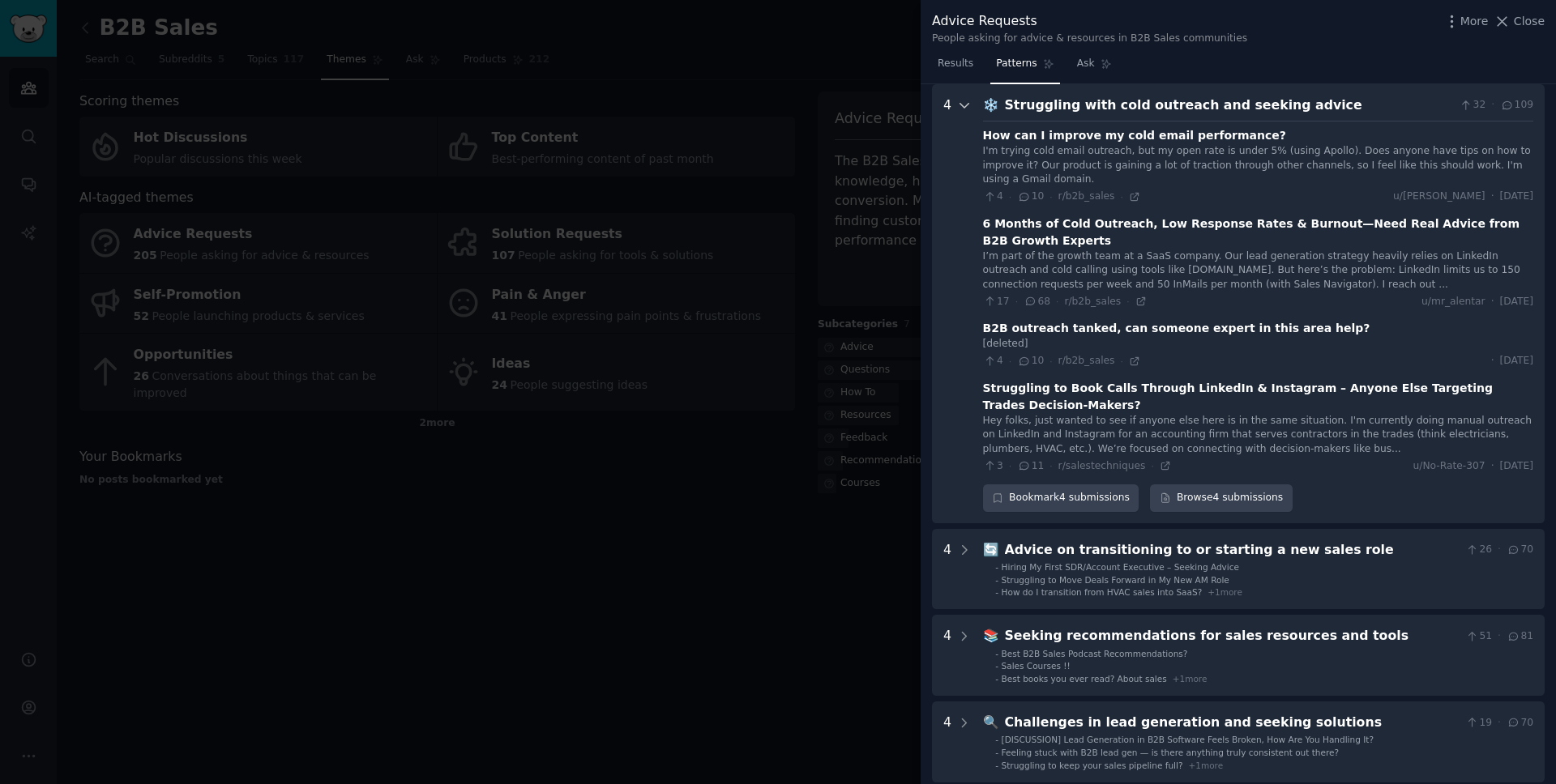
click at [969, 292] on div at bounding box center [964, 304] width 15 height 417
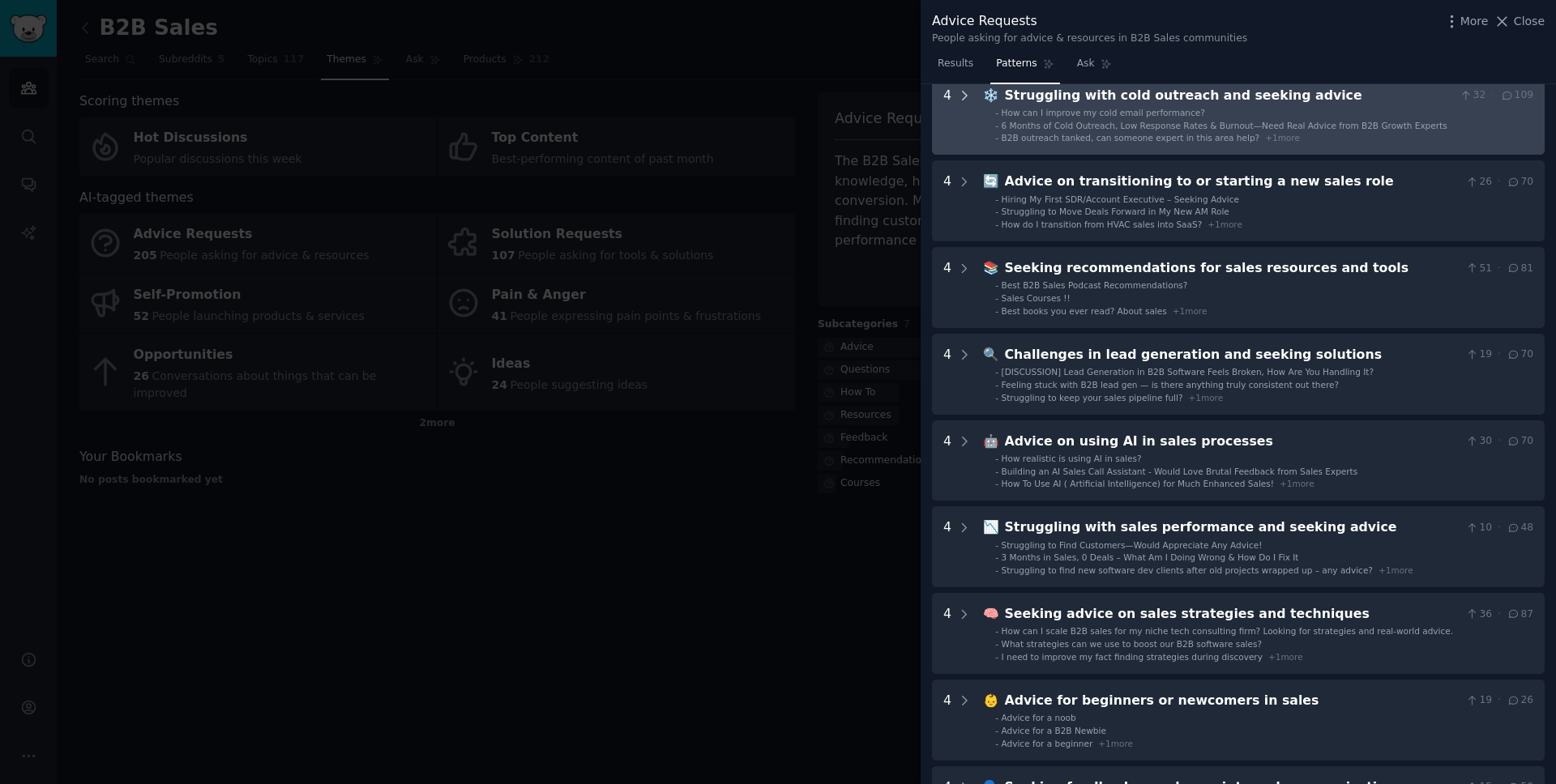
scroll to position [98, 0]
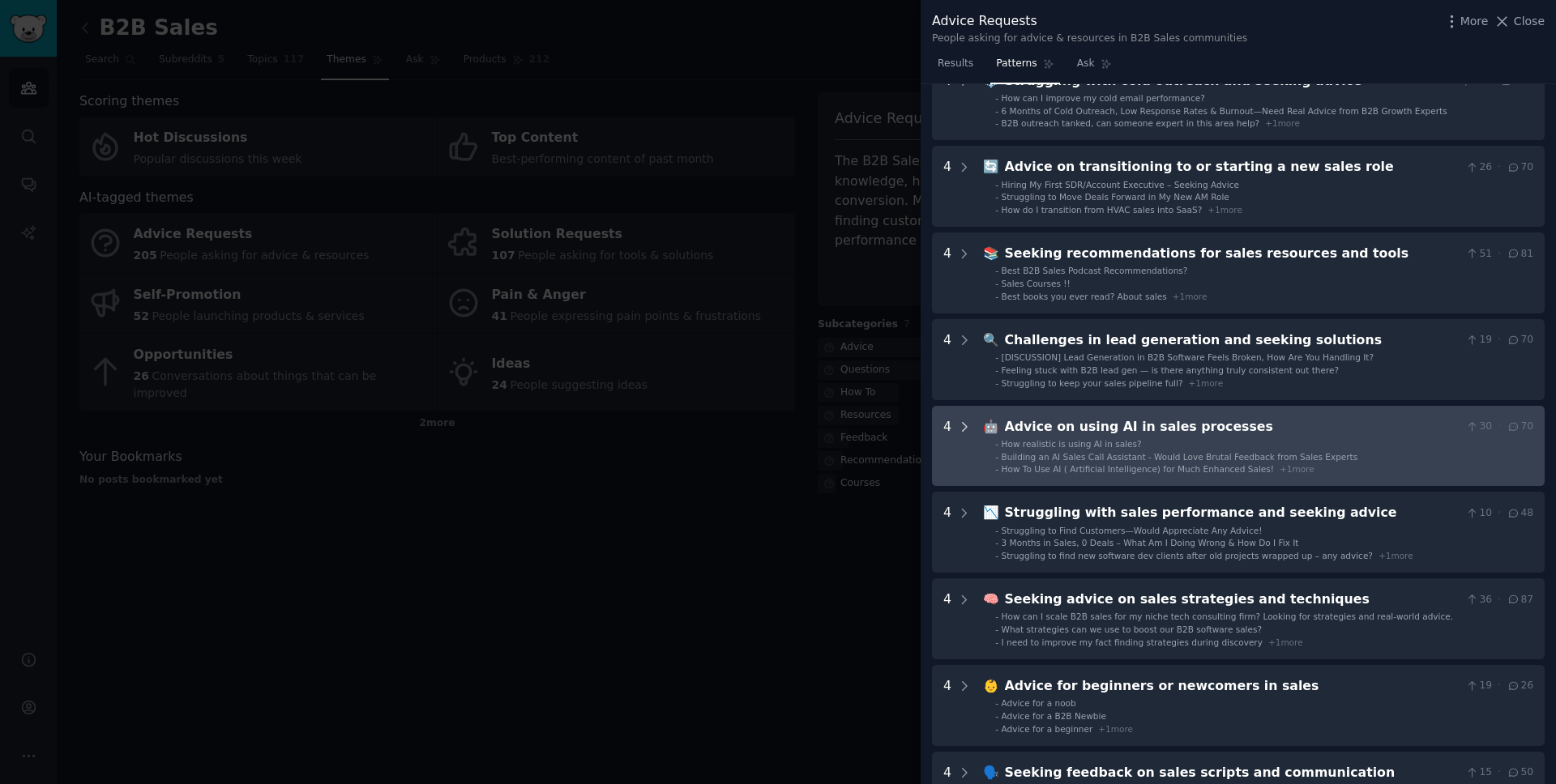
click at [969, 420] on icon at bounding box center [964, 426] width 15 height 15
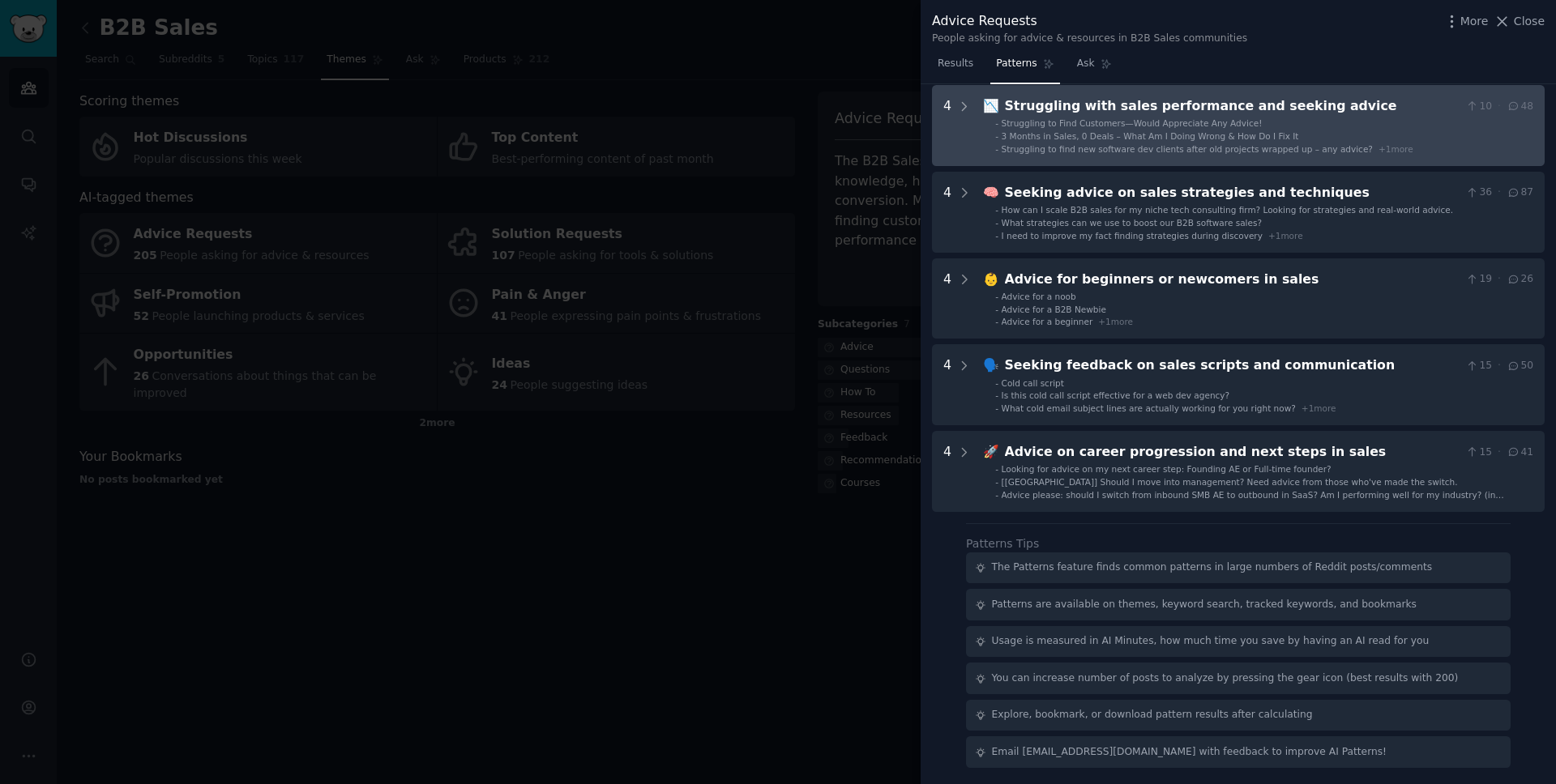
scroll to position [0, 0]
